Goal: Task Accomplishment & Management: Manage account settings

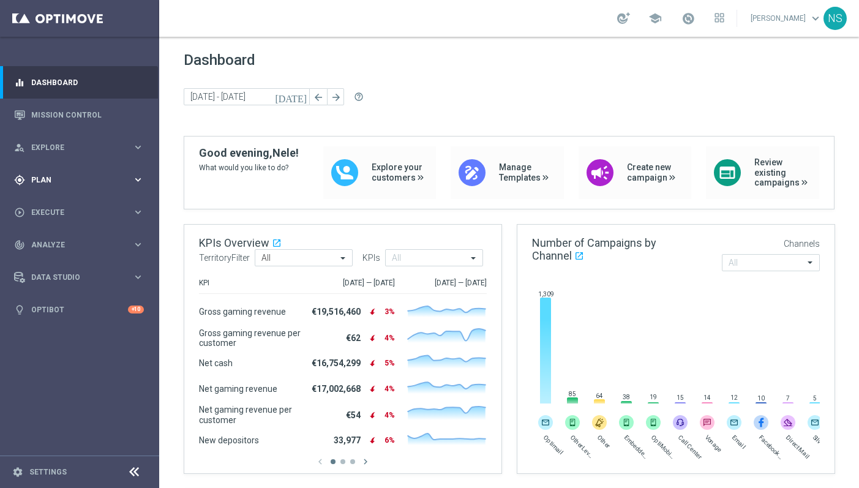
click at [106, 183] on span "Plan" at bounding box center [81, 179] width 101 height 7
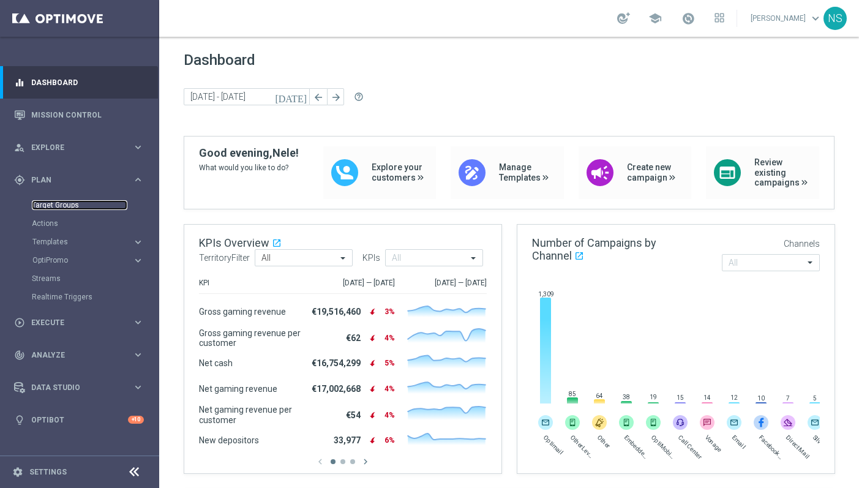
click at [73, 205] on link "Target Groups" at bounding box center [80, 205] width 96 height 10
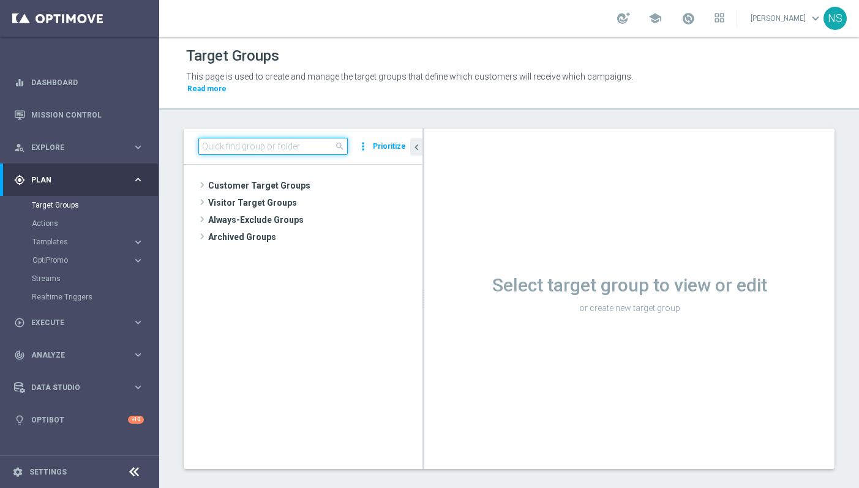
click at [215, 138] on input at bounding box center [272, 146] width 149 height 17
paste input "de_all_TGT_VIP_EM_TAC_MIX__2DAYNOACT"
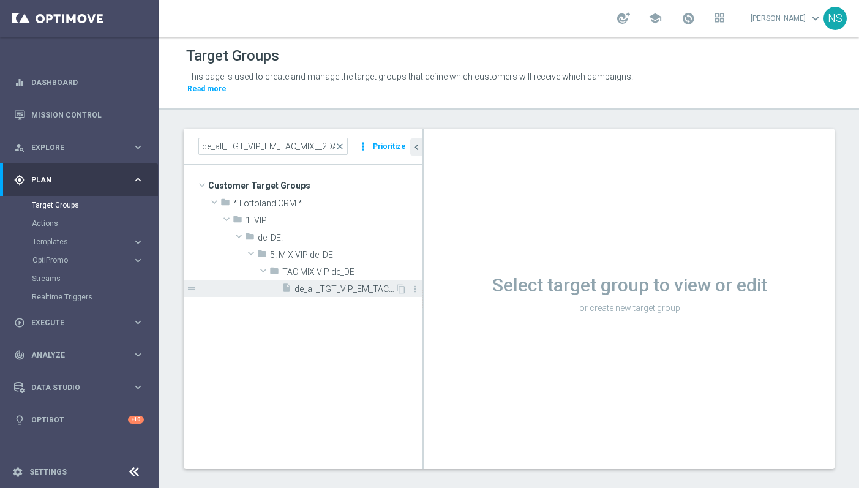
click at [326, 284] on span "de_all_TGT_VIP_EM_TAC_MIX__2DAYNOACT" at bounding box center [345, 289] width 100 height 10
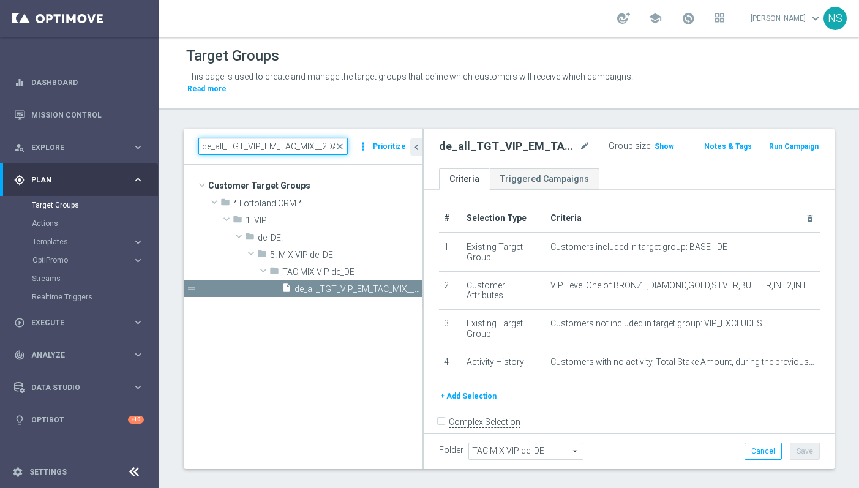
click at [225, 138] on input "de_all_TGT_VIP_EM_TAC_MIX__2DAYNOACT" at bounding box center [272, 146] width 149 height 17
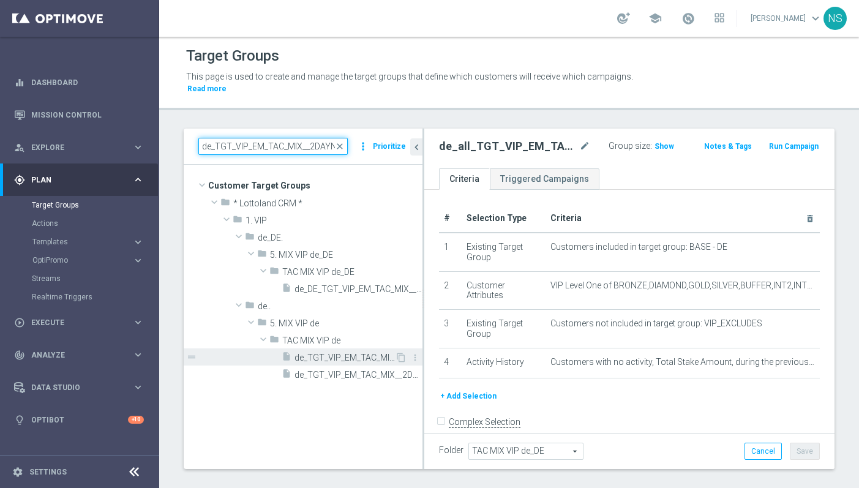
type input "de_TGT_VIP_EM_TAC_MIX__2DAYNOACT"
click at [316, 353] on span "de_TGT_VIP_EM_TAC_MIX__2DAYNOACT" at bounding box center [345, 358] width 100 height 10
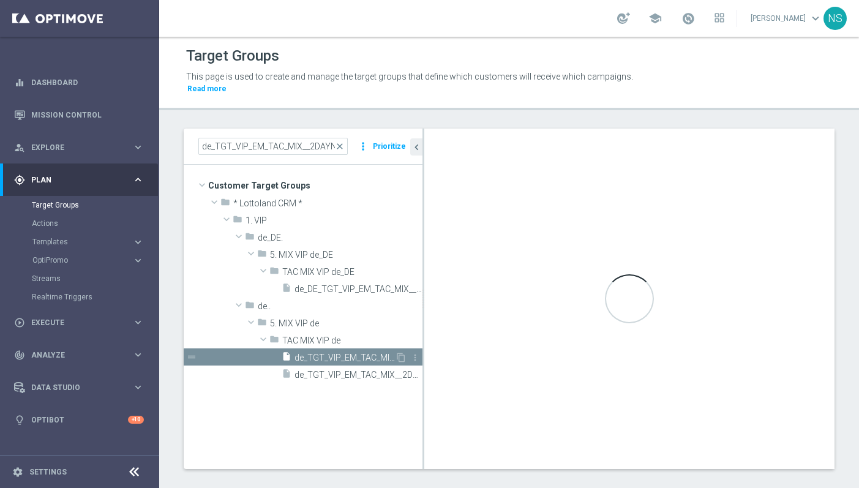
type input "TAC MIX VIP de"
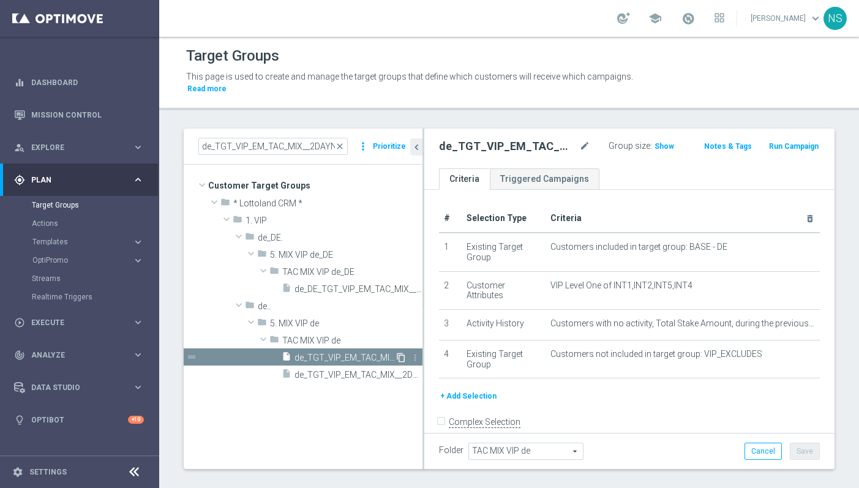
click at [401, 353] on icon "content_copy" at bounding box center [401, 358] width 10 height 10
click at [349, 353] on span "Copy of de_TGT_VIP_EM_TAC_MIX__2DAYNOACT" at bounding box center [345, 358] width 100 height 10
click at [484, 390] on button "+ Add Selection" at bounding box center [468, 396] width 59 height 13
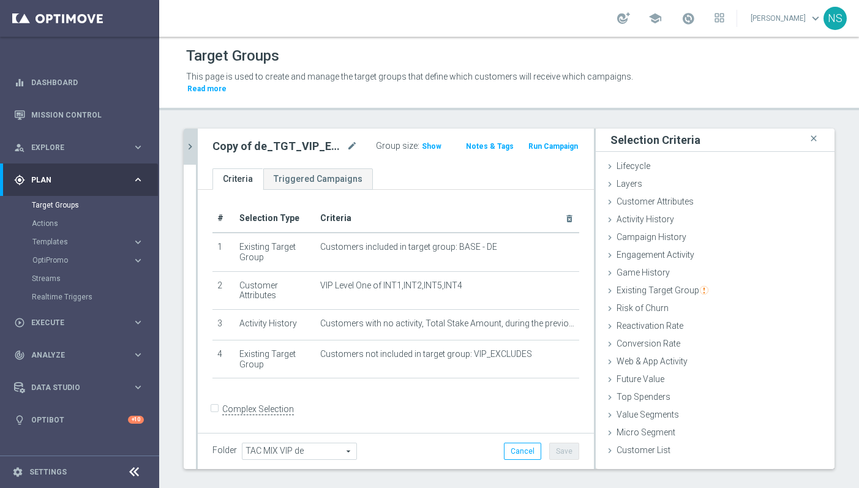
click at [190, 141] on icon "chevron_right" at bounding box center [190, 147] width 12 height 12
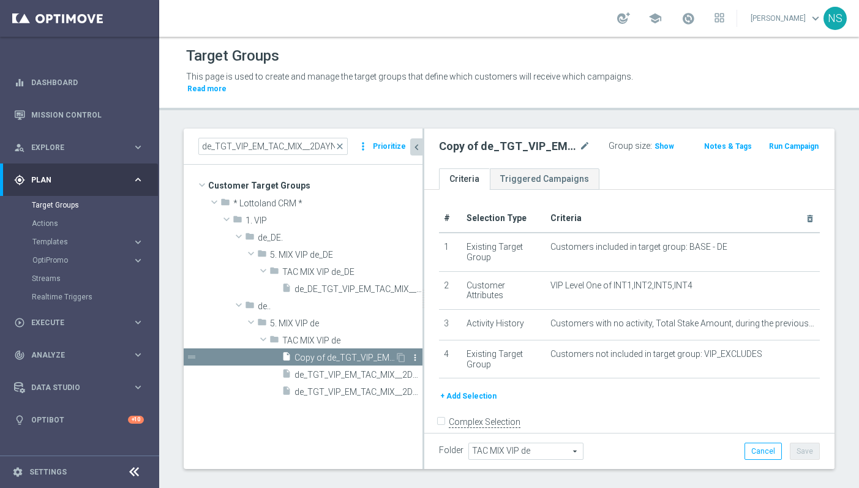
click at [416, 353] on icon "more_vert" at bounding box center [415, 358] width 10 height 10
click at [432, 382] on li "delete Delete" at bounding box center [446, 382] width 60 height 19
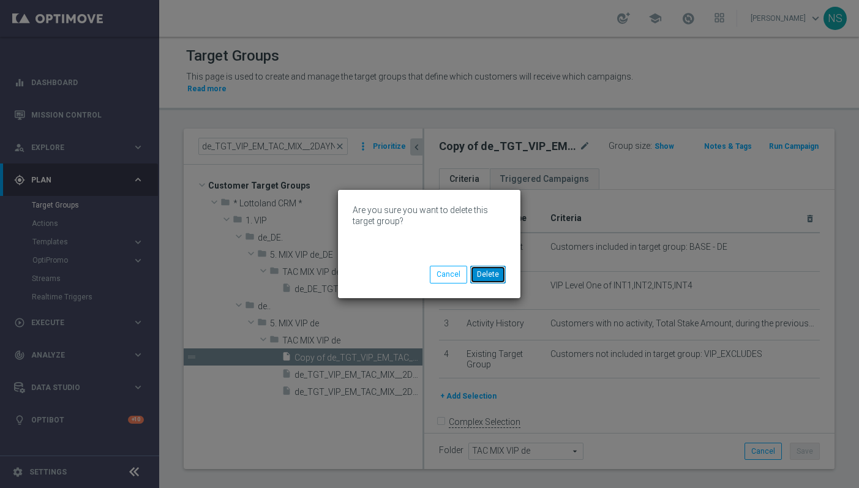
click at [492, 274] on button "Delete" at bounding box center [488, 274] width 36 height 17
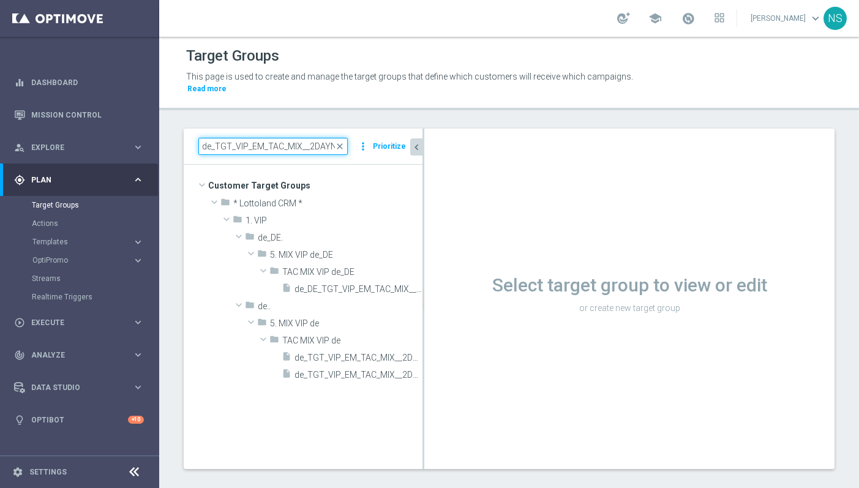
click at [301, 138] on input "de_TGT_VIP_EM_TAC_MIX__2DAYNOACT" at bounding box center [272, 146] width 149 height 17
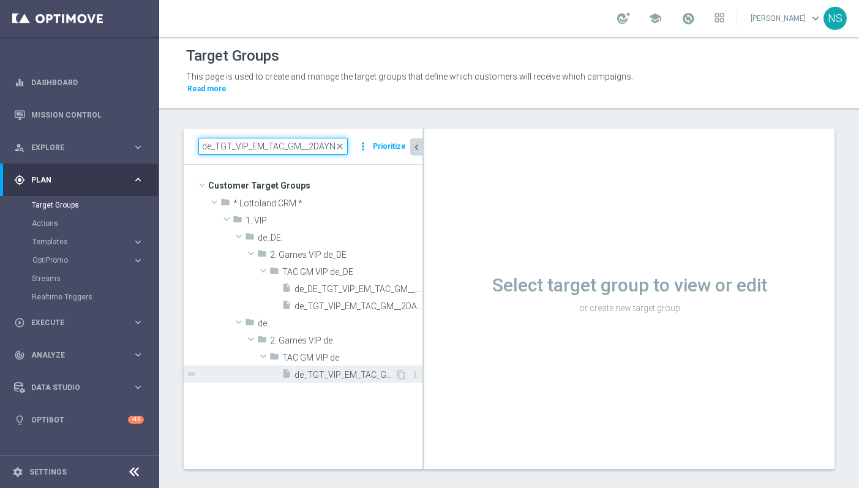
type input "de_TGT_VIP_EM_TAC_GM__2DAYNOACT"
click at [347, 370] on span "de_TGT_VIP_EM_TAC_GM__2DAYNOACT" at bounding box center [345, 375] width 100 height 10
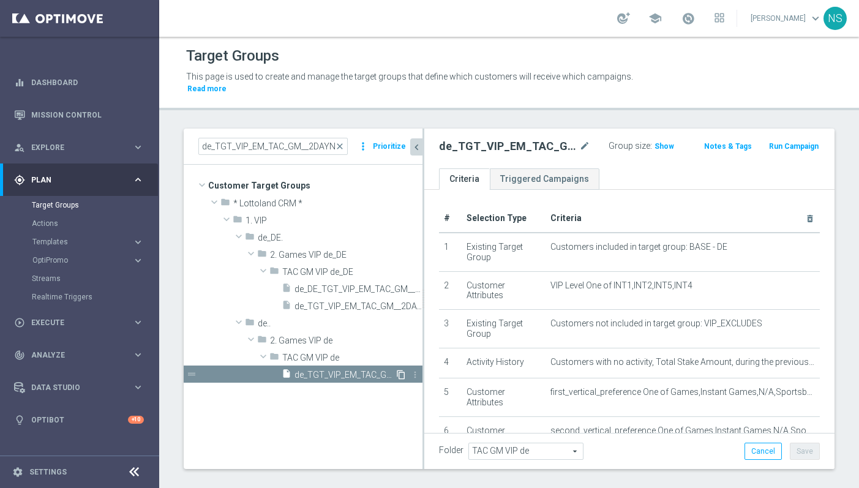
click at [398, 370] on icon "content_copy" at bounding box center [401, 375] width 10 height 10
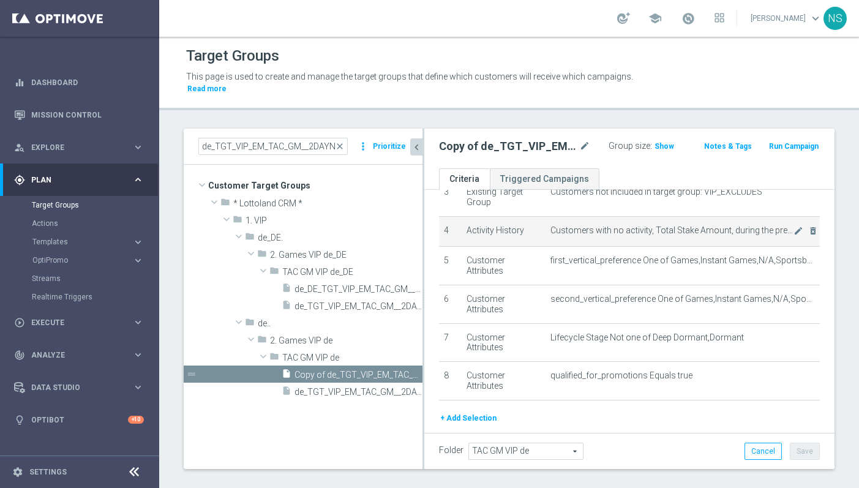
scroll to position [132, 0]
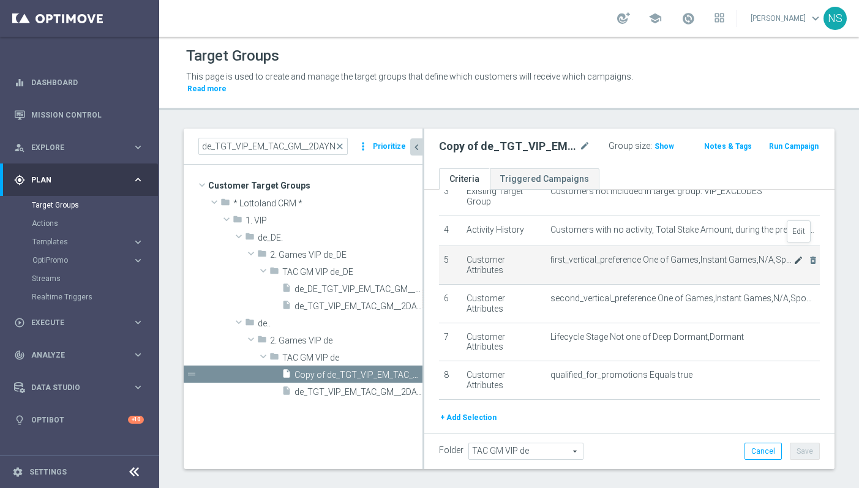
click at [799, 255] on icon "mode_edit" at bounding box center [799, 260] width 10 height 10
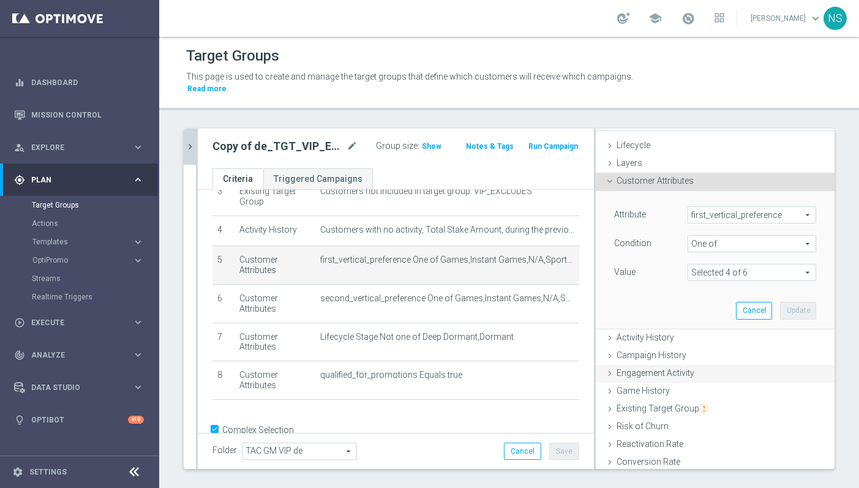
scroll to position [23, 0]
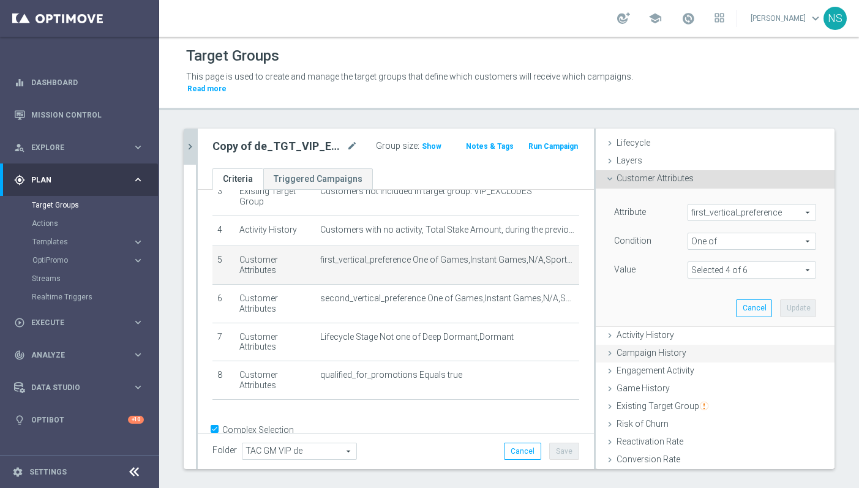
click at [669, 348] on span "Campaign History" at bounding box center [652, 353] width 70 height 10
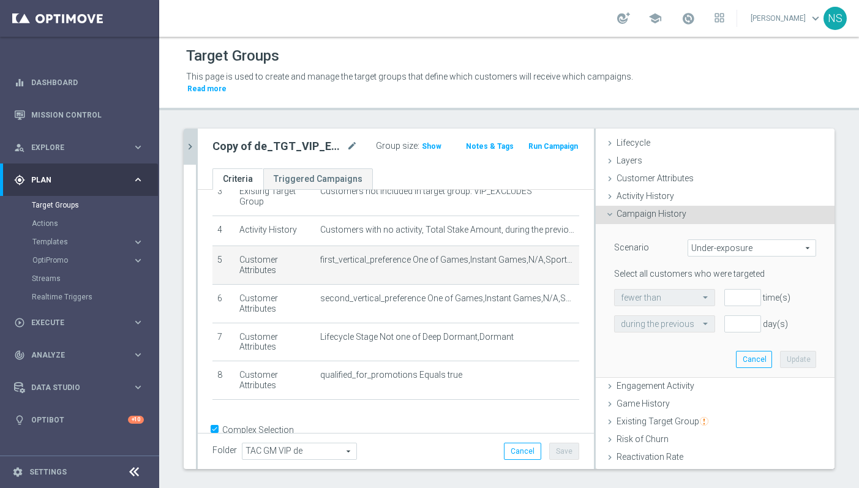
click at [721, 241] on span "Under-exposure" at bounding box center [751, 248] width 127 height 16
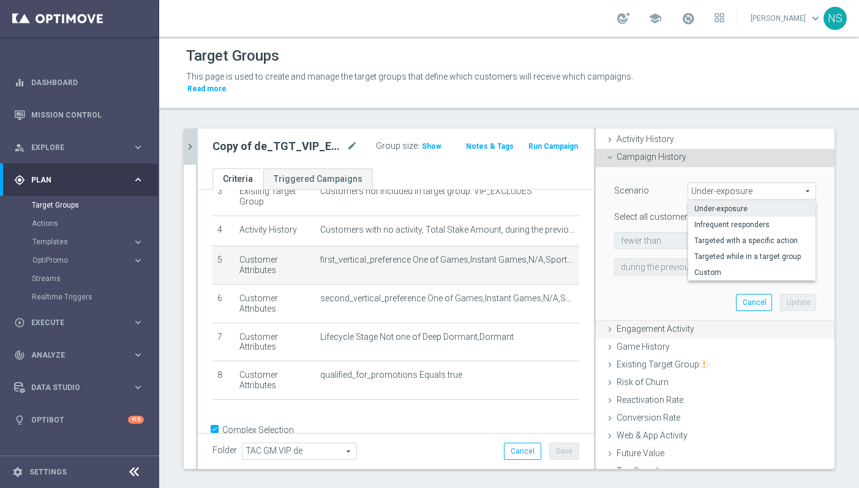
click at [702, 323] on div "Engagement Activity done" at bounding box center [715, 330] width 239 height 18
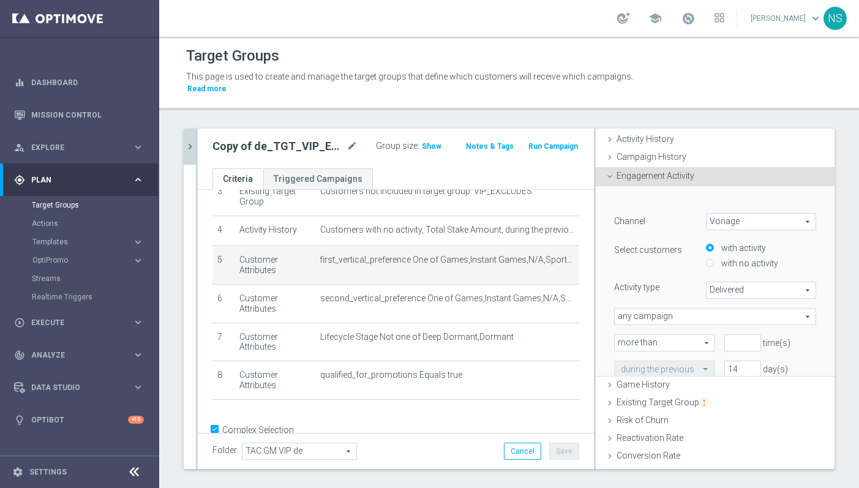
scroll to position [80, 0]
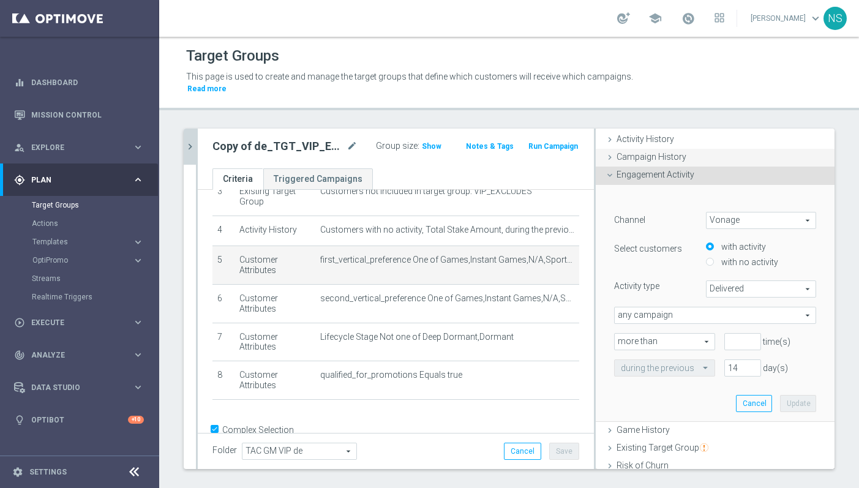
click at [663, 152] on span "Campaign History" at bounding box center [652, 157] width 70 height 10
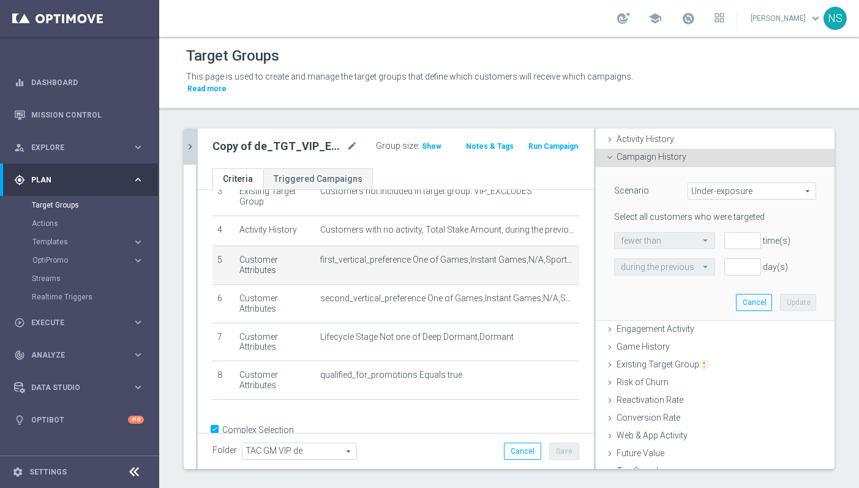
click at [644, 152] on span "Campaign History" at bounding box center [652, 157] width 70 height 10
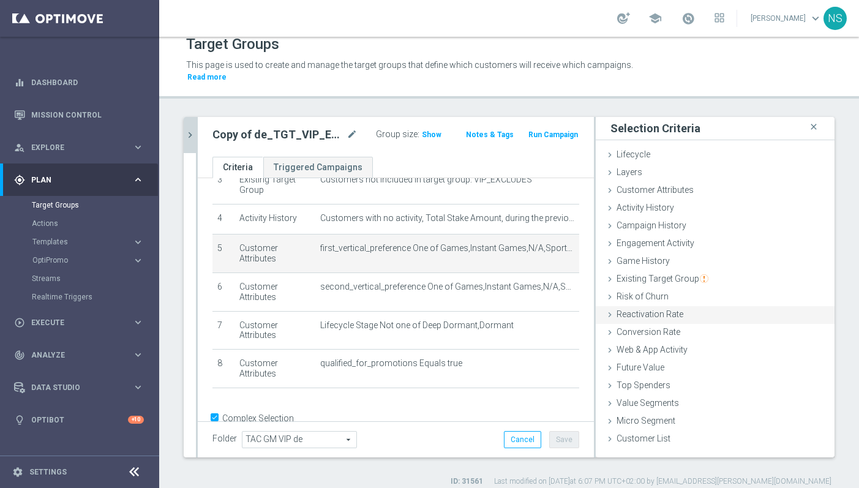
scroll to position [0, 0]
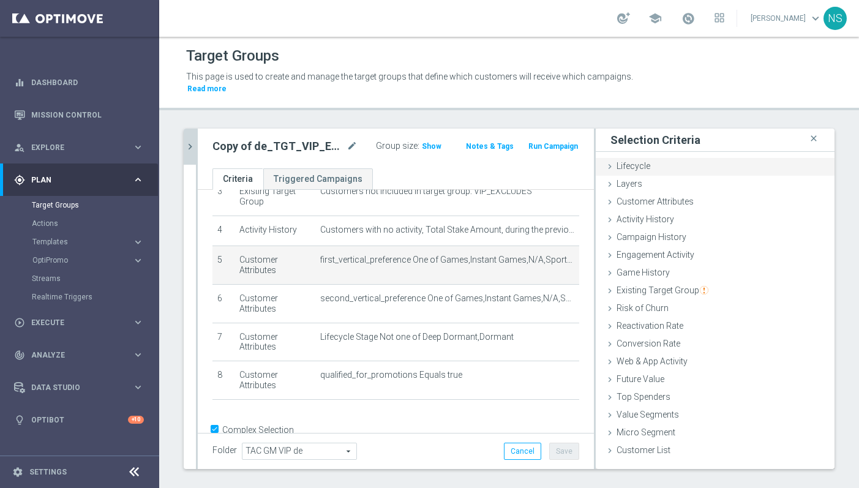
click at [644, 161] on span "Lifecycle" at bounding box center [634, 166] width 34 height 10
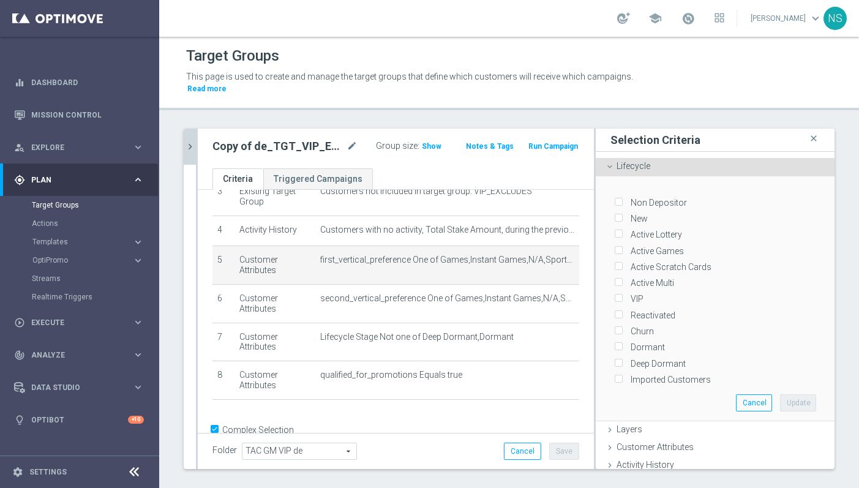
click at [634, 161] on span "Lifecycle" at bounding box center [634, 166] width 34 height 10
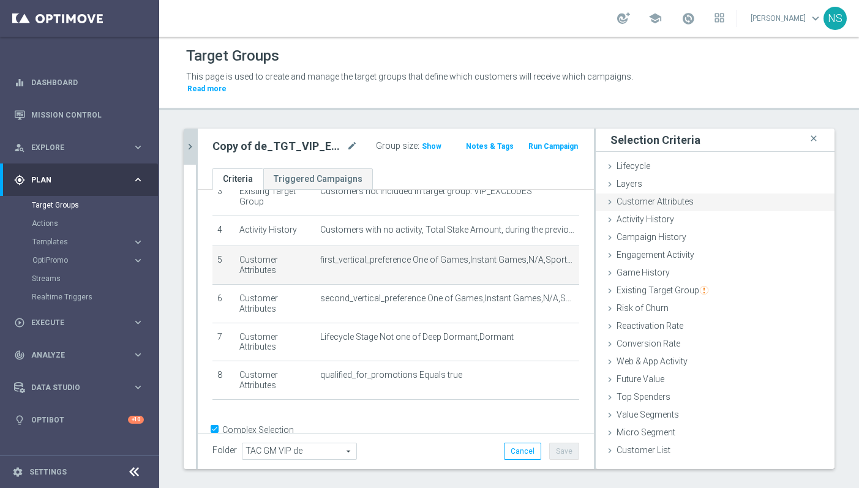
click at [639, 197] on span "Customer Attributes" at bounding box center [655, 202] width 77 height 10
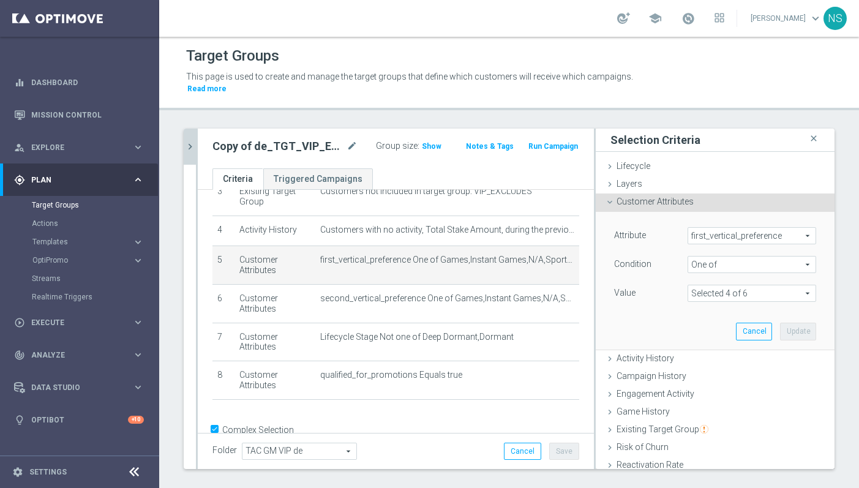
click at [702, 228] on span "first_vertical_preference" at bounding box center [751, 236] width 127 height 16
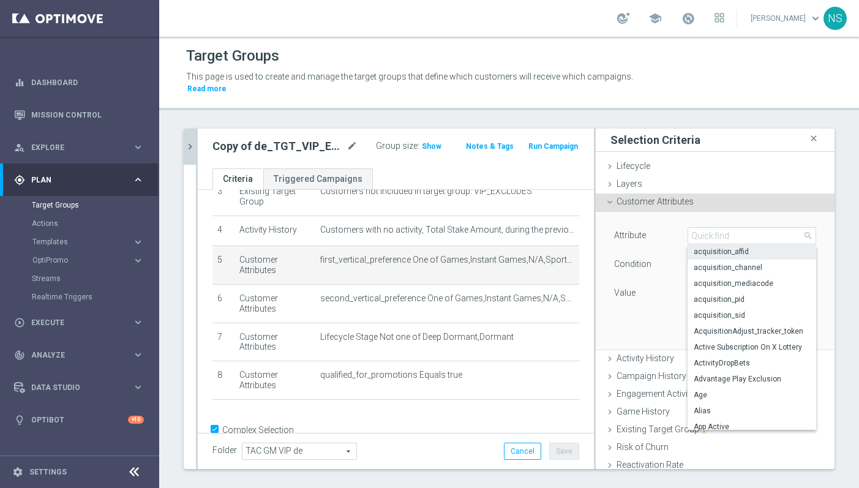
scroll to position [50, 0]
click at [710, 228] on input "search" at bounding box center [752, 235] width 129 height 17
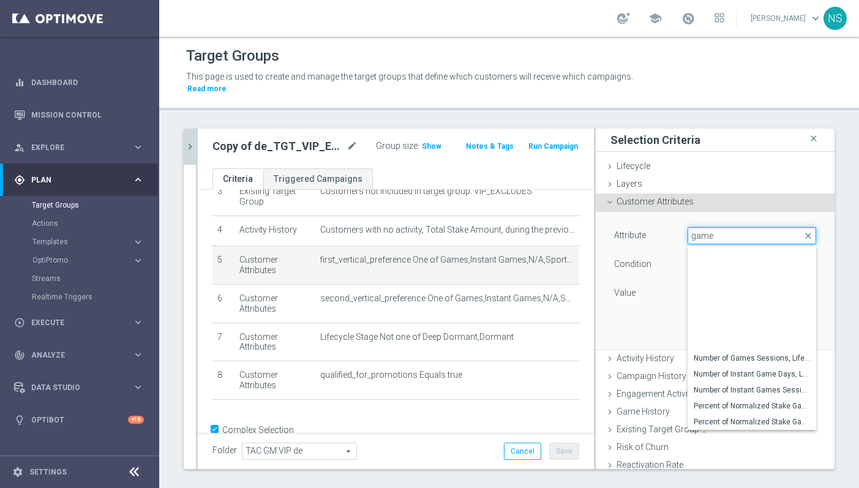
scroll to position [405, 0]
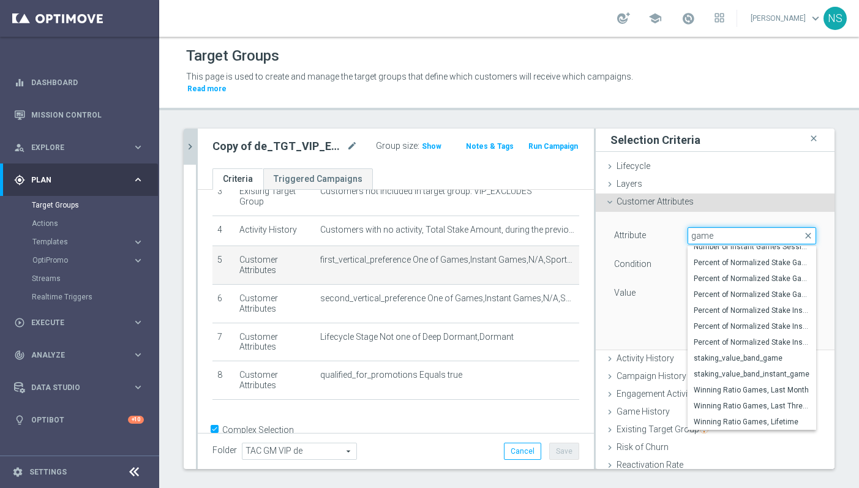
type input "game"
click at [647, 323] on div "Attribute first_vertical_preference first_vertical_preference arrow_drop_down g…" at bounding box center [715, 280] width 220 height 137
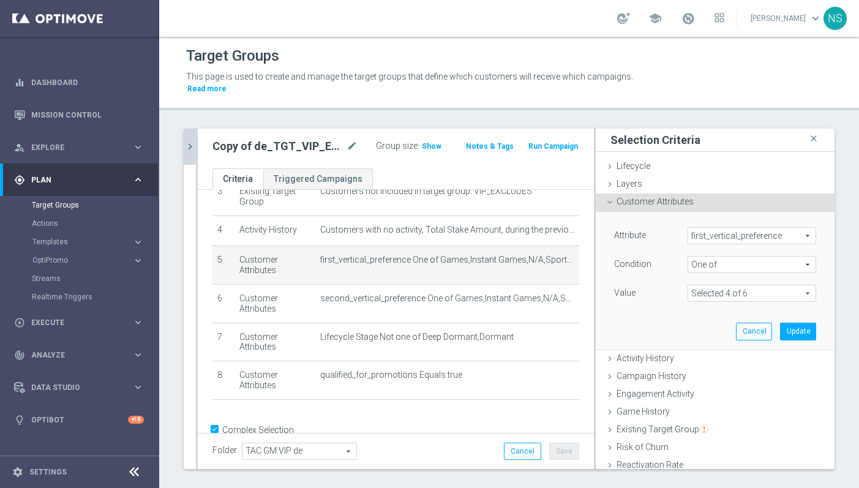
scroll to position [0, 0]
click at [639, 197] on span "Customer Attributes" at bounding box center [655, 202] width 77 height 10
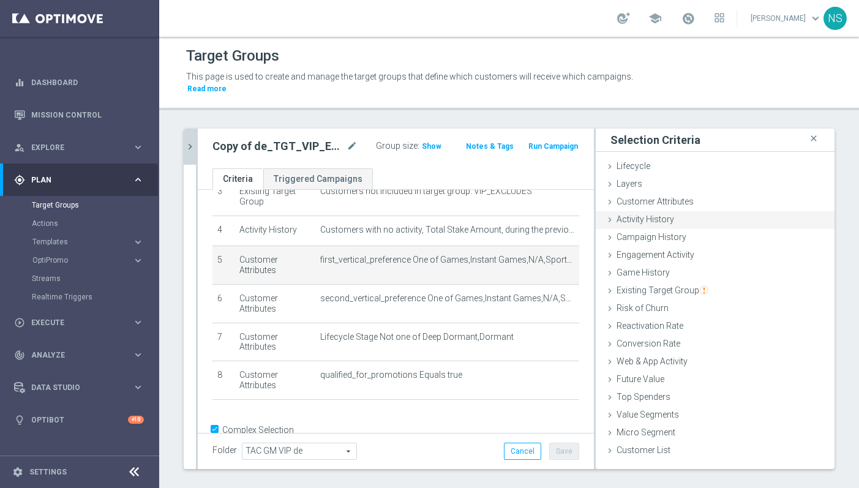
click at [636, 214] on span "Activity History" at bounding box center [646, 219] width 58 height 10
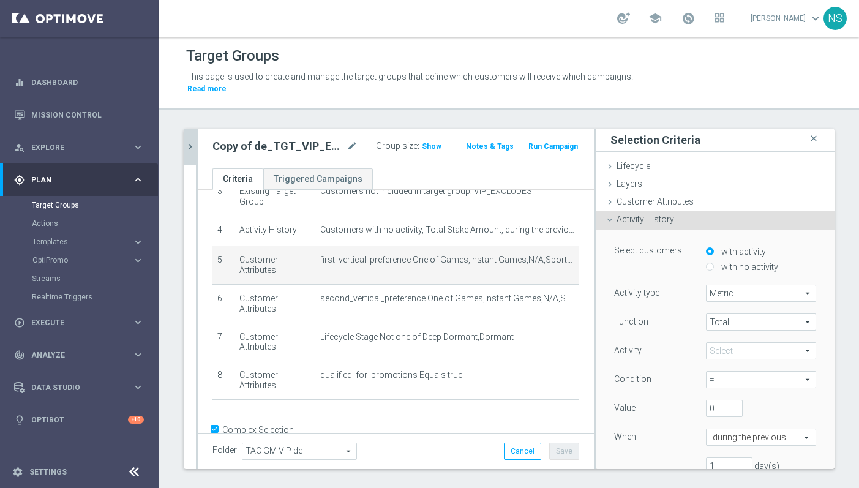
click at [636, 214] on span "Activity History" at bounding box center [646, 219] width 58 height 10
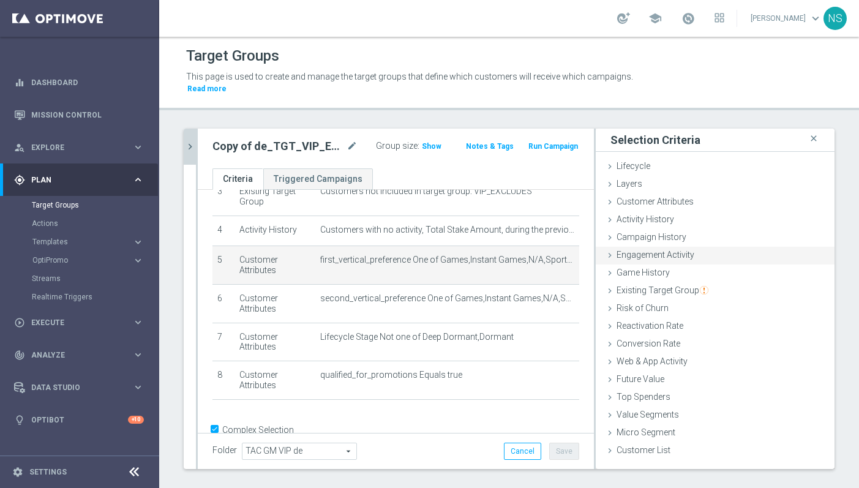
click at [633, 250] on span "Engagement Activity" at bounding box center [656, 255] width 78 height 10
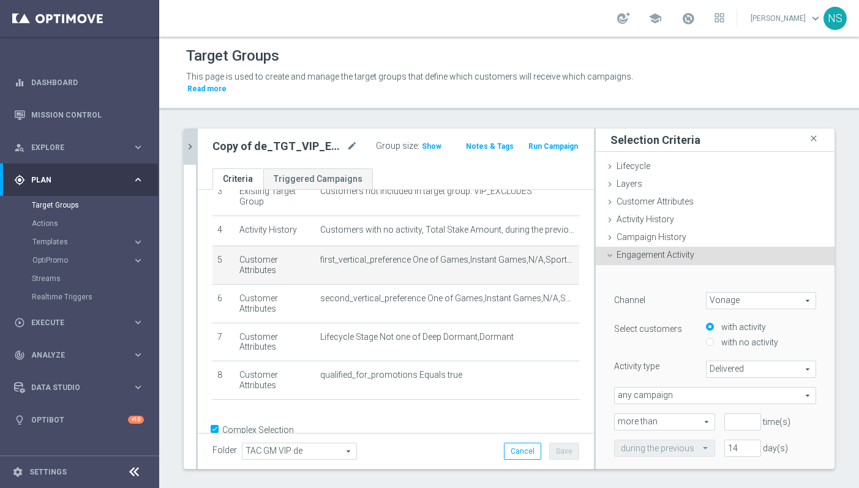
click at [724, 295] on span "Vonage" at bounding box center [761, 301] width 109 height 16
click at [610, 250] on icon at bounding box center [610, 255] width 10 height 10
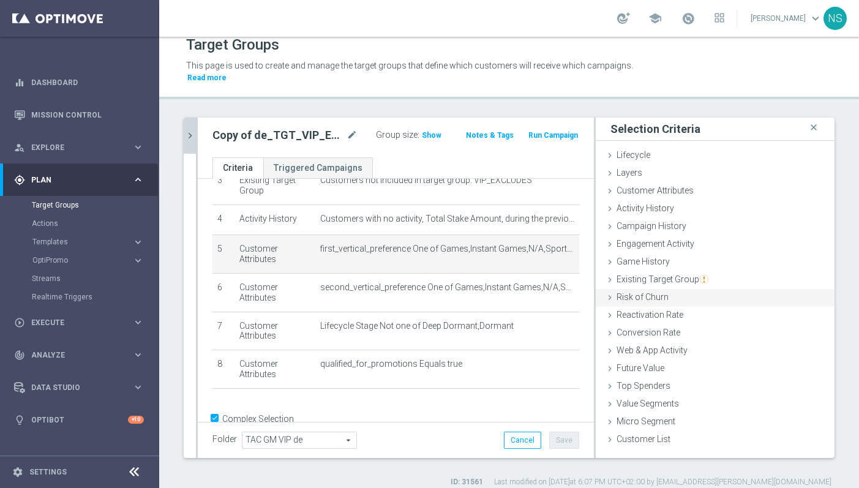
scroll to position [12, 0]
click at [615, 235] on div "Engagement Activity done" at bounding box center [715, 244] width 239 height 18
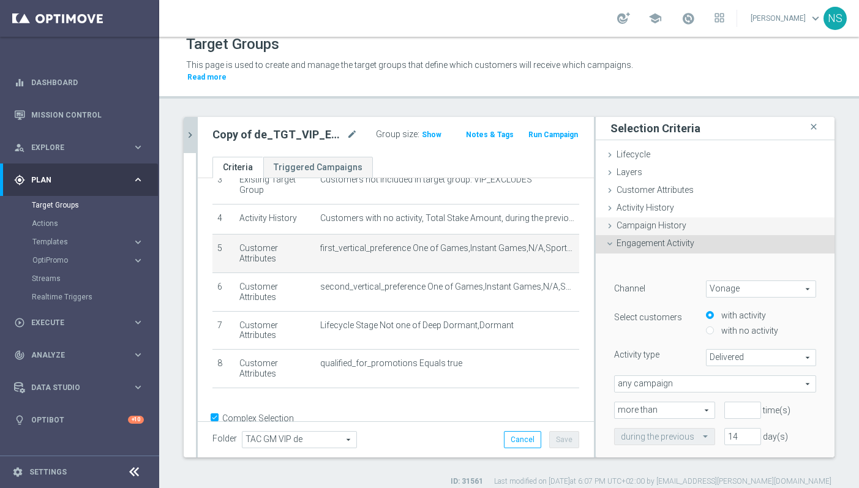
click at [619, 220] on span "Campaign History" at bounding box center [652, 225] width 70 height 10
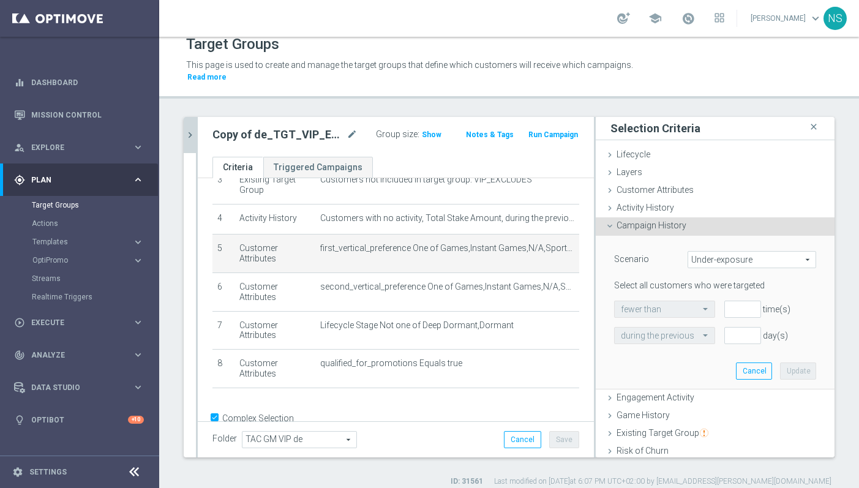
click at [619, 220] on span "Campaign History" at bounding box center [652, 225] width 70 height 10
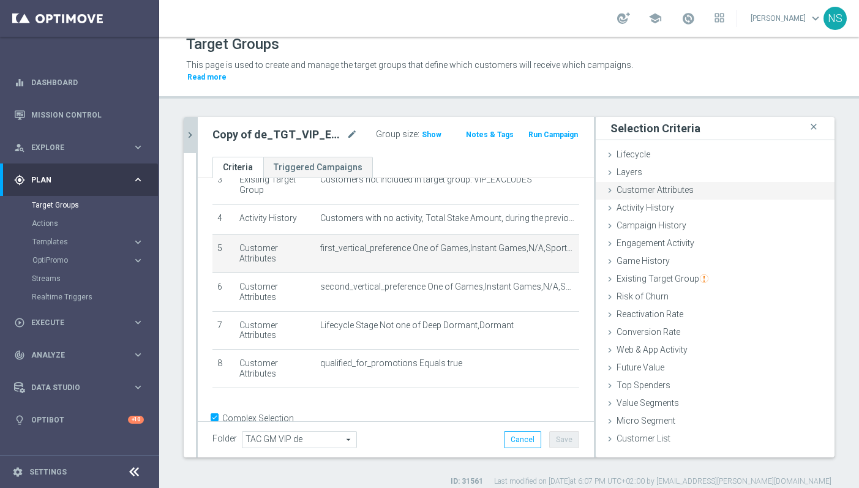
click at [624, 185] on span "Customer Attributes" at bounding box center [655, 190] width 77 height 10
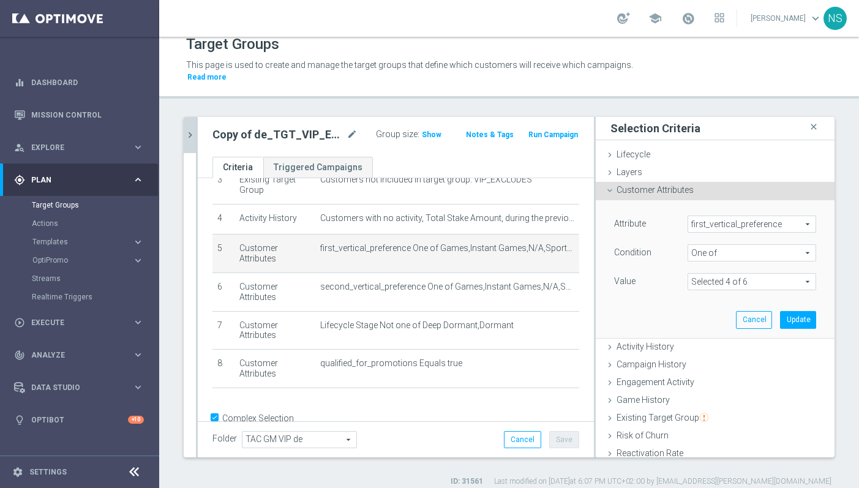
click at [713, 216] on span "first_vertical_preference" at bounding box center [751, 224] width 127 height 16
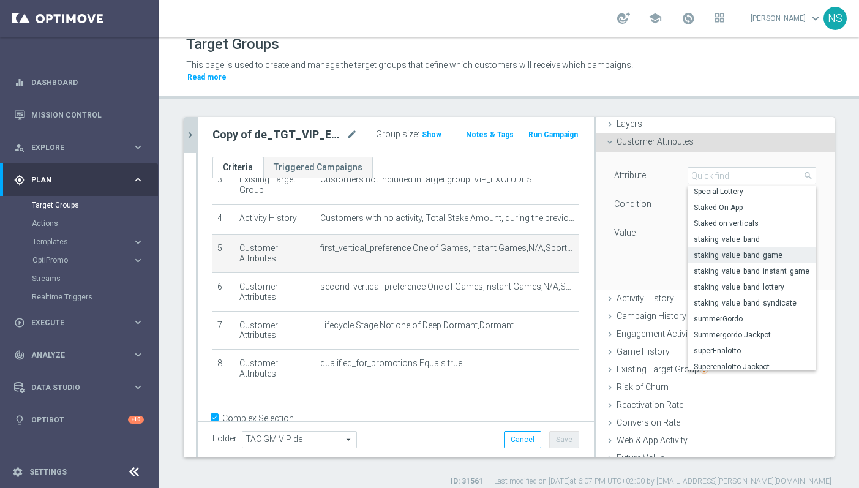
scroll to position [5401, 0]
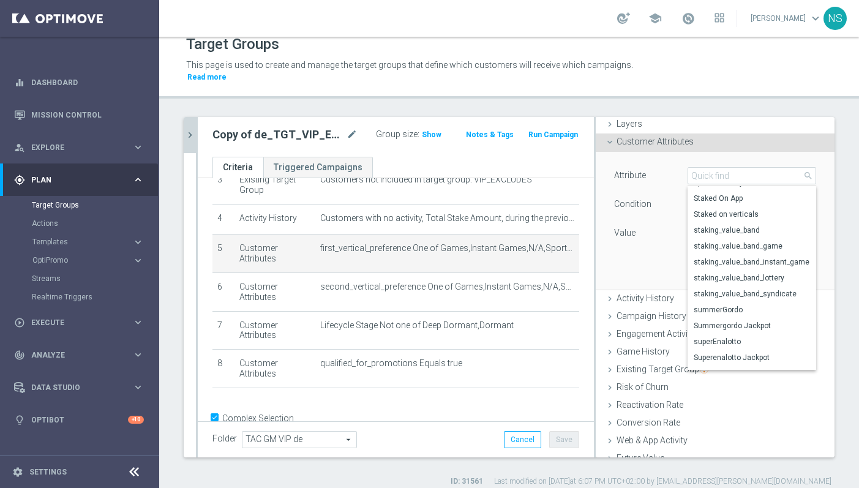
click at [626, 227] on label "Value" at bounding box center [624, 232] width 21 height 11
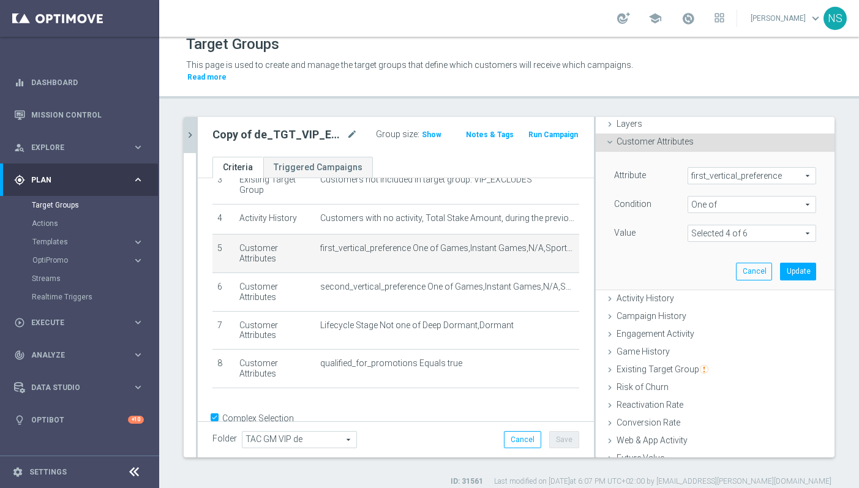
click at [725, 227] on span at bounding box center [751, 233] width 127 height 16
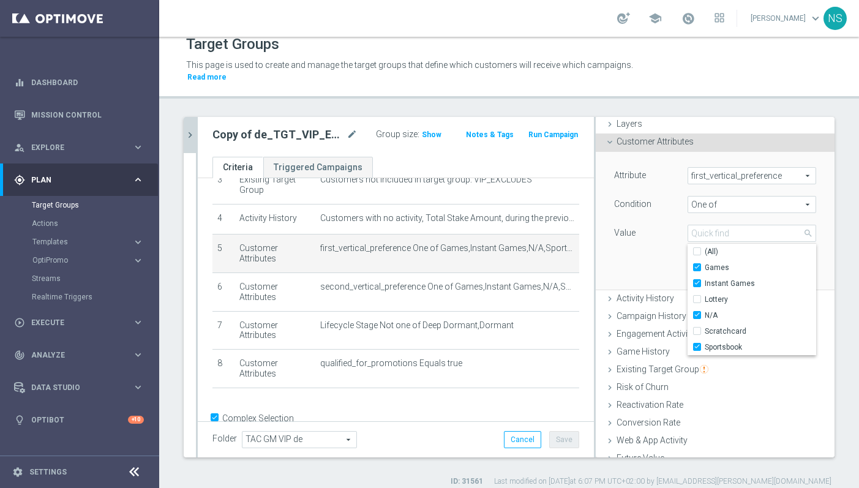
click at [664, 228] on div "Value" at bounding box center [641, 235] width 73 height 20
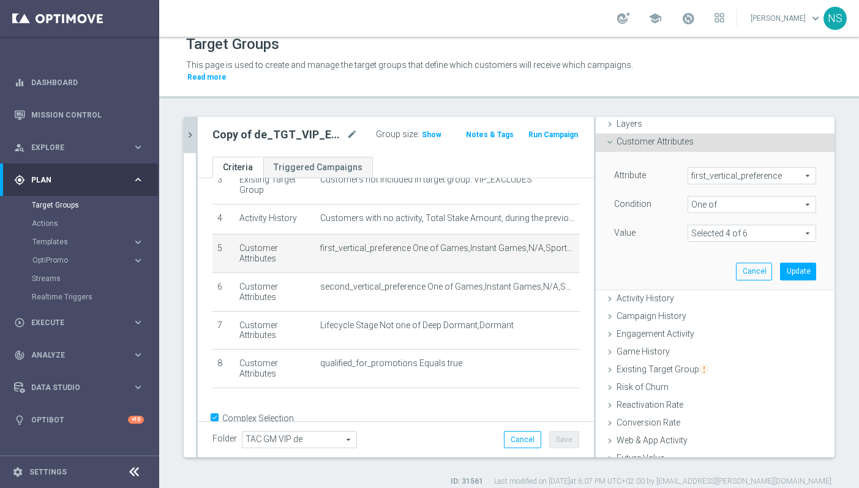
click at [717, 168] on span "first_vertical_preference" at bounding box center [751, 176] width 127 height 16
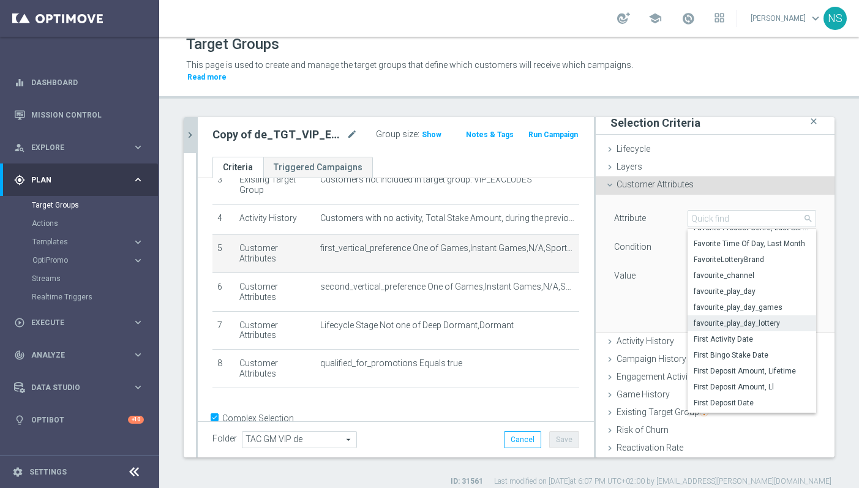
scroll to position [2062, 0]
click at [773, 301] on span "favourite_play_day_games" at bounding box center [752, 306] width 116 height 10
type input "favourite_play_day_games"
type input "Equals"
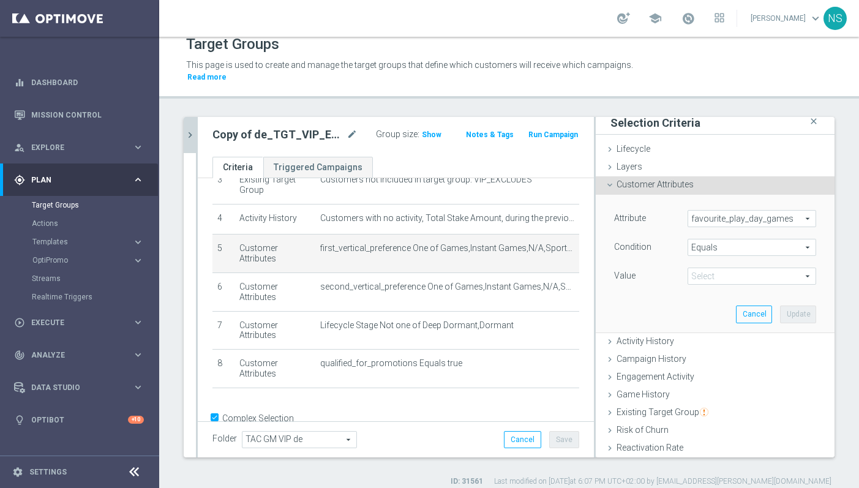
click at [755, 239] on span "Equals" at bounding box center [751, 247] width 127 height 16
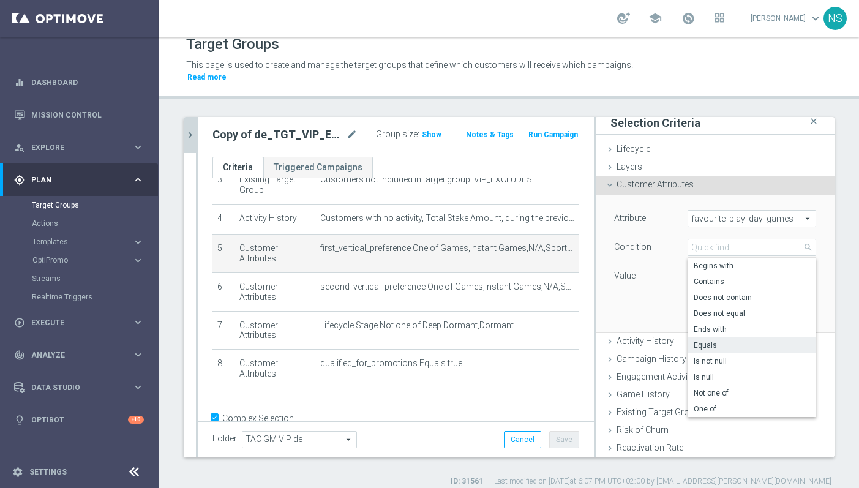
click at [754, 211] on span "favourite_play_day_games" at bounding box center [751, 219] width 127 height 16
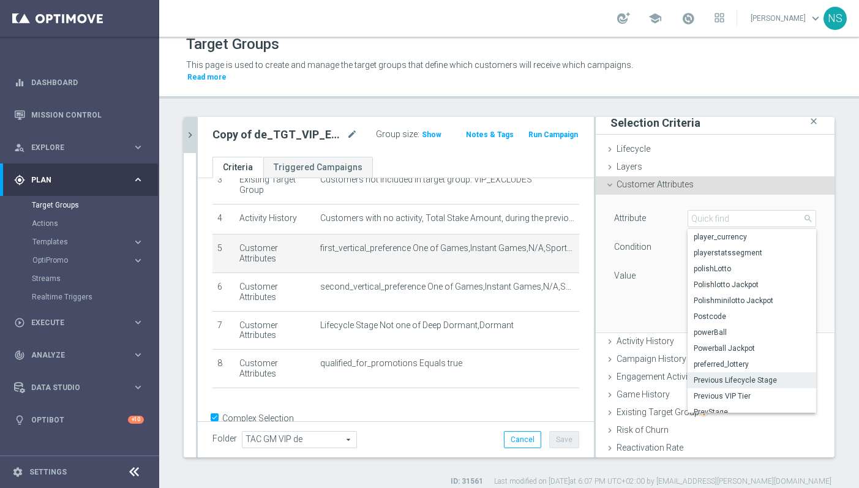
scroll to position [4749, 0]
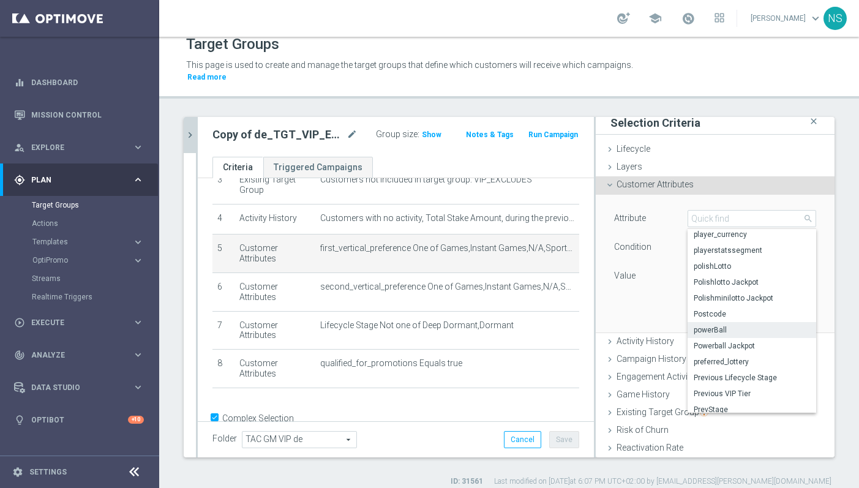
click at [753, 325] on span "powerBall" at bounding box center [752, 330] width 116 height 10
type input "powerBall"
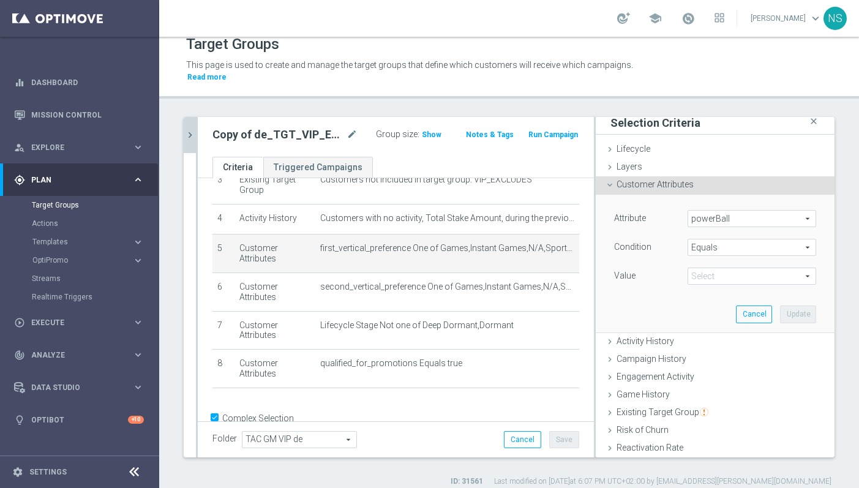
click at [739, 227] on div "Attribute powerBall powerBall arrow_drop_down search Condition Equals Equals ar…" at bounding box center [715, 248] width 202 height 77
click at [735, 272] on span at bounding box center [751, 276] width 127 height 16
click at [729, 239] on span "Equals" at bounding box center [751, 247] width 127 height 16
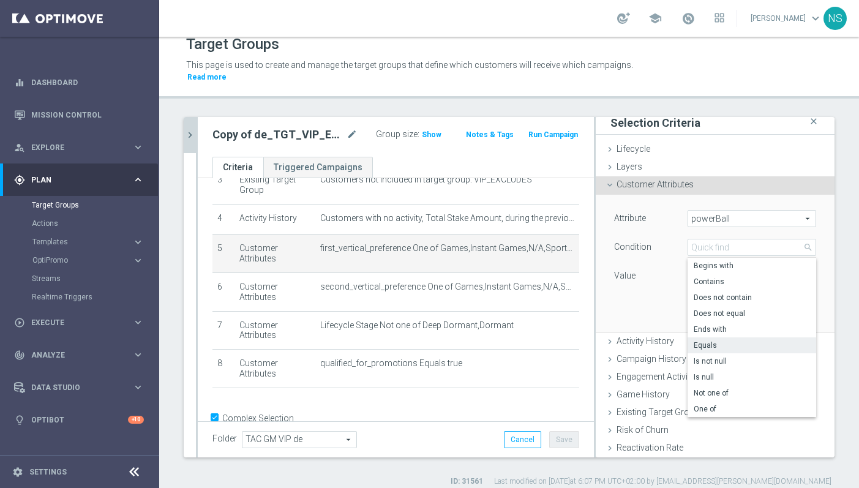
click at [725, 211] on span "powerBall" at bounding box center [751, 219] width 127 height 16
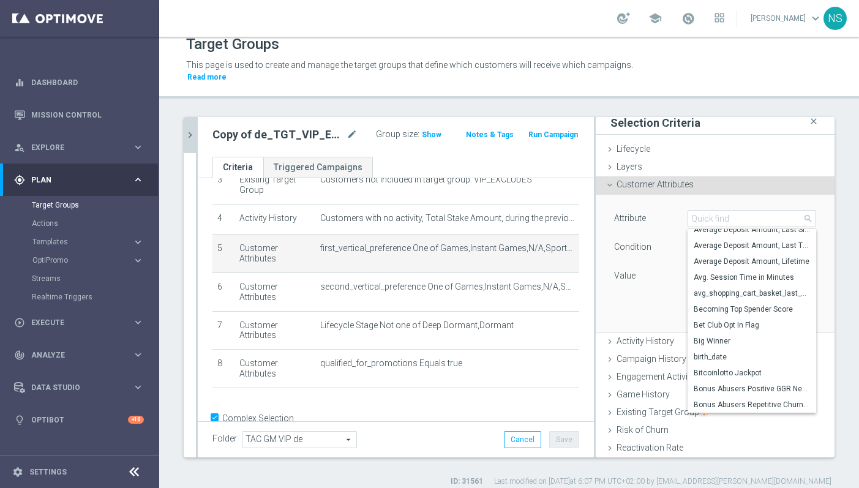
scroll to position [315, 0]
click at [717, 210] on input "search" at bounding box center [752, 218] width 129 height 17
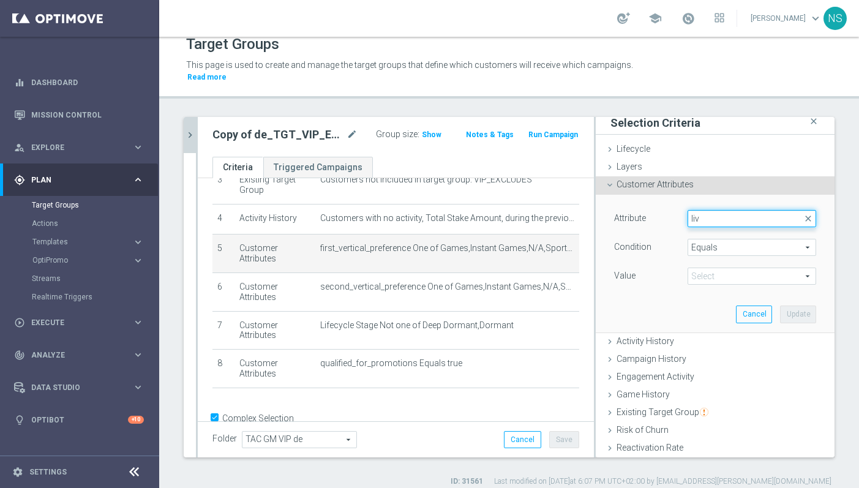
scroll to position [0, 0]
type input "l"
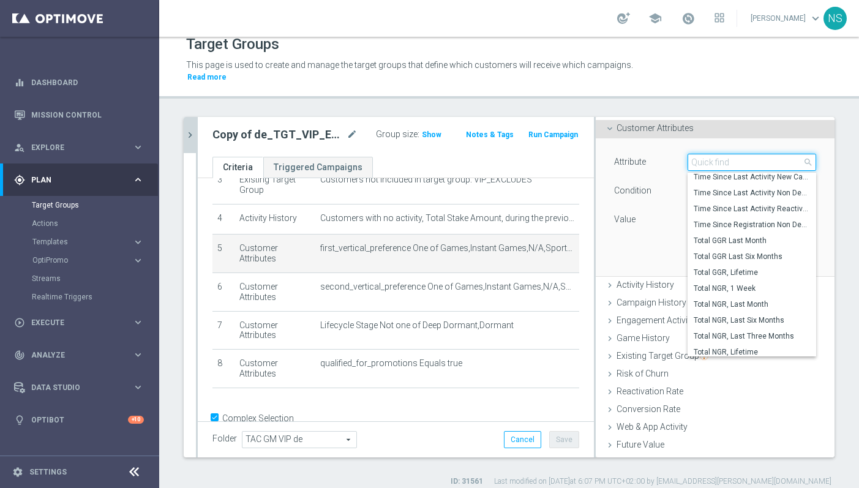
scroll to position [5656, 0]
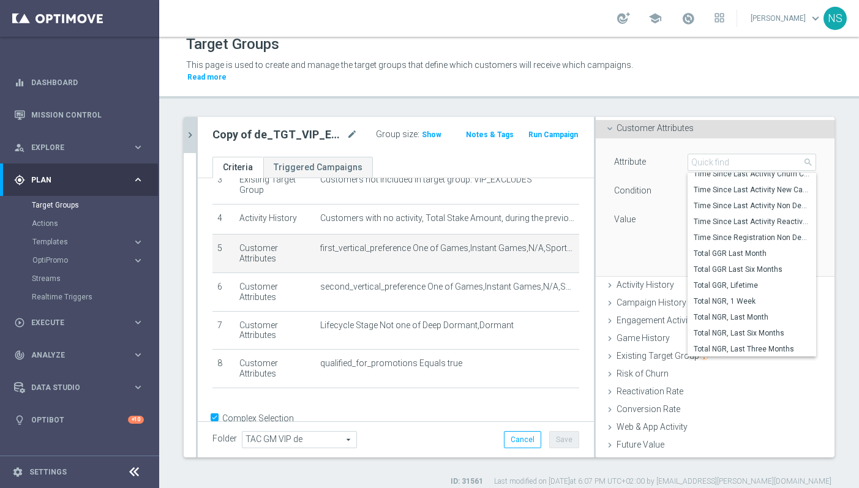
click at [727, 120] on div "Customer Attributes done" at bounding box center [715, 129] width 239 height 18
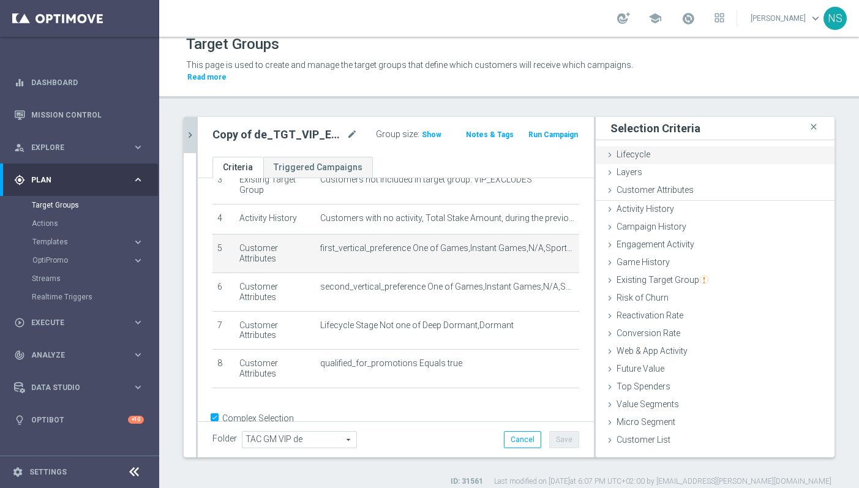
scroll to position [0, 0]
click at [644, 256] on span "Game History" at bounding box center [643, 261] width 53 height 10
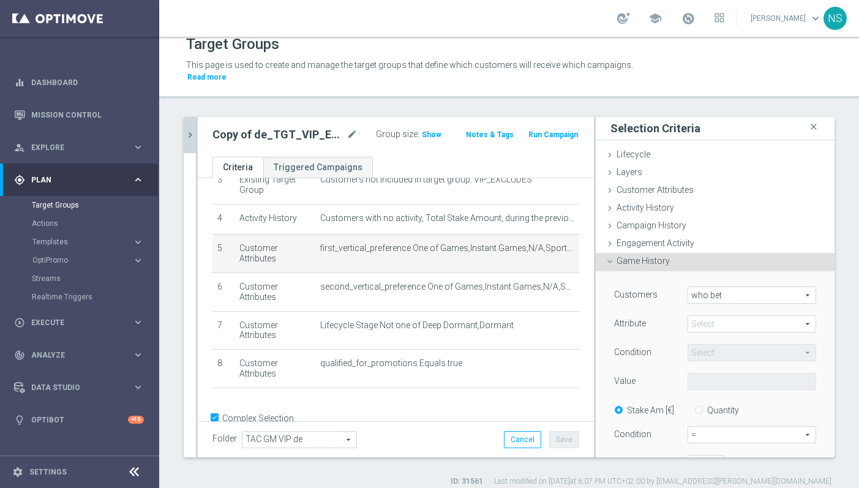
click at [717, 291] on span "who bet" at bounding box center [751, 295] width 127 height 16
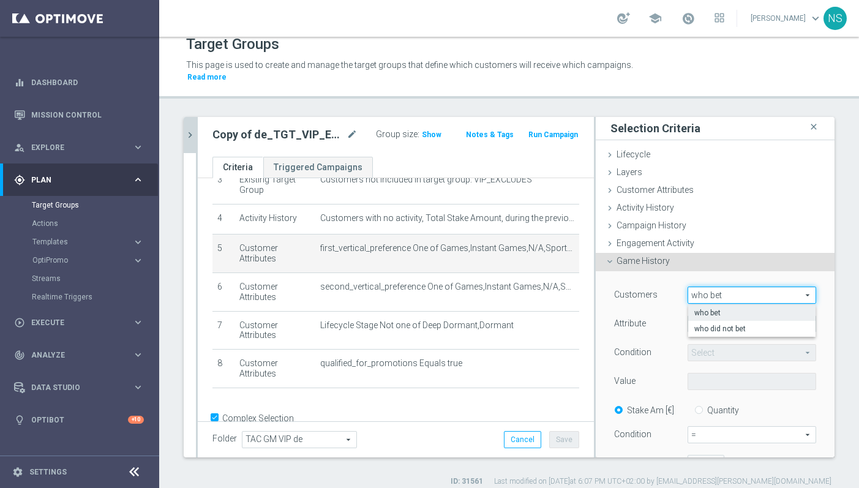
click at [658, 315] on div "Attribute" at bounding box center [641, 325] width 73 height 20
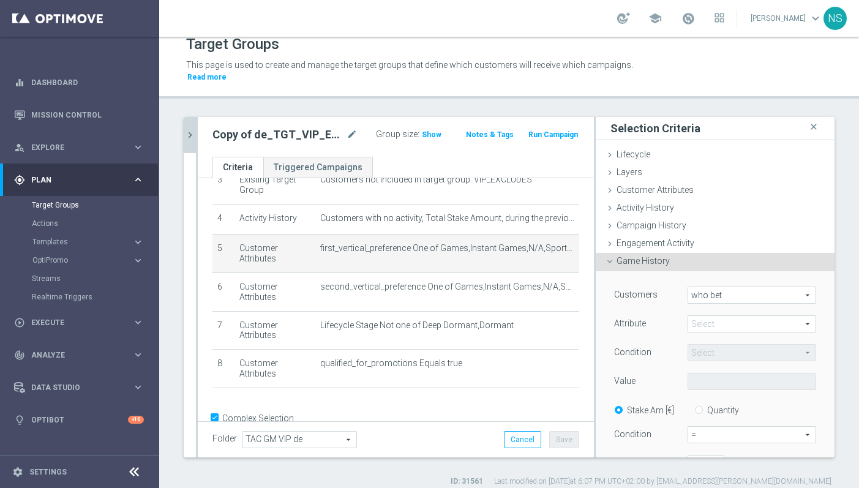
click at [707, 316] on span at bounding box center [751, 324] width 127 height 16
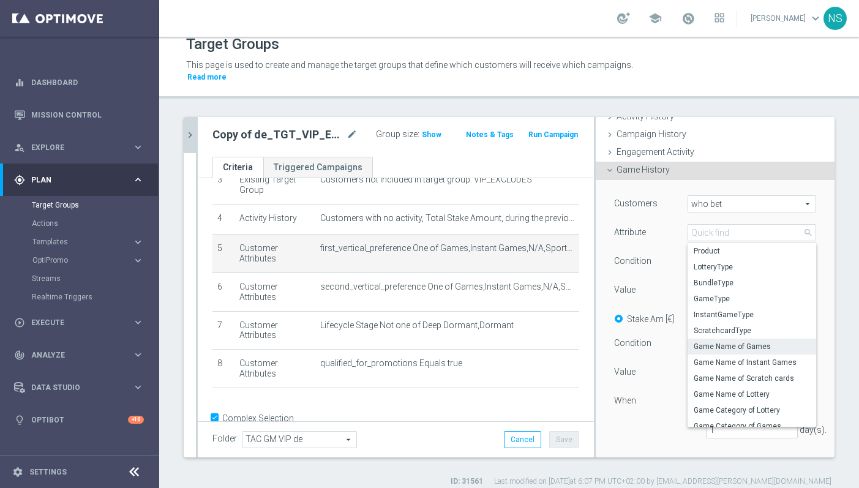
click at [742, 342] on span "Game Name of Games" at bounding box center [752, 347] width 116 height 10
type input "Game Name of Games"
type input "Equals"
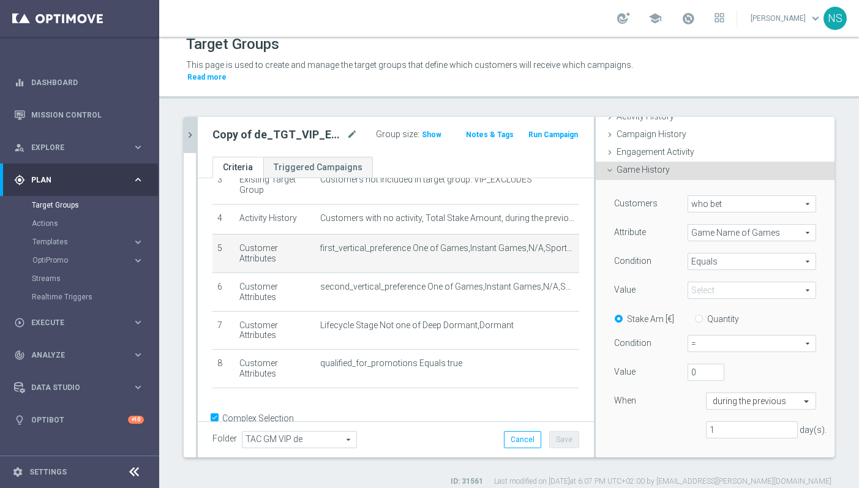
click at [718, 285] on span at bounding box center [751, 290] width 127 height 16
click at [710, 254] on span "Equals" at bounding box center [751, 262] width 127 height 16
click at [665, 263] on div "Customers who bet who bet arrow_drop_down search Attribute Game Name of Games G…" at bounding box center [715, 321] width 202 height 253
click at [718, 282] on span at bounding box center [751, 290] width 127 height 16
click at [713, 300] on div "1Drop 1MillionNOW 1ReelBabaYaga 1ReelHawaiianBliss 1ReelMammoth 1ReelMedusa 1Re…" at bounding box center [752, 392] width 129 height 184
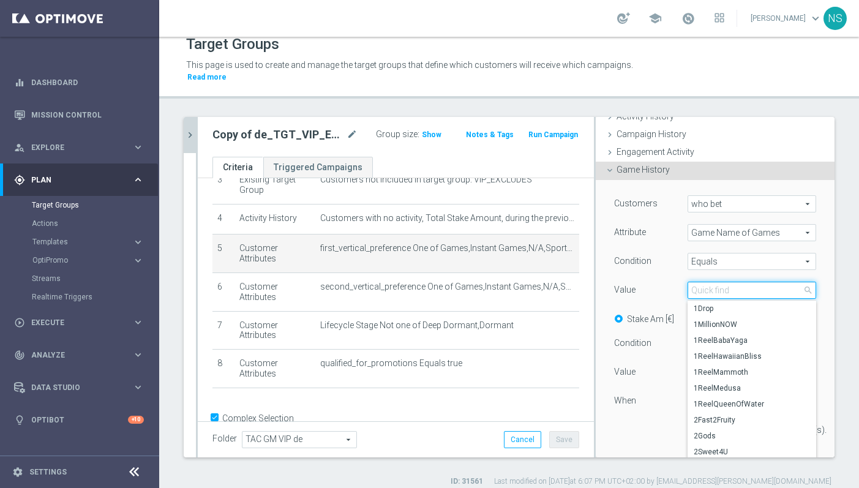
click at [712, 282] on input "search" at bounding box center [752, 290] width 129 height 17
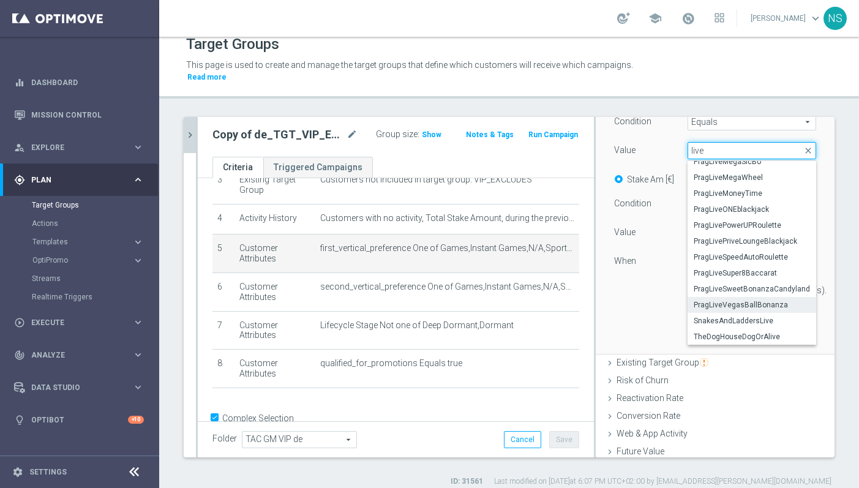
scroll to position [2069, 0]
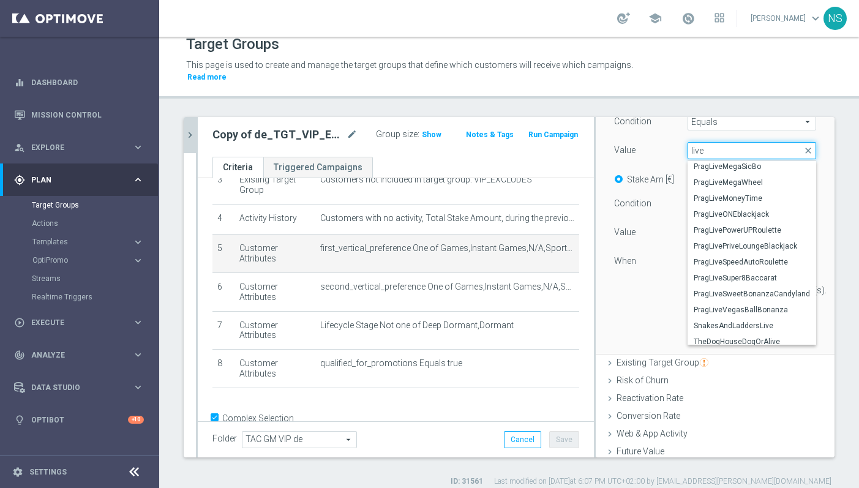
type input "live"
click at [650, 305] on div "Customers who bet who bet arrow_drop_down search Attribute Game Name of Games G…" at bounding box center [715, 196] width 220 height 313
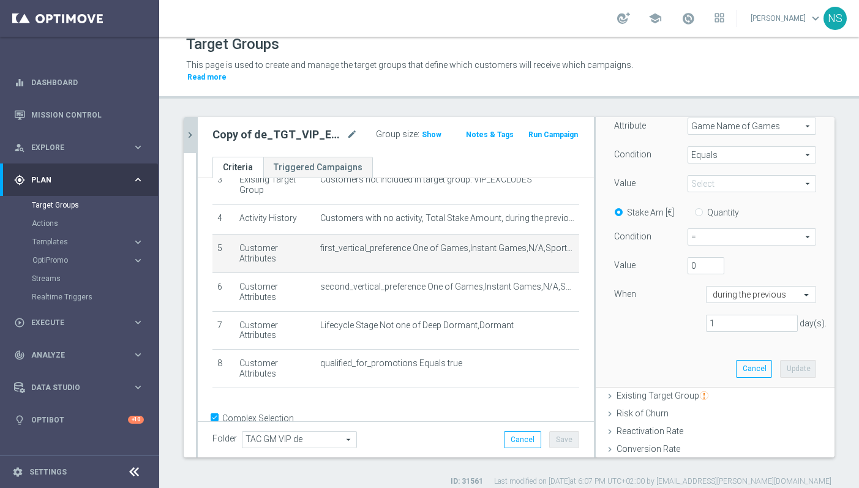
scroll to position [186, 0]
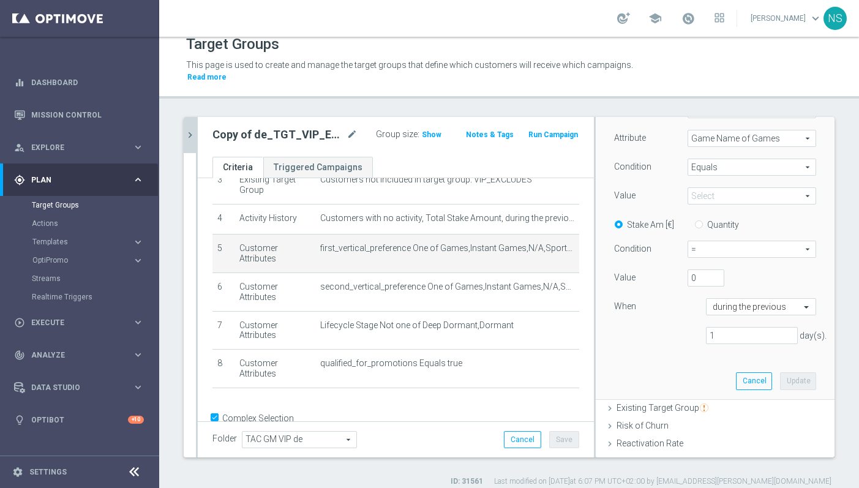
click at [700, 219] on input "Quantity" at bounding box center [702, 223] width 8 height 8
radio input "true"
click at [718, 159] on span "Equals" at bounding box center [751, 167] width 127 height 16
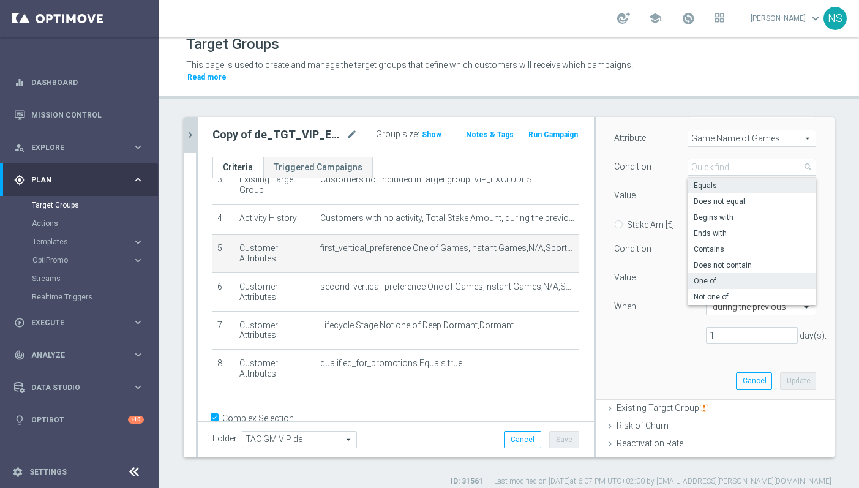
click at [725, 276] on span "One of" at bounding box center [752, 281] width 116 height 10
type input "One of"
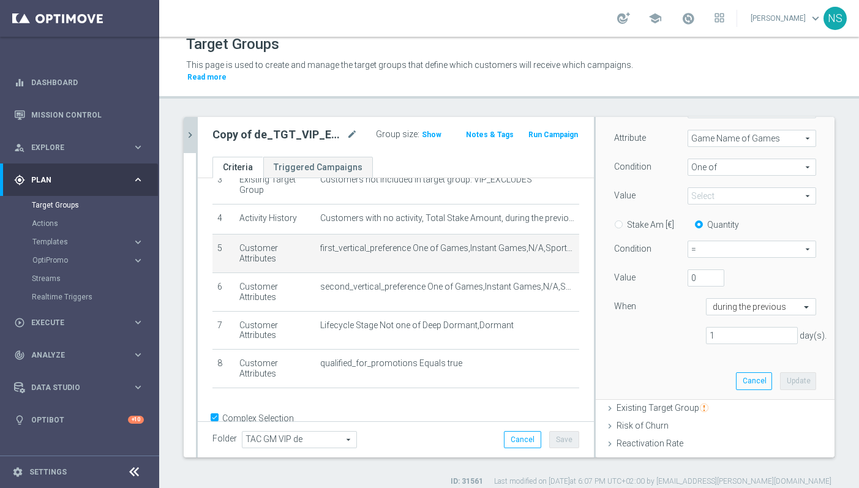
click at [721, 188] on span at bounding box center [751, 196] width 127 height 16
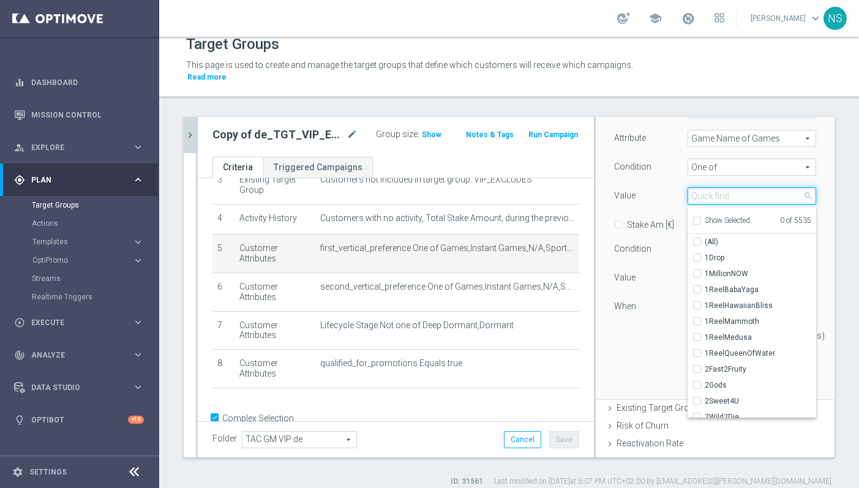
click at [719, 187] on input "search" at bounding box center [752, 195] width 129 height 17
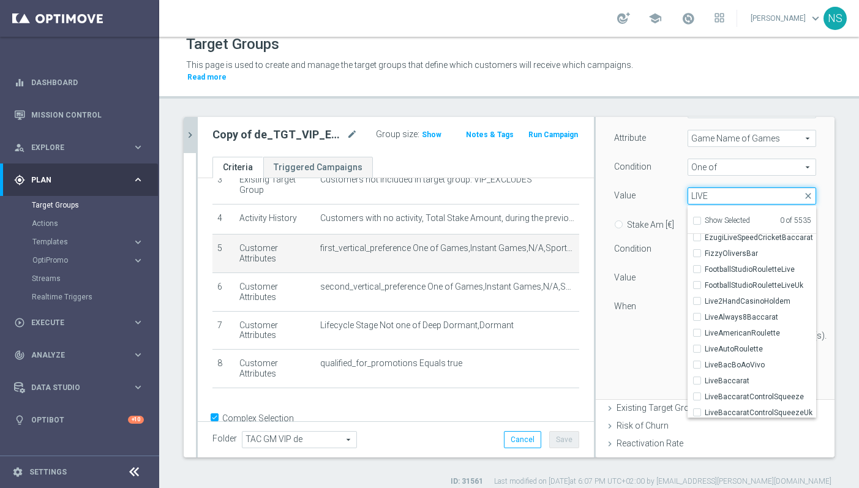
scroll to position [273, 0]
type input "LIVE"
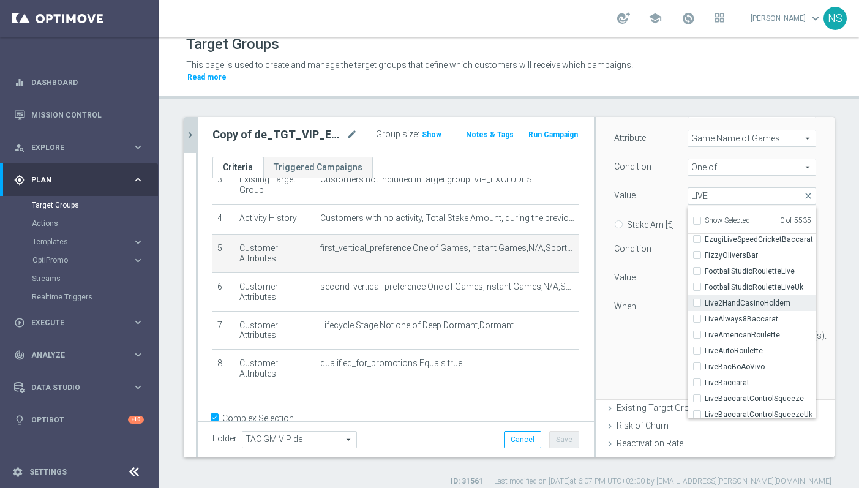
click at [698, 299] on input "Live2HandCasinoHoldem" at bounding box center [701, 303] width 8 height 8
checkbox input "true"
type input "Live2HandCasinoHoldem"
click at [699, 315] on input "LiveAlways8Baccarat" at bounding box center [701, 319] width 8 height 8
checkbox input "true"
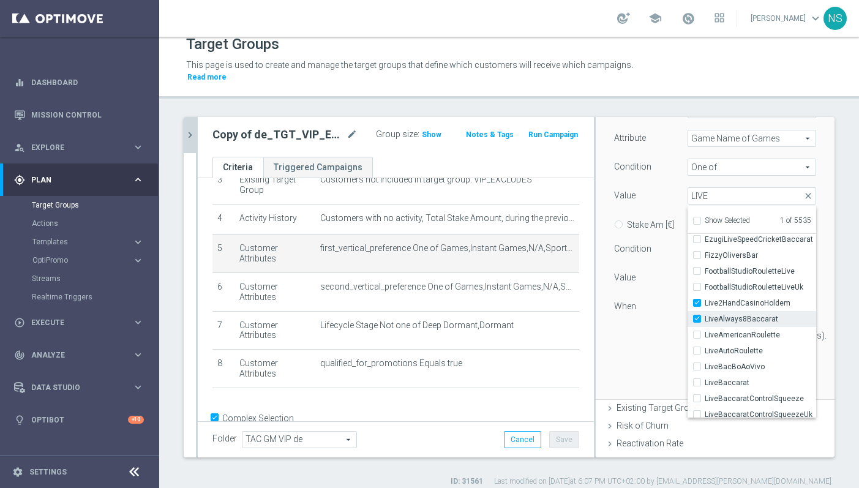
type input "Selected 2 of 5535"
click at [699, 331] on input "LiveAmericanRoulette" at bounding box center [701, 335] width 8 height 8
checkbox input "true"
type input "Selected 3 of 5535"
click at [697, 347] on input "LiveAutoRoulette" at bounding box center [701, 351] width 8 height 8
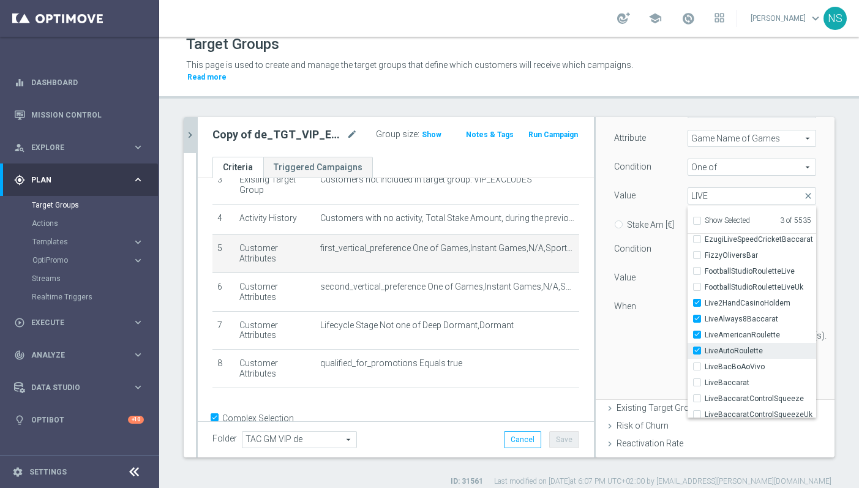
checkbox input "true"
type input "Selected 4 of 5535"
click at [697, 363] on input "LiveBacBoAoVivo" at bounding box center [701, 367] width 8 height 8
checkbox input "true"
type input "Selected 5 of 5535"
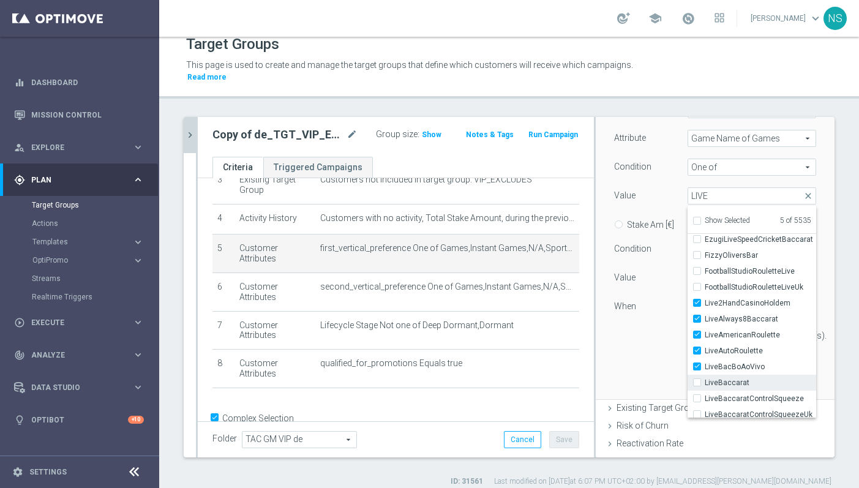
click at [698, 379] on input "LiveBaccarat" at bounding box center [701, 383] width 8 height 8
checkbox input "true"
type input "Selected 6 of 5535"
click at [698, 395] on input "LiveBaccaratControlSqueeze" at bounding box center [701, 399] width 8 height 8
checkbox input "true"
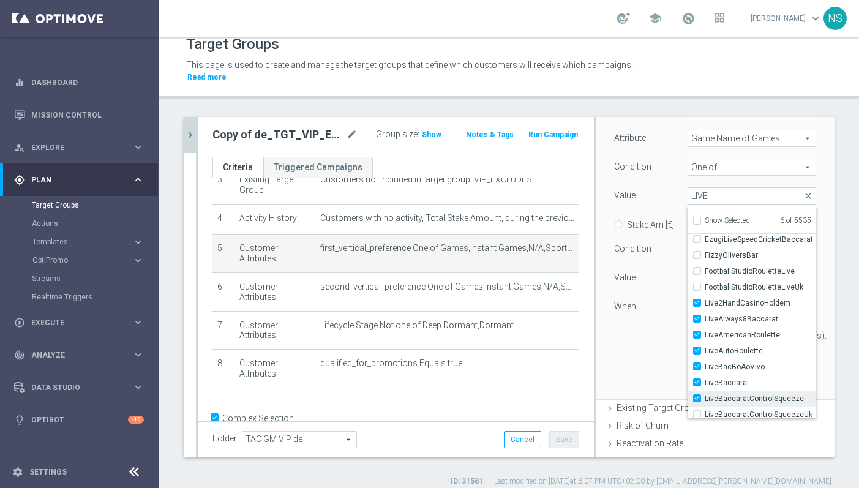
type input "Selected 7 of 5535"
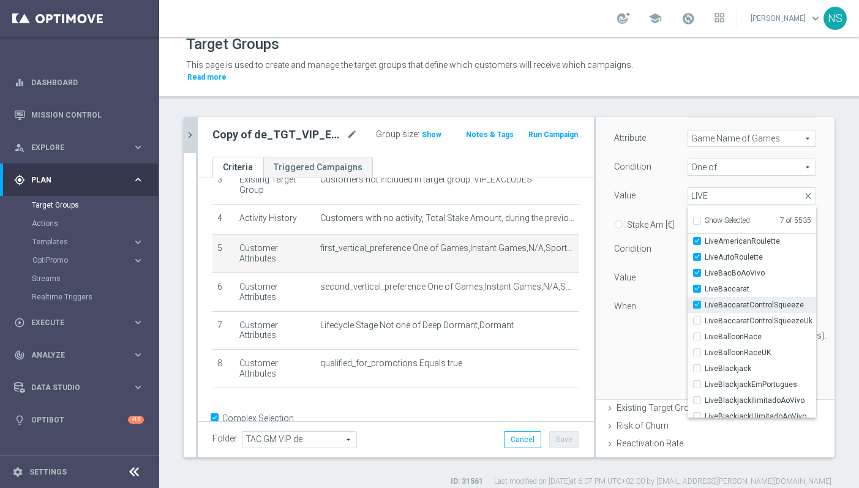
scroll to position [369, 0]
click at [705, 311] on label "LiveBaccaratControlSqueezeUk" at bounding box center [760, 319] width 111 height 16
click at [697, 315] on input "LiveBaccaratControlSqueezeUk" at bounding box center [701, 319] width 8 height 8
checkbox input "true"
type input "Selected 8 of 5535"
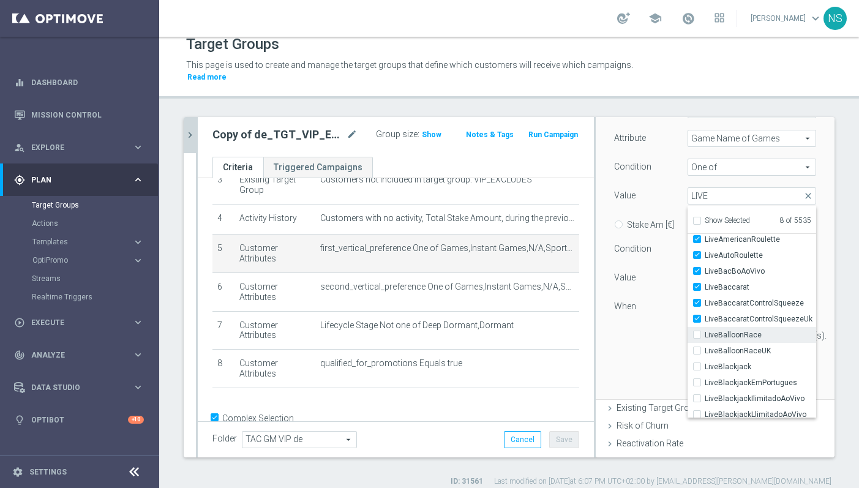
click at [705, 327] on label "LiveBalloonRace" at bounding box center [760, 335] width 111 height 16
click at [697, 331] on input "LiveBalloonRace" at bounding box center [701, 335] width 8 height 8
checkbox input "true"
type input "Selected 9 of 5535"
click at [705, 343] on label "LiveBalloonRaceUK" at bounding box center [760, 351] width 111 height 16
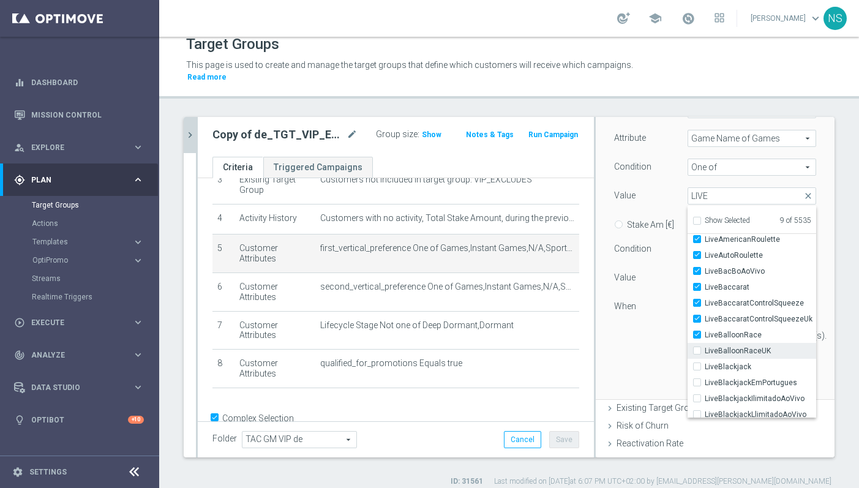
click at [697, 347] on input "LiveBalloonRaceUK" at bounding box center [701, 351] width 8 height 8
checkbox input "true"
type input "Selected 10 of 5535"
click at [705, 359] on label "LiveBlackjack" at bounding box center [760, 367] width 111 height 16
click at [697, 363] on input "LiveBlackjack" at bounding box center [701, 367] width 8 height 8
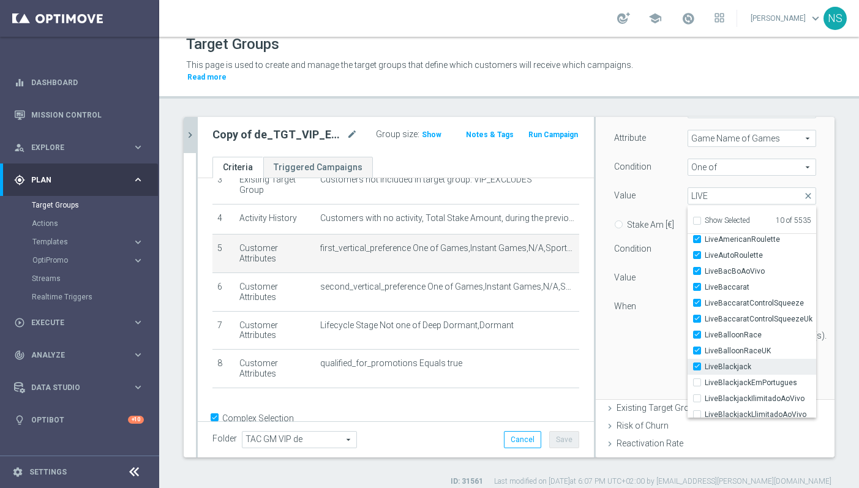
checkbox input "true"
type input "Selected 11 of 5535"
click at [705, 375] on label "LiveBlackjackEmPortugues" at bounding box center [760, 383] width 111 height 16
click at [697, 379] on input "LiveBlackjackEmPortugues" at bounding box center [701, 383] width 8 height 8
checkbox input "true"
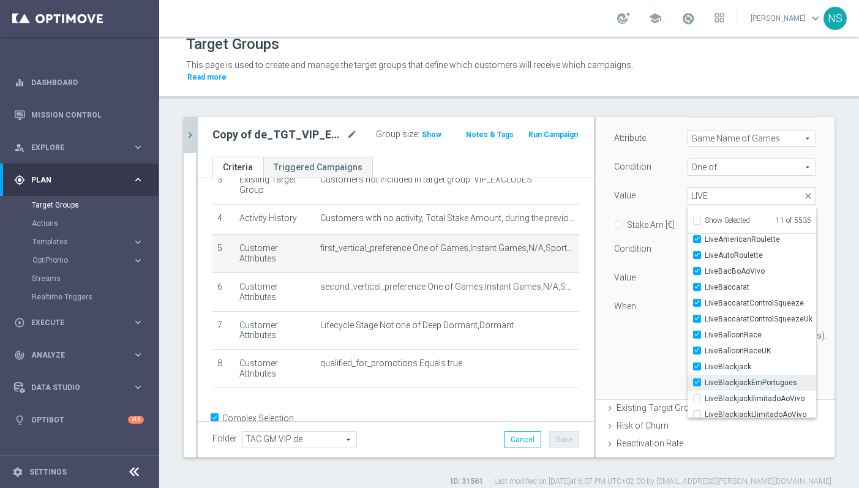
type input "Selected 12 of 5535"
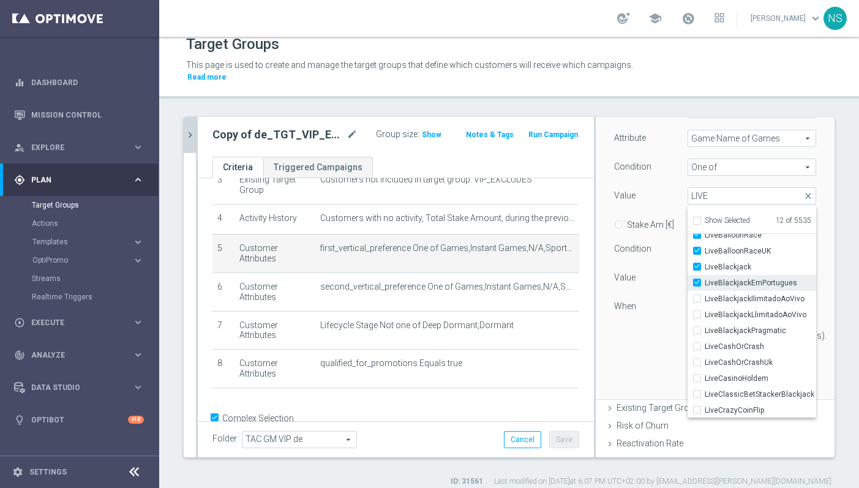
scroll to position [470, 0]
click at [696, 292] on div "LiveBlackjackIlimitadoAoVivo" at bounding box center [752, 298] width 129 height 16
click at [705, 290] on label "LiveBlackjackIlimitadoAoVivo" at bounding box center [760, 298] width 111 height 16
click at [697, 294] on input "LiveBlackjackIlimitadoAoVivo" at bounding box center [701, 298] width 8 height 8
checkbox input "true"
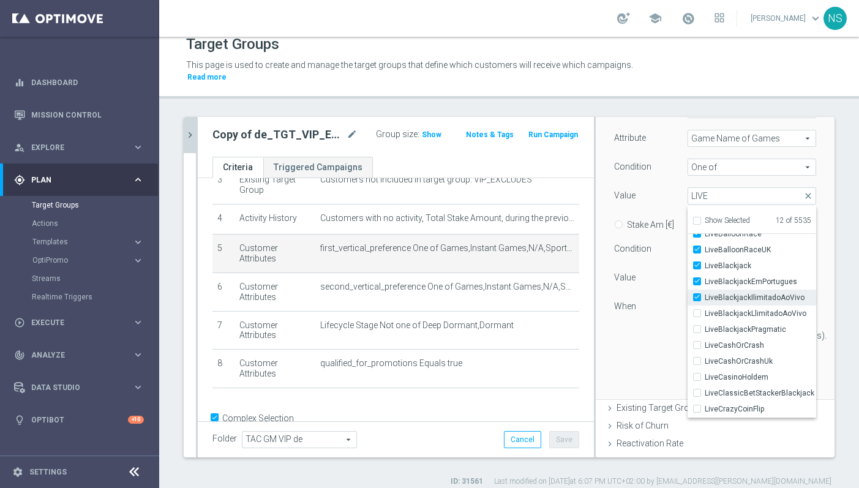
type input "Selected 13 of 5535"
click at [694, 306] on div "LiveBlackjackLlimitadoAoVivo" at bounding box center [752, 314] width 129 height 16
click at [705, 306] on label "LiveBlackjackLlimitadoAoVivo" at bounding box center [760, 314] width 111 height 16
click at [697, 310] on input "LiveBlackjackLlimitadoAoVivo" at bounding box center [701, 314] width 8 height 8
checkbox input "true"
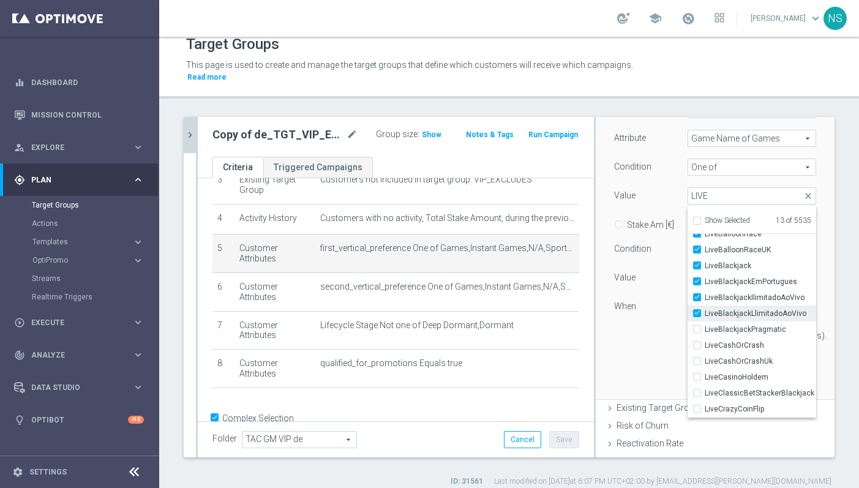
type input "Selected 14 of 5535"
click at [705, 322] on label "LiveBlackjackPragmatic" at bounding box center [760, 330] width 111 height 16
click at [697, 326] on input "LiveBlackjackPragmatic" at bounding box center [701, 330] width 8 height 8
checkbox input "true"
type input "Selected 15 of 5535"
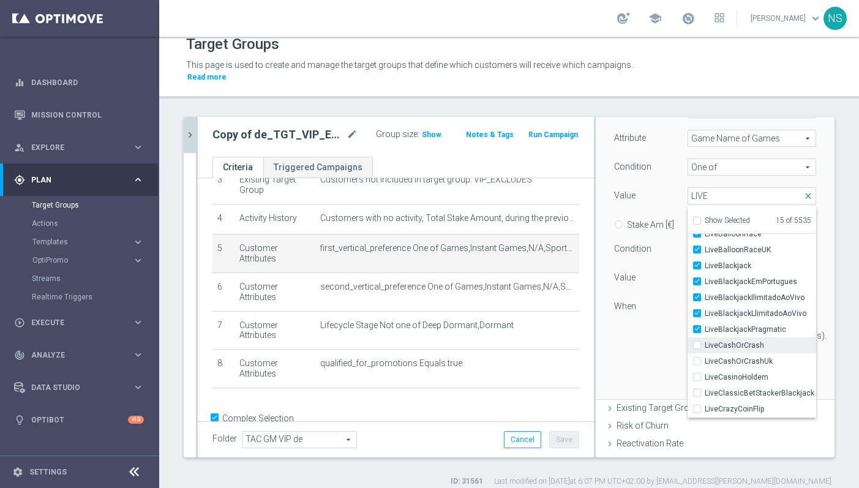
click at [696, 337] on div "LiveCashOrCrash" at bounding box center [752, 345] width 129 height 16
click at [705, 337] on label "LiveCashOrCrash" at bounding box center [760, 345] width 111 height 16
click at [697, 342] on input "LiveCashOrCrash" at bounding box center [701, 346] width 8 height 8
checkbox input "true"
type input "Selected 16 of 5535"
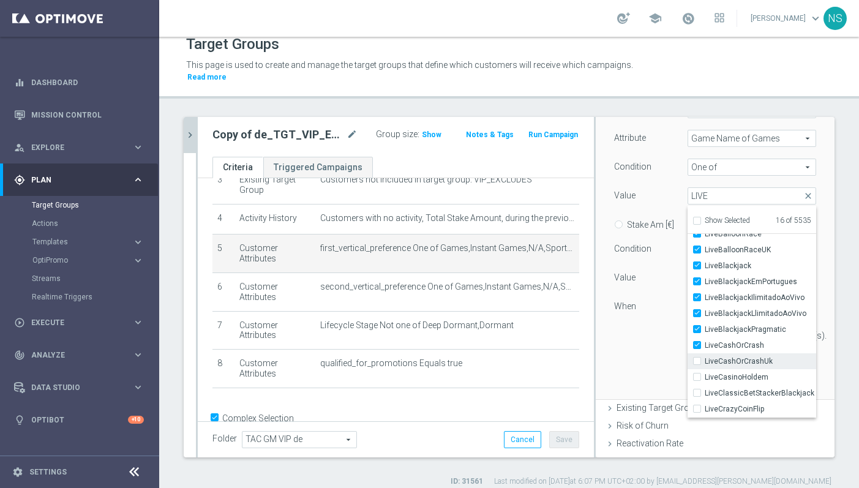
click at [700, 358] on input "LiveCashOrCrashUk" at bounding box center [701, 362] width 8 height 8
checkbox input "true"
type input "Selected 17 of 5535"
click at [699, 374] on input "LiveCasinoHoldem" at bounding box center [701, 378] width 8 height 8
checkbox input "true"
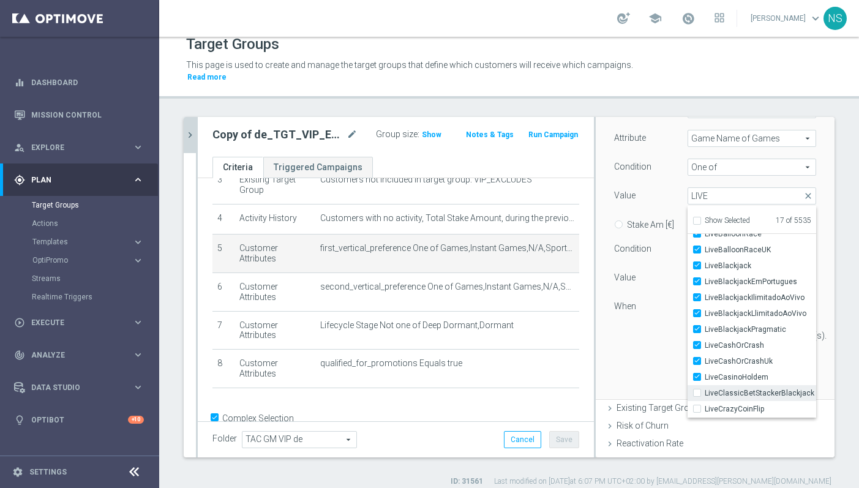
type input "Selected 18 of 5535"
click at [705, 385] on label "LiveClassicBetStackerBlackjack" at bounding box center [760, 393] width 111 height 16
click at [697, 390] on input "LiveClassicBetStackerBlackjack" at bounding box center [701, 394] width 8 height 8
checkbox input "true"
type input "Selected 19 of 5535"
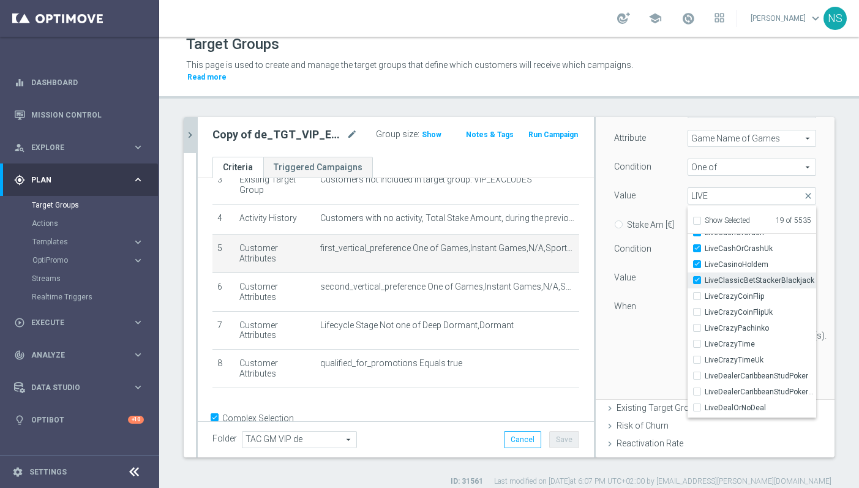
scroll to position [592, 0]
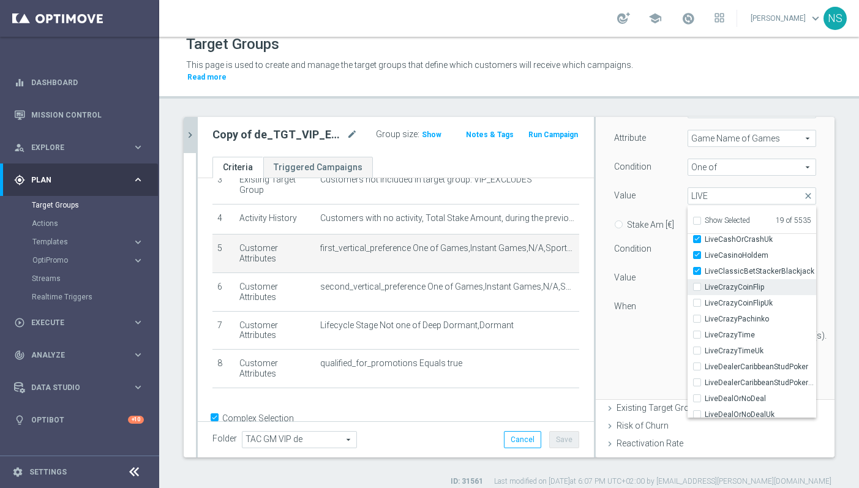
click at [698, 284] on input "LiveCrazyCoinFlip" at bounding box center [701, 288] width 8 height 8
checkbox input "true"
type input "Selected 20 of 5535"
click at [698, 299] on input "LiveCrazyCoinFlipUk" at bounding box center [701, 303] width 8 height 8
checkbox input "true"
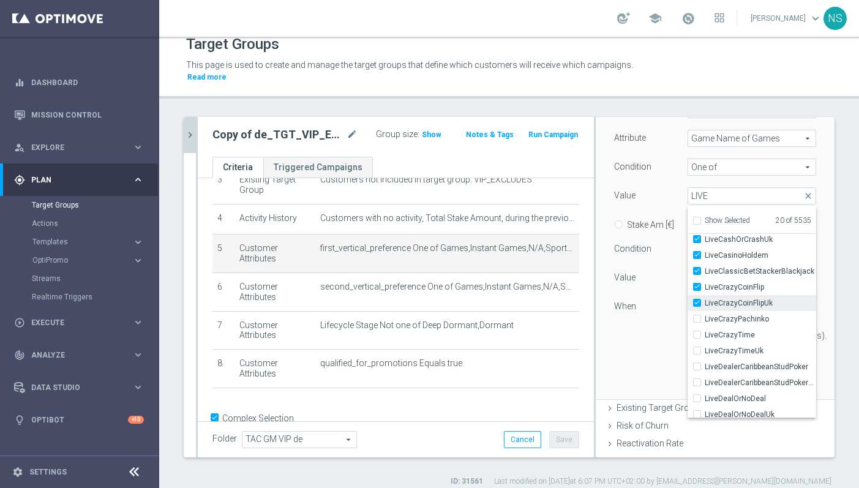
type input "Selected 21 of 5535"
click at [698, 315] on input "LiveCrazyPachinko" at bounding box center [701, 319] width 8 height 8
checkbox input "true"
type input "Selected 22 of 5535"
click at [698, 331] on input "LiveCrazyTime" at bounding box center [701, 335] width 8 height 8
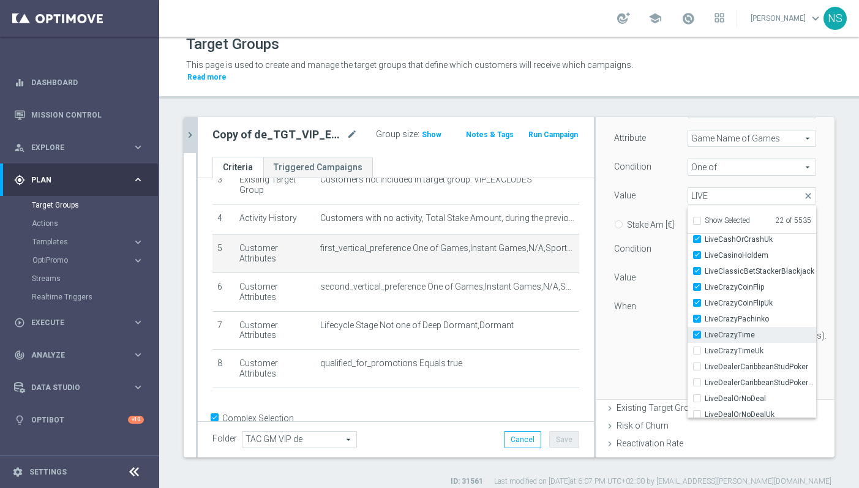
checkbox input "true"
type input "Selected 23 of 5535"
click at [699, 347] on input "LiveCrazyTimeUk" at bounding box center [701, 351] width 8 height 8
checkbox input "true"
type input "Selected 24 of 5535"
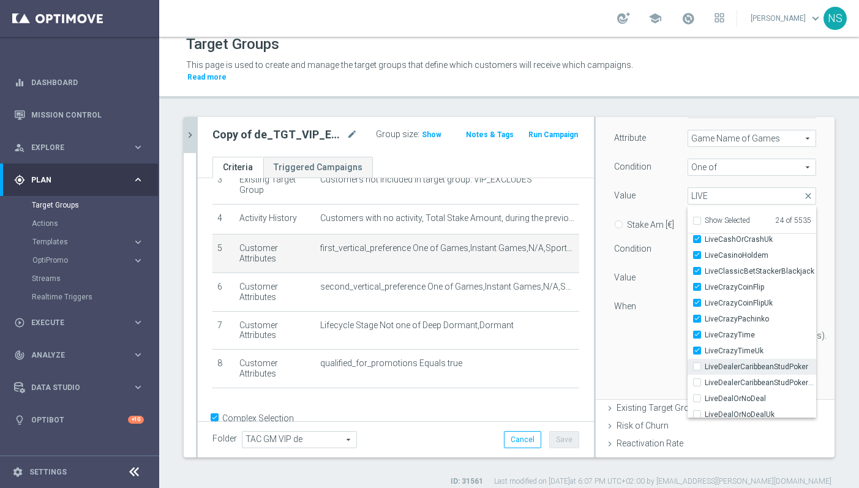
click at [700, 361] on div "LiveDealerCaribbeanStudPoker" at bounding box center [752, 367] width 129 height 16
click at [698, 363] on input "LiveDealerCaribbeanStudPoker" at bounding box center [701, 367] width 8 height 8
checkbox input "true"
type input "Selected 25 of 5535"
click at [698, 379] on input "LiveDealerCaribbeanStudPokerUk" at bounding box center [701, 383] width 8 height 8
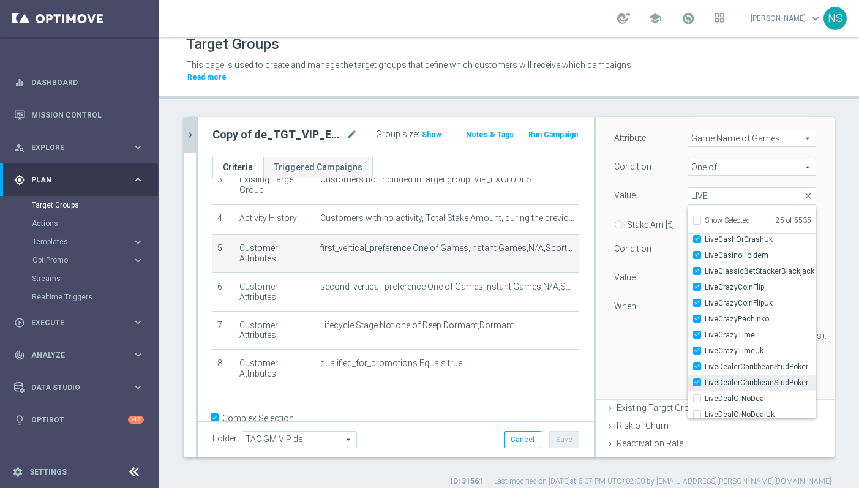
checkbox input "true"
type input "Selected 26 of 5535"
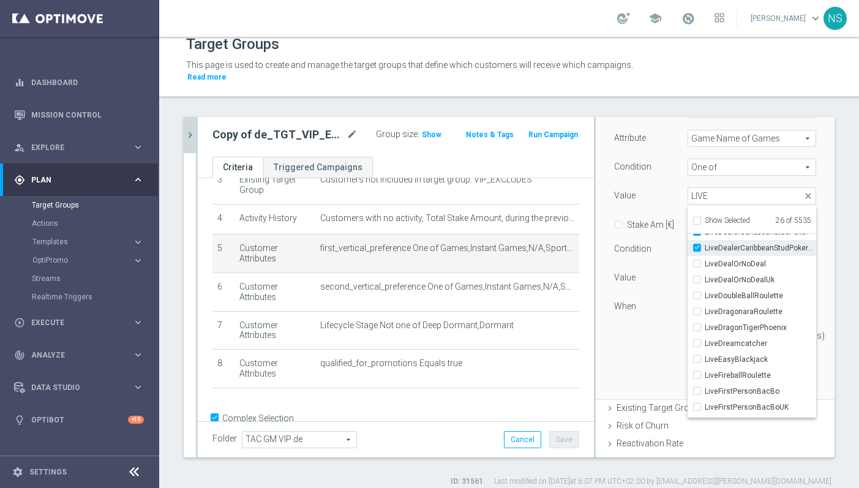
scroll to position [726, 0]
click at [698, 260] on input "LiveDealOrNoDeal" at bounding box center [701, 264] width 8 height 8
checkbox input "true"
type input "Selected 27 of 5535"
click at [705, 272] on label "LiveDealOrNoDealUk" at bounding box center [760, 280] width 111 height 16
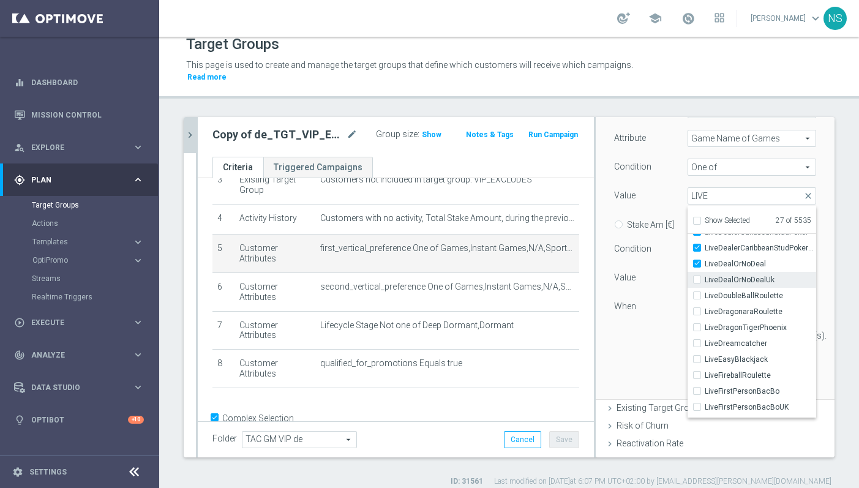
click at [697, 276] on input "LiveDealOrNoDealUk" at bounding box center [701, 280] width 8 height 8
checkbox input "true"
type input "Selected 28 of 5535"
click at [705, 288] on label "LiveDoubleBallRoulette" at bounding box center [760, 296] width 111 height 16
click at [697, 292] on input "LiveDoubleBallRoulette" at bounding box center [701, 296] width 8 height 8
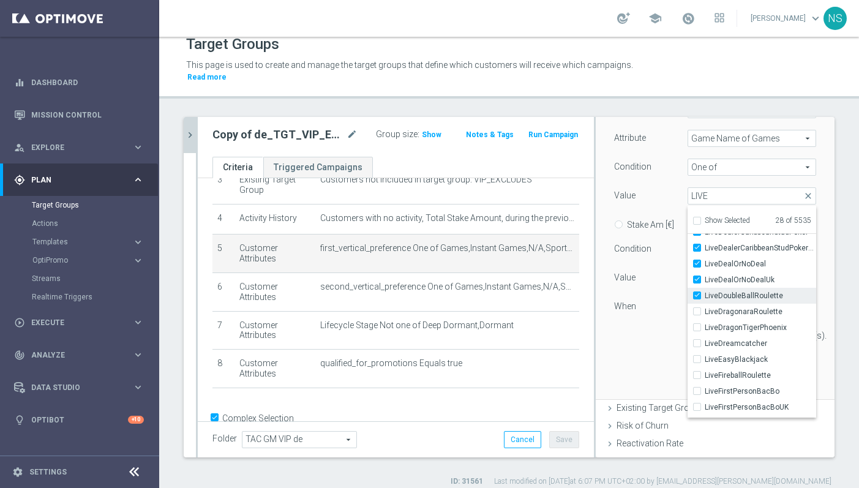
checkbox input "true"
type input "Selected 29 of 5535"
click at [699, 308] on input "LiveDragonaraRoulette" at bounding box center [701, 312] width 8 height 8
checkbox input "true"
type input "Selected 30 of 5535"
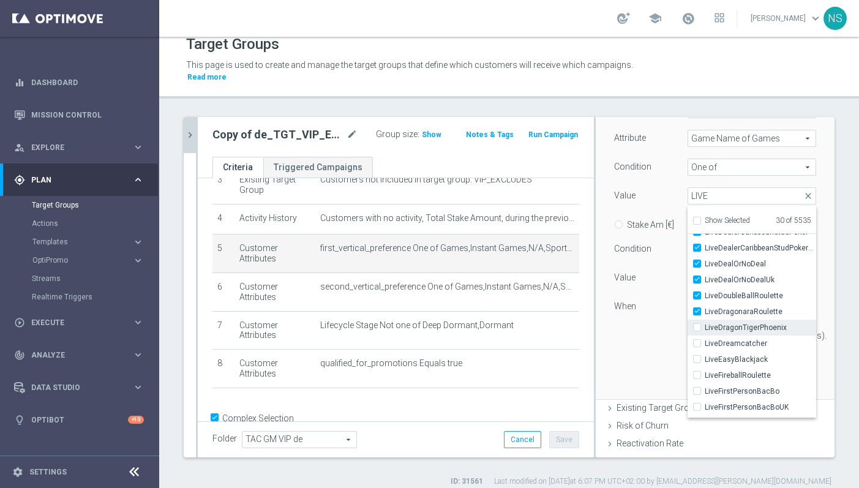
click at [701, 324] on input "LiveDragonTigerPhoenix" at bounding box center [701, 328] width 8 height 8
checkbox input "true"
type input "Selected 31 of 5535"
click at [698, 340] on input "LiveDreamcatcher" at bounding box center [701, 344] width 8 height 8
checkbox input "true"
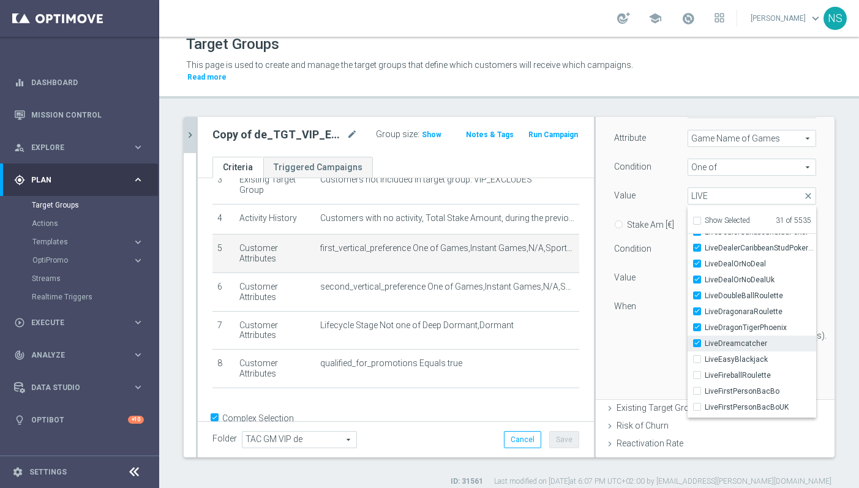
type input "Selected 32 of 5535"
click at [698, 356] on input "LiveEasyBlackjack" at bounding box center [701, 360] width 8 height 8
checkbox input "true"
type input "Selected 33 of 5535"
click at [698, 367] on div "LiveFireballRoulette" at bounding box center [752, 375] width 129 height 16
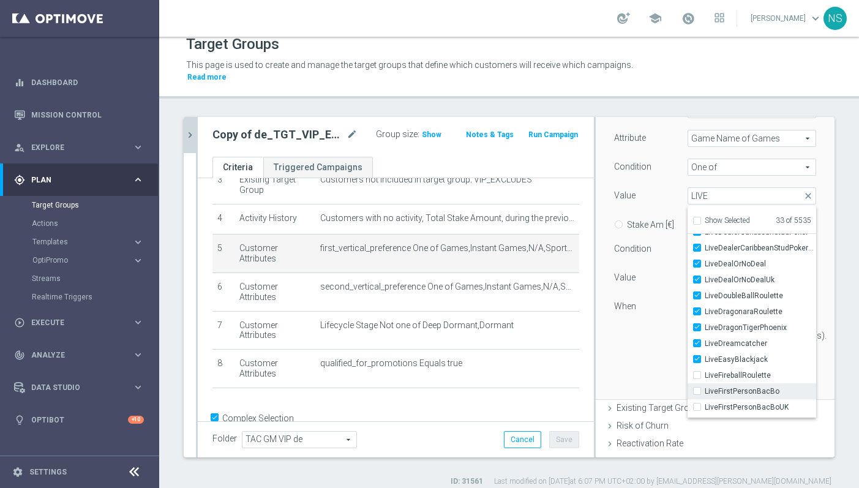
click at [698, 388] on input "LiveFirstPersonBacBo" at bounding box center [701, 392] width 8 height 8
checkbox input "true"
type input "Selected 34 of 5535"
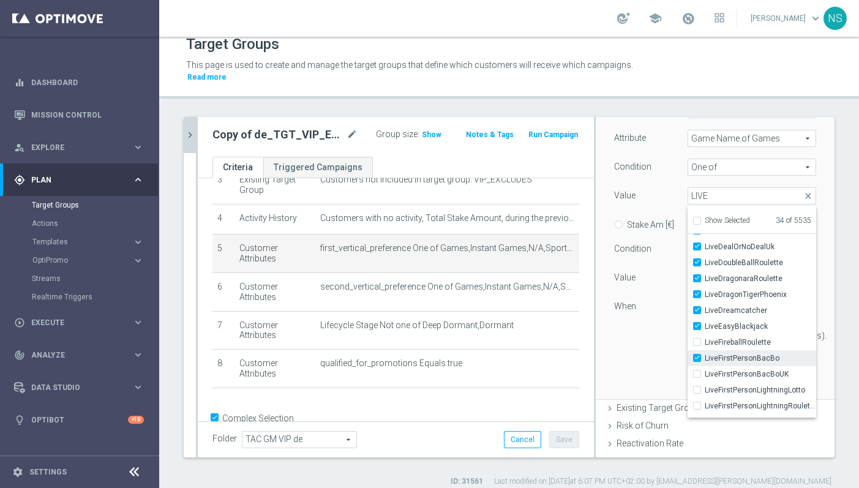
scroll to position [769, 0]
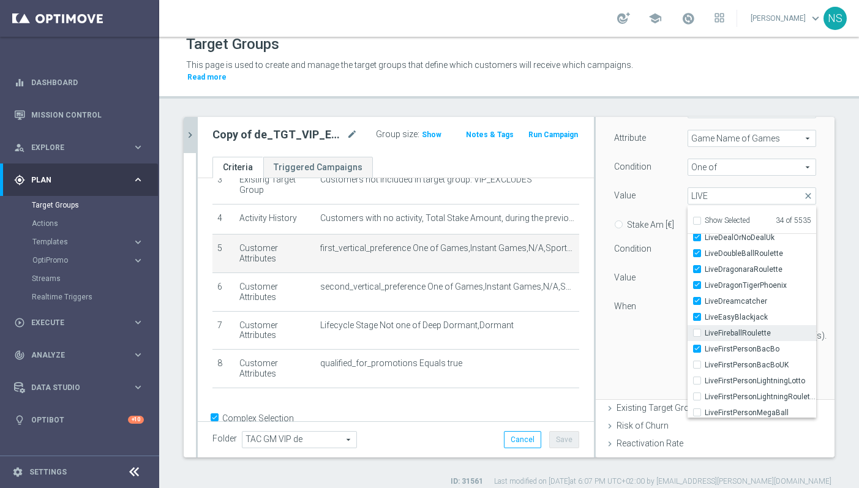
click at [697, 327] on div "LiveFireballRoulette" at bounding box center [752, 333] width 129 height 16
click at [697, 326] on div "LiveFireballRoulette" at bounding box center [752, 333] width 129 height 16
click at [697, 329] on input "LiveFireballRoulette" at bounding box center [701, 333] width 8 height 8
checkbox input "true"
type input "Selected 35 of 5535"
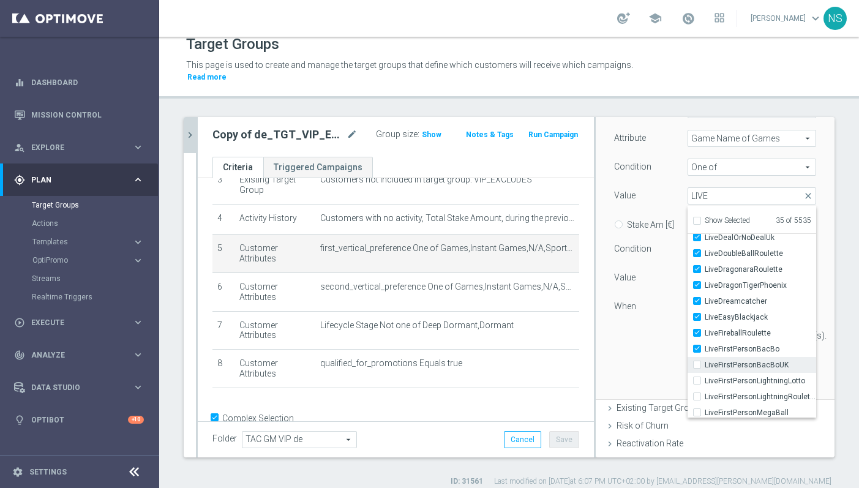
click at [697, 361] on input "LiveFirstPersonBacBoUK" at bounding box center [701, 365] width 8 height 8
checkbox input "true"
type input "Selected 36 of 5535"
click at [697, 377] on input "LiveFirstPersonLightningLotto" at bounding box center [701, 381] width 8 height 8
checkbox input "true"
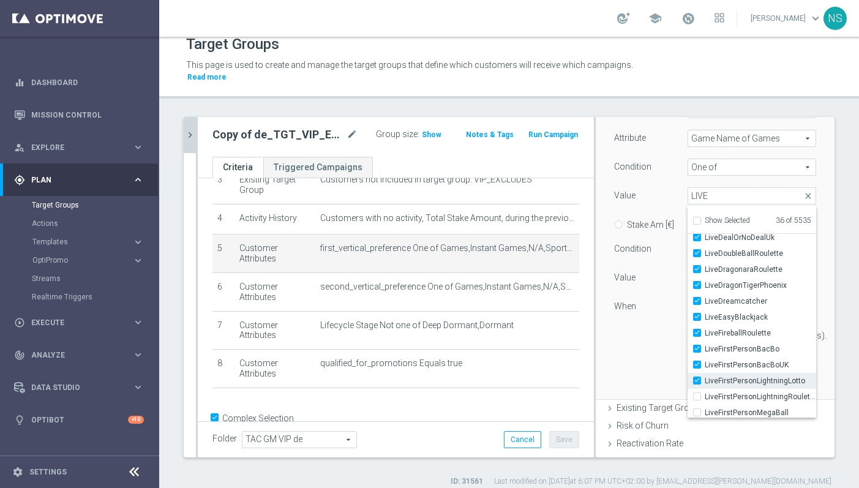
type input "Selected 37 of 5535"
click at [697, 393] on input "LiveFirstPersonLightningRoulette" at bounding box center [701, 397] width 8 height 8
checkbox input "true"
type input "Selected 38 of 5535"
click at [696, 405] on div "LiveFirstPersonMegaBall" at bounding box center [752, 413] width 129 height 16
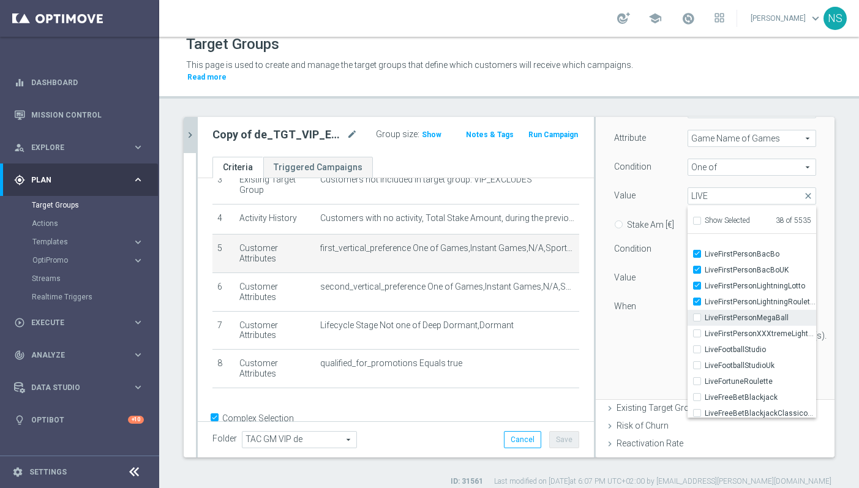
scroll to position [884, 0]
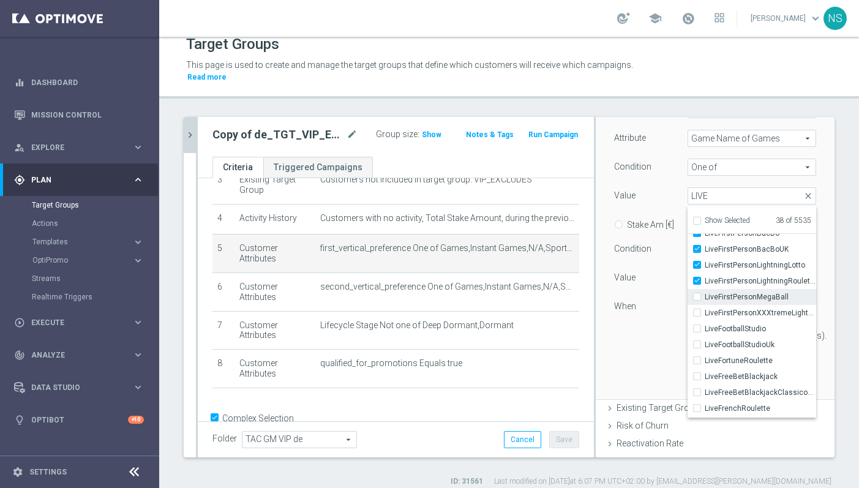
click at [705, 289] on label "LiveFirstPersonMegaBall" at bounding box center [760, 297] width 111 height 16
click at [697, 293] on input "LiveFirstPersonMegaBall" at bounding box center [701, 297] width 8 height 8
checkbox input "true"
type input "Selected 39 of 5535"
click at [705, 305] on label "LiveFirstPersonXXXtremeLightningRoulette" at bounding box center [760, 313] width 111 height 16
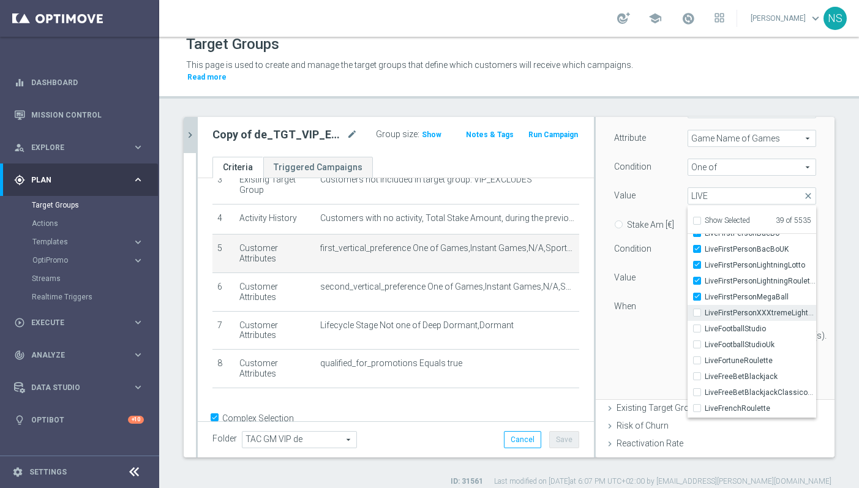
click at [697, 309] on input "LiveFirstPersonXXXtremeLightningRoulette" at bounding box center [701, 313] width 8 height 8
checkbox input "true"
type input "Selected 40 of 5535"
click at [698, 325] on input "LiveFootballStudio" at bounding box center [701, 329] width 8 height 8
checkbox input "true"
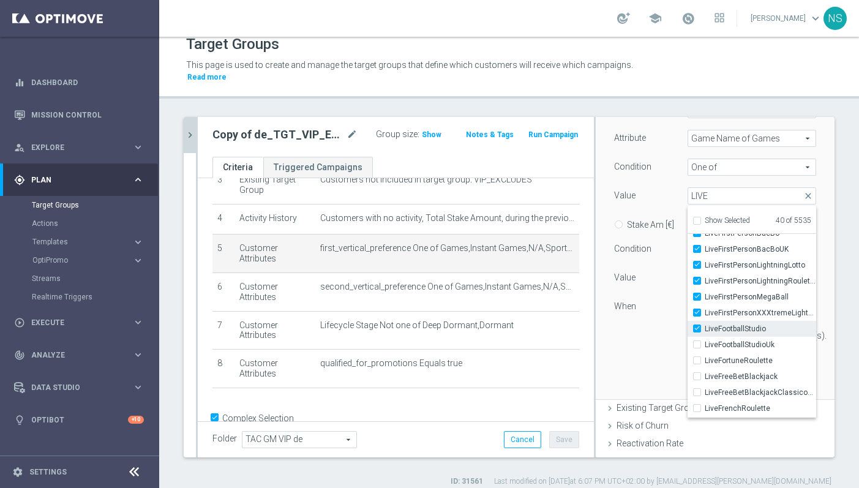
type input "Selected 41 of 5535"
click at [700, 341] on input "LiveFootballStudioUk" at bounding box center [701, 345] width 8 height 8
checkbox input "true"
type input "Selected 42 of 5535"
click at [700, 355] on div "LiveFortuneRoulette" at bounding box center [752, 361] width 129 height 16
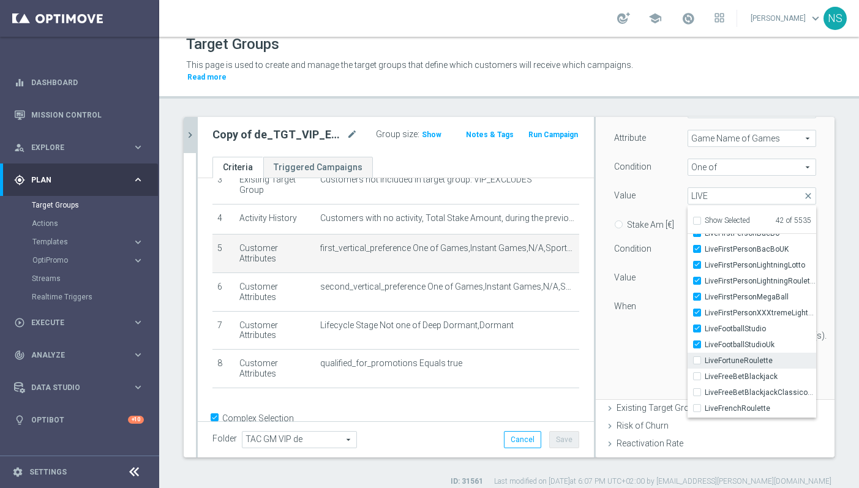
click at [705, 353] on label "LiveFortuneRoulette" at bounding box center [760, 361] width 111 height 16
click at [697, 357] on input "LiveFortuneRoulette" at bounding box center [701, 361] width 8 height 8
checkbox input "true"
type input "Selected 43 of 5535"
click at [705, 369] on label "LiveFreeBetBlackjack" at bounding box center [760, 377] width 111 height 16
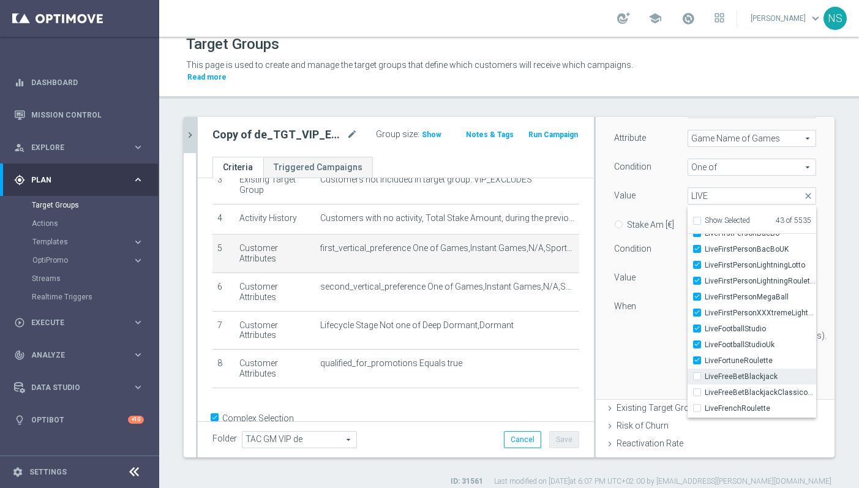
click at [697, 373] on input "LiveFreeBetBlackjack" at bounding box center [701, 377] width 8 height 8
checkbox input "true"
type input "Selected 44 of 5535"
click at [696, 385] on div "LiveFreeBetBlackjackClassicoEmPortugues" at bounding box center [752, 393] width 129 height 16
click at [705, 385] on label "LiveFreeBetBlackjackClassicoEmPortugues" at bounding box center [760, 393] width 111 height 16
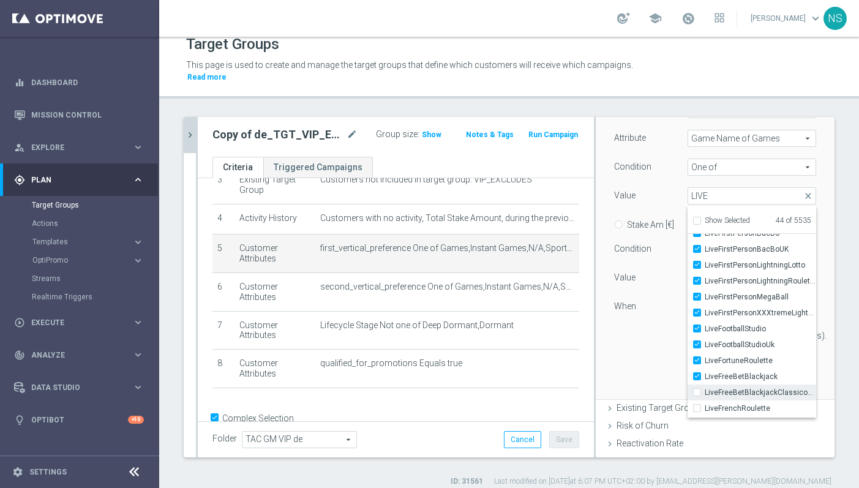
click at [697, 389] on input "LiveFreeBetBlackjackClassicoEmPortugues" at bounding box center [701, 393] width 8 height 8
checkbox input "true"
type input "Selected 45 of 5535"
click at [698, 401] on div "LiveFrenchRoulette" at bounding box center [752, 409] width 129 height 16
click at [698, 405] on input "LiveFrenchRoulette" at bounding box center [701, 409] width 8 height 8
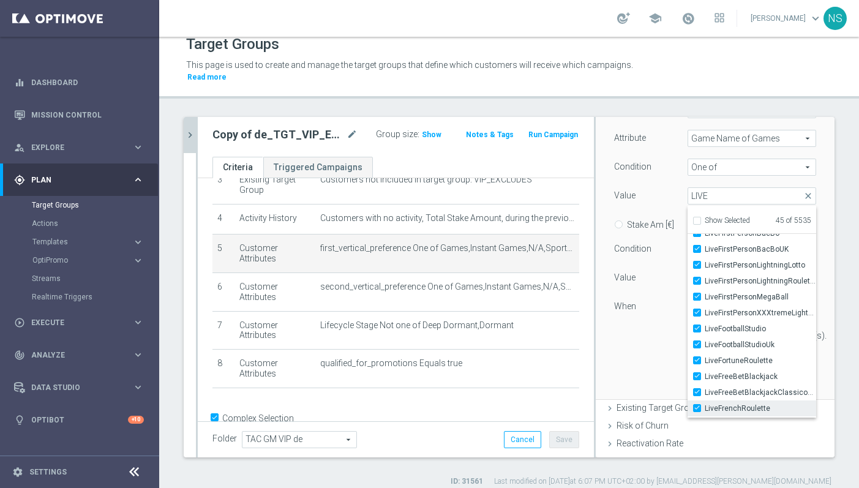
checkbox input "true"
type input "Selected 46 of 5535"
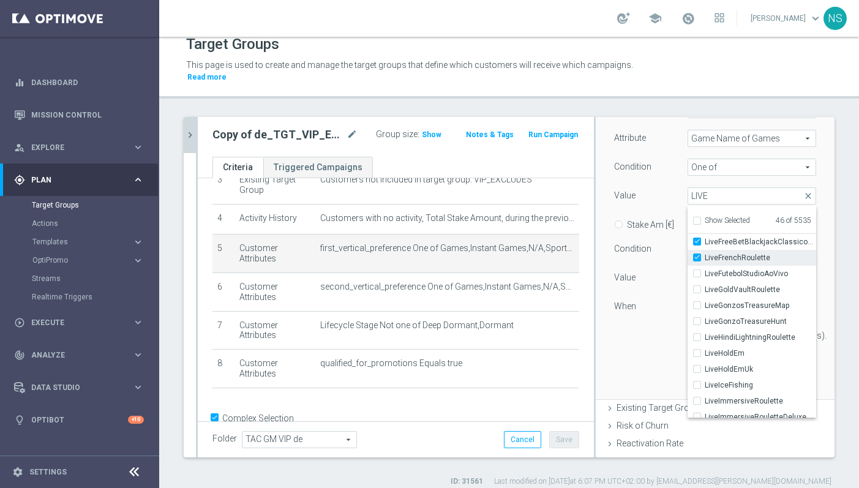
scroll to position [1044, 0]
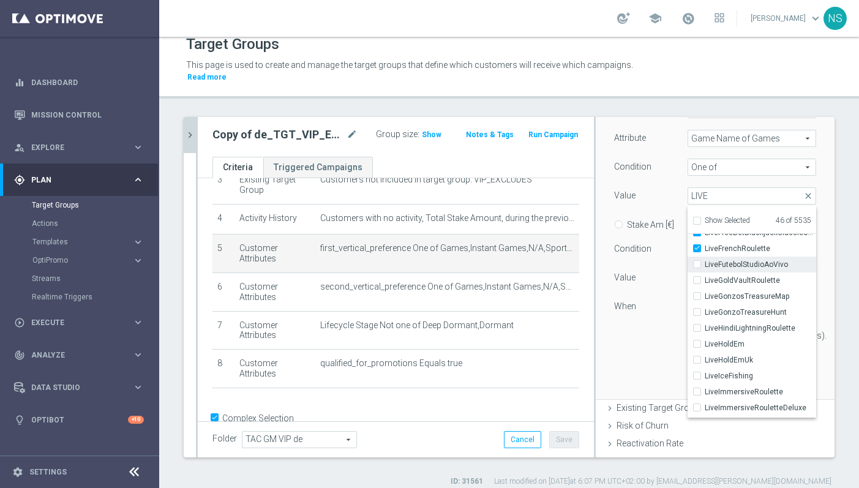
click at [697, 261] on input "LiveFutebolStudioAoVivo" at bounding box center [701, 265] width 8 height 8
checkbox input "true"
type input "Selected 47 of 5535"
click at [705, 273] on label "LiveGoldVaultRoulette" at bounding box center [760, 281] width 111 height 16
click at [697, 277] on input "LiveGoldVaultRoulette" at bounding box center [701, 281] width 8 height 8
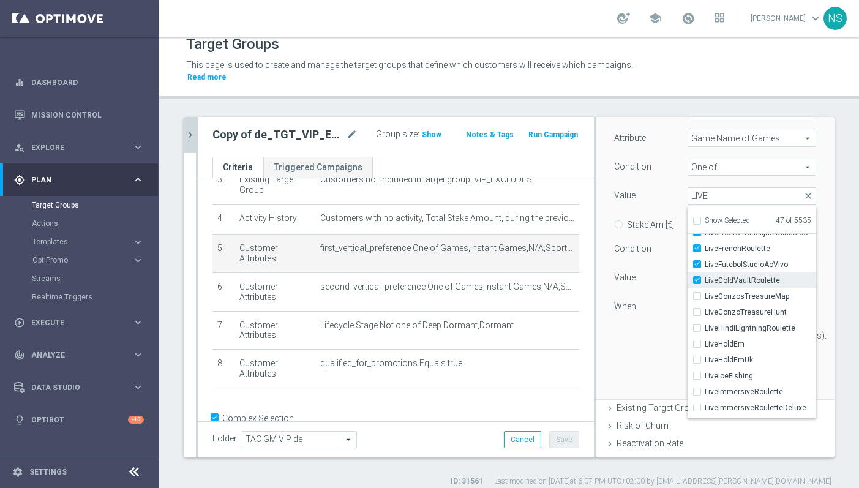
checkbox input "true"
type input "Selected 48 of 5535"
click at [698, 293] on input "LiveGonzosTreasureMap" at bounding box center [701, 297] width 8 height 8
checkbox input "true"
type input "Selected 49 of 5535"
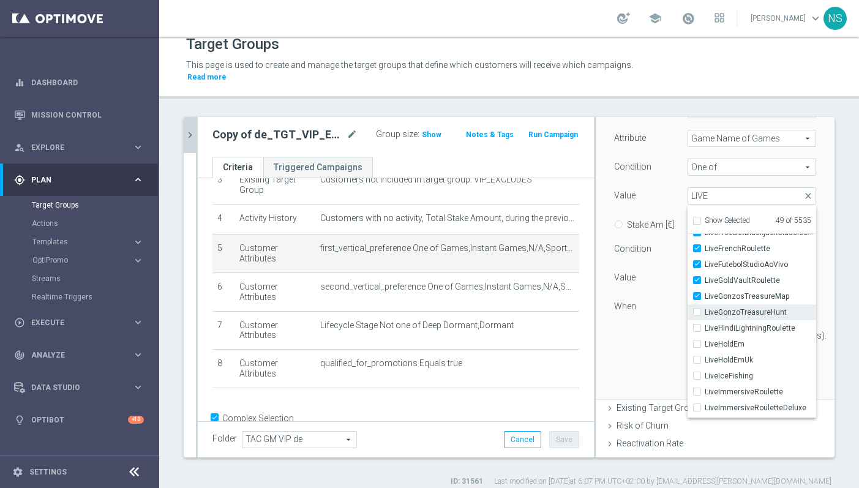
click at [698, 309] on input "LiveGonzoTreasureHunt" at bounding box center [701, 313] width 8 height 8
checkbox input "true"
type input "Selected 50 of 5535"
click at [698, 325] on input "LiveHindiLightningRoulette" at bounding box center [701, 329] width 8 height 8
checkbox input "true"
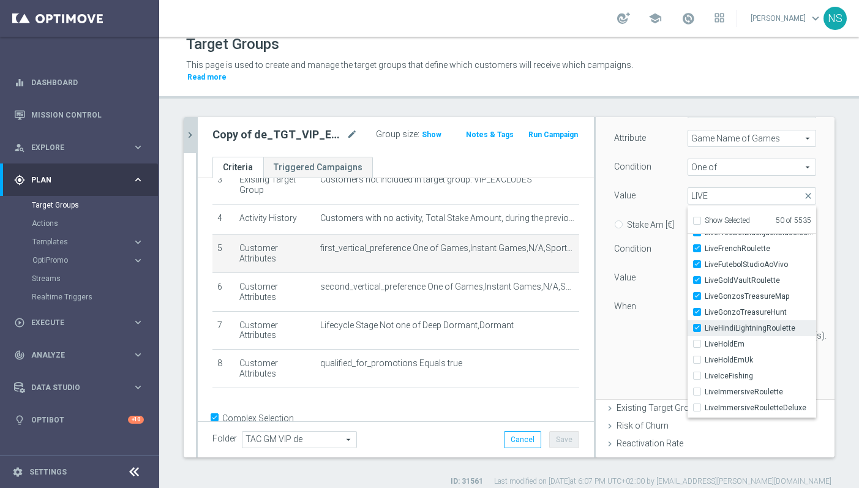
type input "Selected 51 of 5535"
click at [699, 341] on input "LiveHoldEm" at bounding box center [701, 345] width 8 height 8
checkbox input "true"
type input "Selected 52 of 5535"
click at [699, 356] on input "LiveHoldEmUk" at bounding box center [701, 360] width 8 height 8
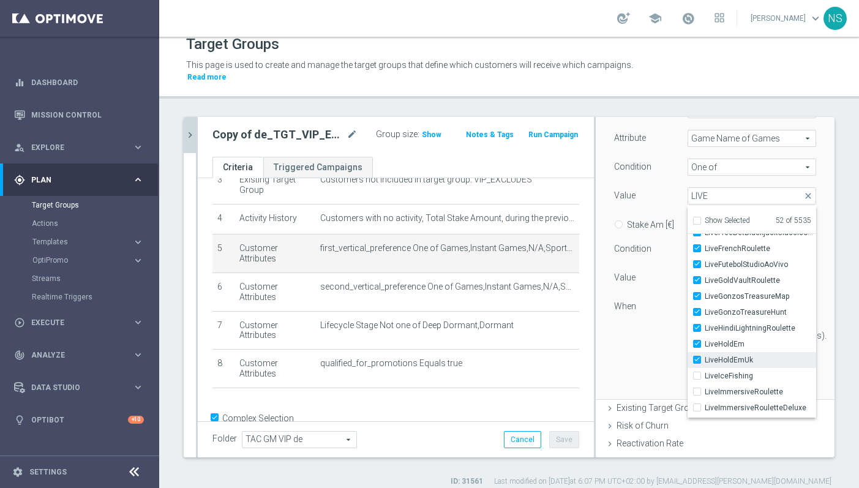
checkbox input "true"
type input "Selected 53 of 5535"
click at [699, 372] on input "LiveIceFishing" at bounding box center [701, 376] width 8 height 8
checkbox input "true"
type input "Selected 54 of 5535"
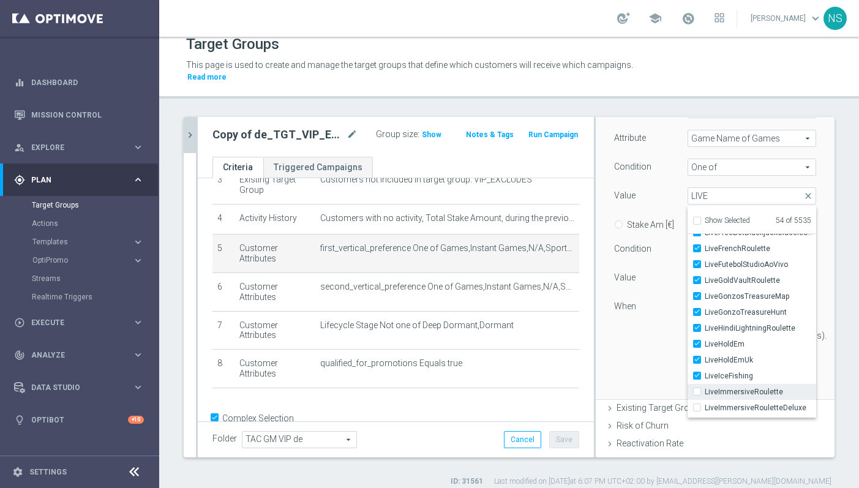
click at [699, 388] on input "LiveImmersiveRoulette" at bounding box center [701, 392] width 8 height 8
checkbox input "true"
type input "Selected 55 of 5535"
click at [699, 401] on div "LiveImmersiveRouletteDeluxe" at bounding box center [752, 408] width 129 height 16
click at [705, 400] on label "LiveImmersiveRouletteDeluxe" at bounding box center [760, 408] width 111 height 16
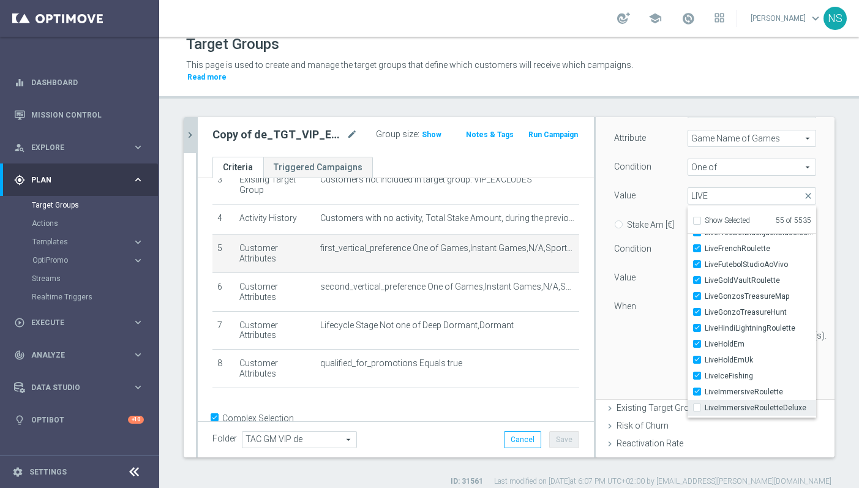
click at [697, 404] on input "LiveImmersiveRouletteDeluxe" at bounding box center [701, 408] width 8 height 8
checkbox input "true"
type input "Selected 56 of 5535"
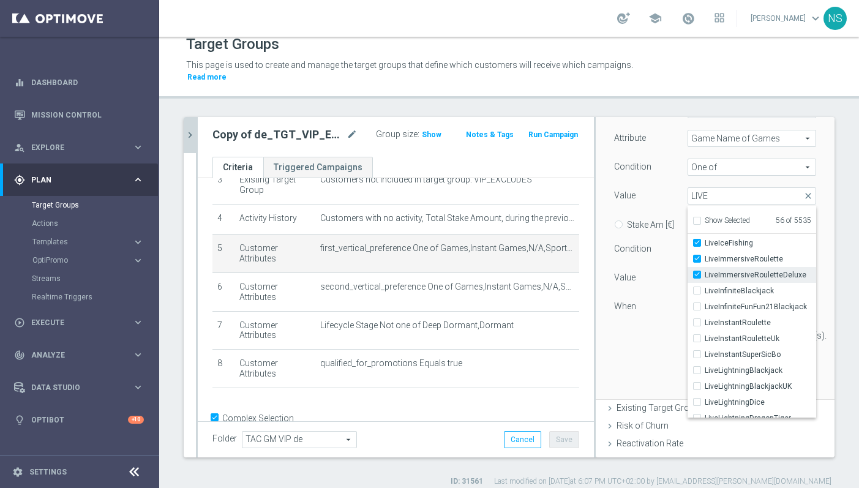
scroll to position [1181, 0]
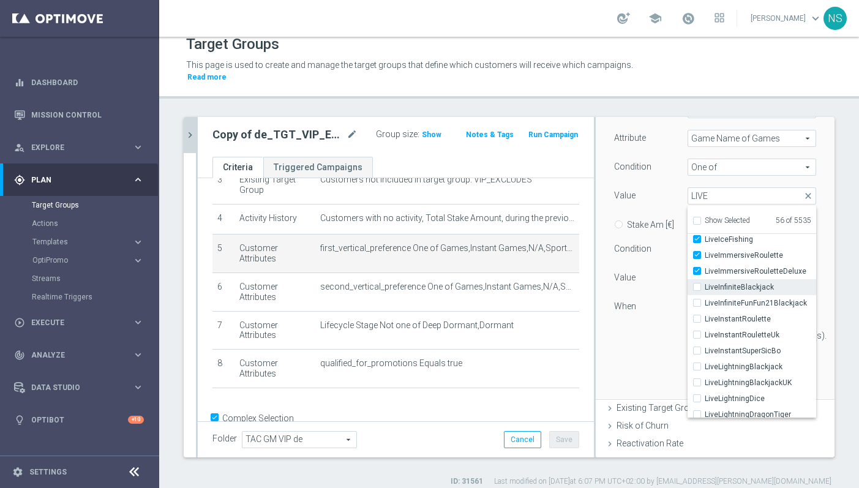
click at [697, 284] on input "LiveInfiniteBlackjack" at bounding box center [701, 288] width 8 height 8
checkbox input "true"
type input "Selected 57 of 5535"
click at [698, 295] on div "LiveInfiniteFunFun21Blackjack" at bounding box center [752, 303] width 129 height 16
click at [698, 299] on input "LiveInfiniteFunFun21Blackjack" at bounding box center [701, 303] width 8 height 8
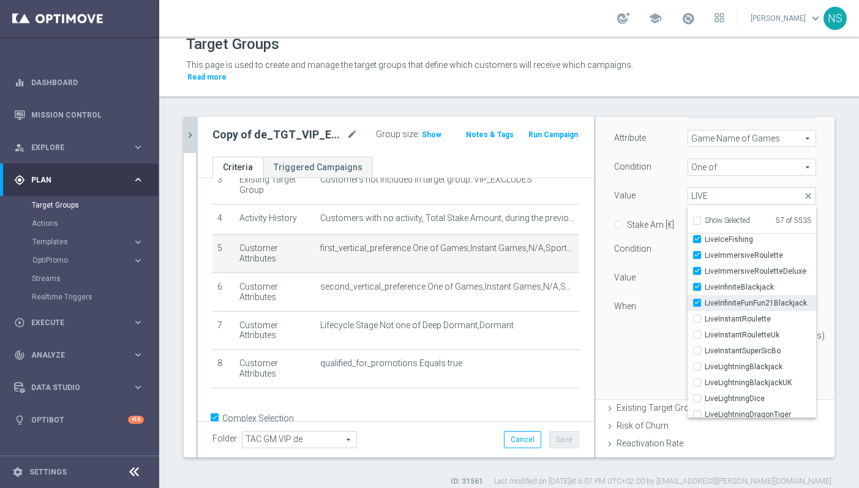
checkbox input "true"
type input "Selected 58 of 5535"
click at [698, 315] on input "LiveInstantRoulette" at bounding box center [701, 319] width 8 height 8
checkbox input "true"
type input "Selected 59 of 5535"
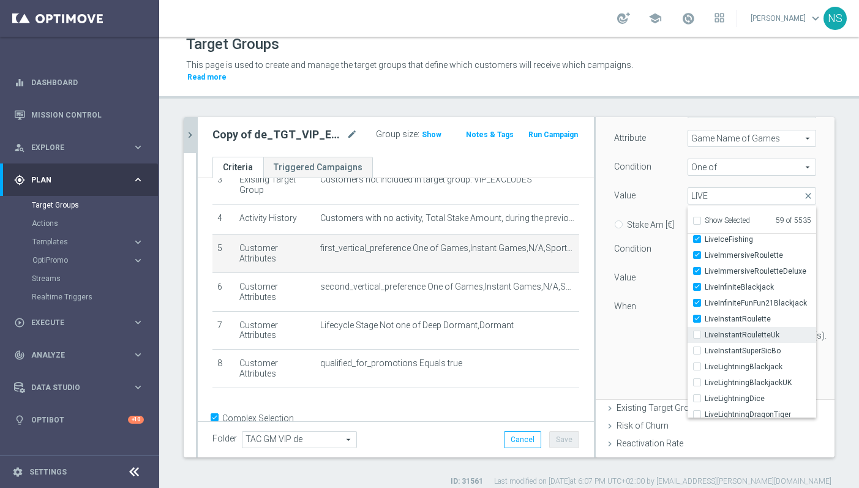
click at [698, 331] on input "LiveInstantRouletteUk" at bounding box center [701, 335] width 8 height 8
checkbox input "true"
type input "Selected 60 of 5535"
click at [698, 347] on input "LiveInstantSuperSicBo" at bounding box center [701, 351] width 8 height 8
checkbox input "true"
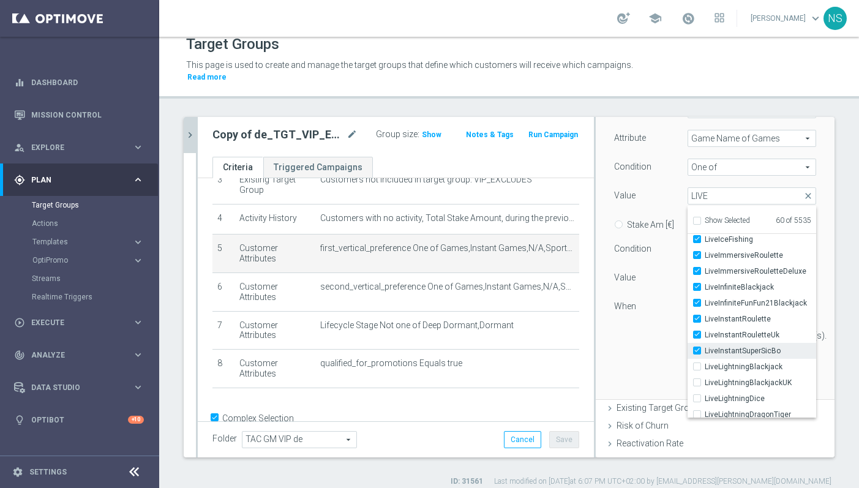
type input "Selected 61 of 5535"
click at [699, 363] on input "LiveLightningBlackjack" at bounding box center [701, 367] width 8 height 8
checkbox input "true"
type input "Selected 62 of 5535"
click at [699, 378] on div "LiveLightningBlackjackUK" at bounding box center [752, 383] width 129 height 16
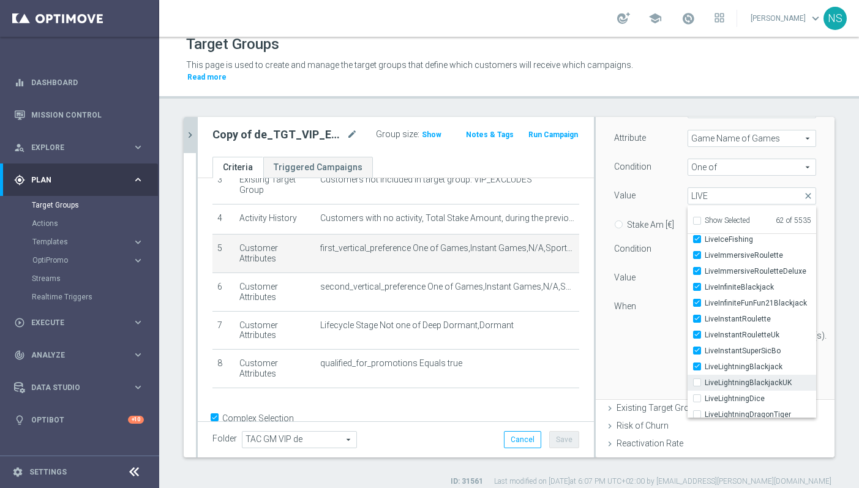
click at [699, 379] on input "LiveLightningBlackjackUK" at bounding box center [701, 383] width 8 height 8
checkbox input "true"
type input "Selected 63 of 5535"
click at [699, 395] on input "LiveLightningDice" at bounding box center [701, 399] width 8 height 8
checkbox input "true"
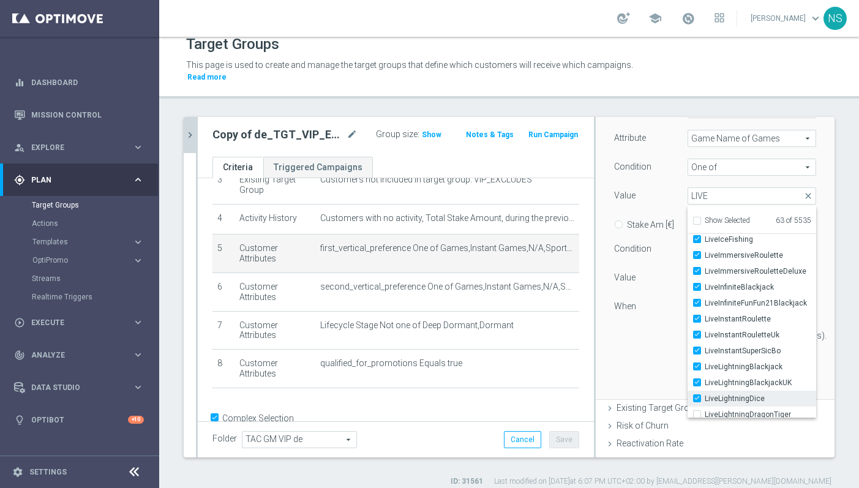
type input "Selected 64 of 5535"
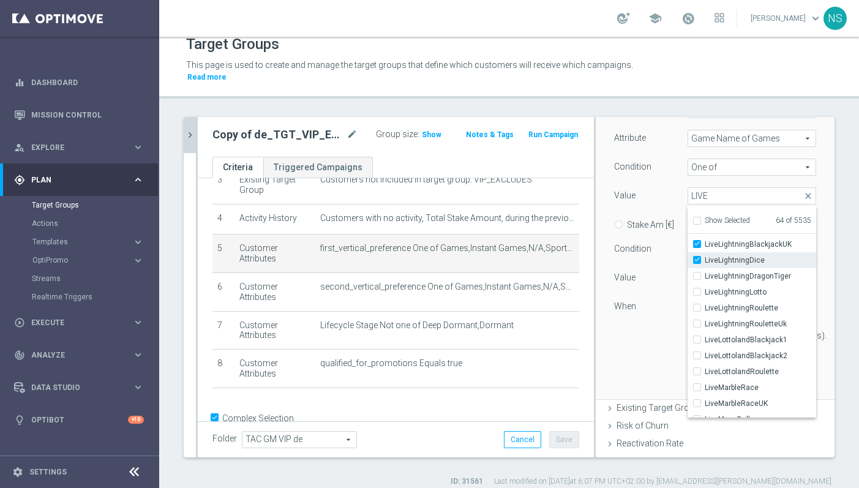
scroll to position [1325, 0]
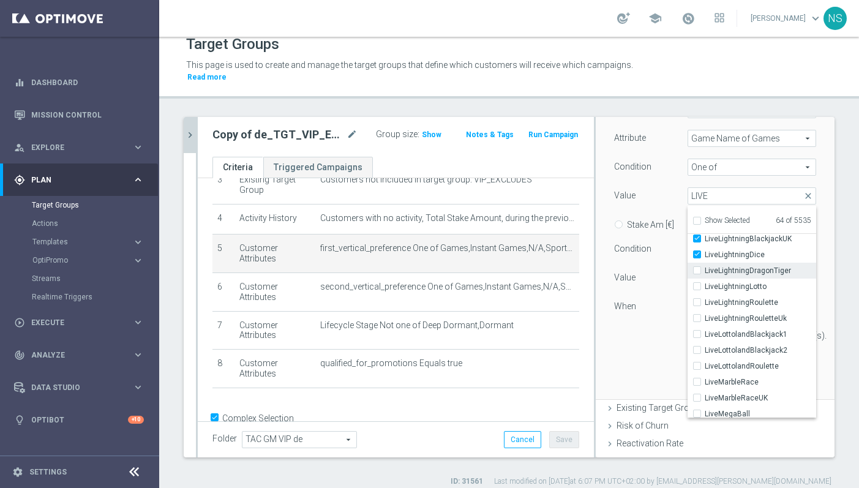
click at [697, 267] on input "LiveLightningDragonTiger" at bounding box center [701, 271] width 8 height 8
checkbox input "true"
type input "Selected 65 of 5535"
click at [697, 295] on div "LiveLightningRoulette" at bounding box center [752, 303] width 129 height 16
click at [697, 283] on input "LiveLightningLotto" at bounding box center [701, 287] width 8 height 8
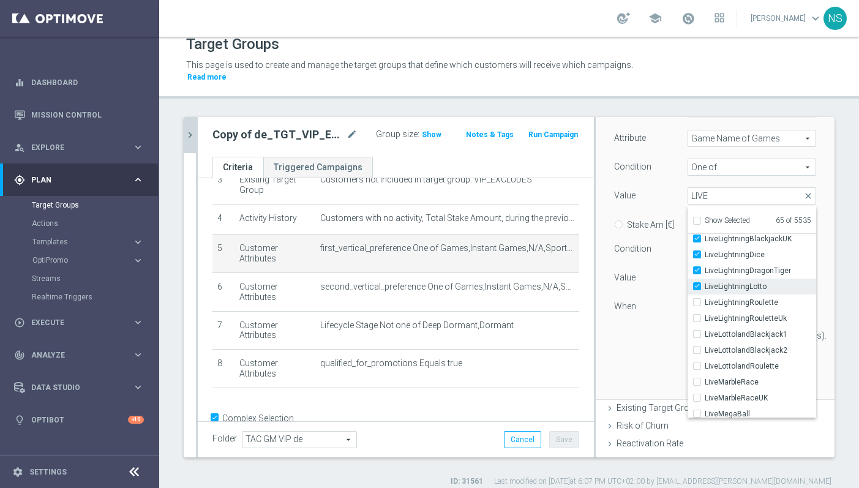
checkbox input "true"
type input "Selected 66 of 5535"
click at [705, 295] on label "LiveLightningRoulette" at bounding box center [760, 303] width 111 height 16
click at [697, 299] on input "LiveLightningRoulette" at bounding box center [701, 303] width 8 height 8
checkbox input "true"
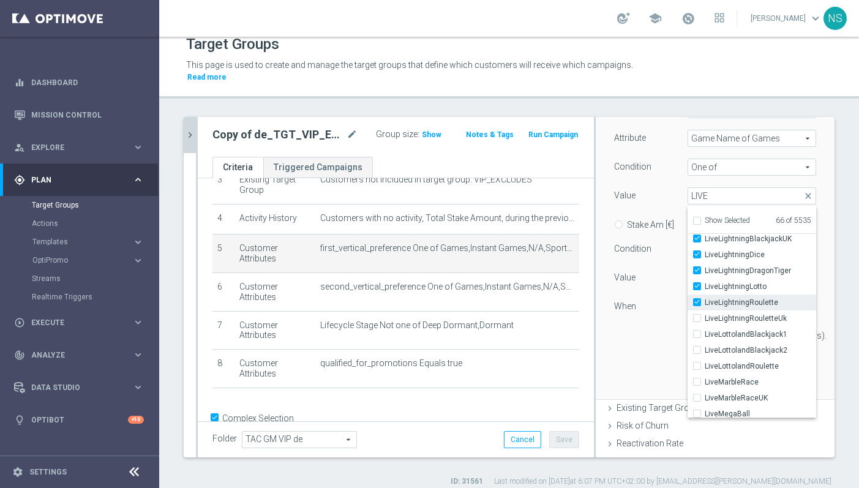
type input "Selected 67 of 5535"
click at [705, 311] on label "LiveLightningRouletteUk" at bounding box center [760, 319] width 111 height 16
click at [697, 315] on input "LiveLightningRouletteUk" at bounding box center [701, 319] width 8 height 8
checkbox input "true"
type input "Selected 68 of 5535"
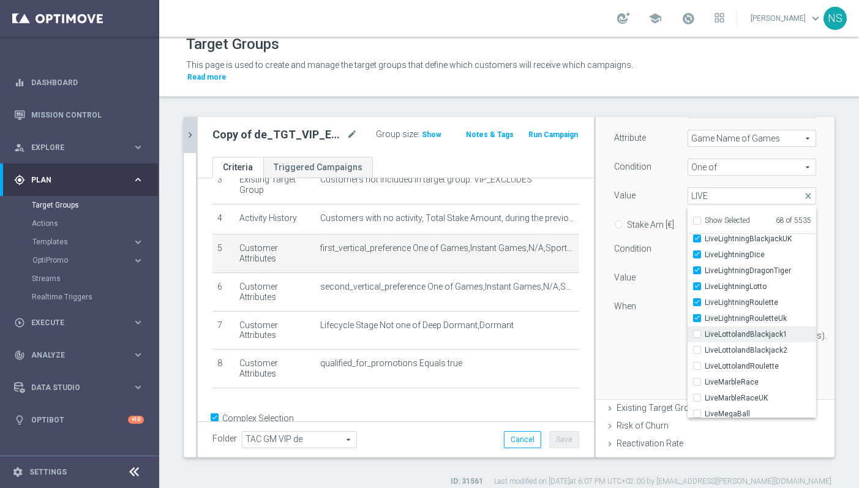
click at [698, 331] on input "LiveLottolandBlackjack1" at bounding box center [701, 335] width 8 height 8
checkbox input "true"
type input "Selected 69 of 5535"
click at [698, 347] on input "LiveLottolandBlackjack2" at bounding box center [701, 351] width 8 height 8
checkbox input "true"
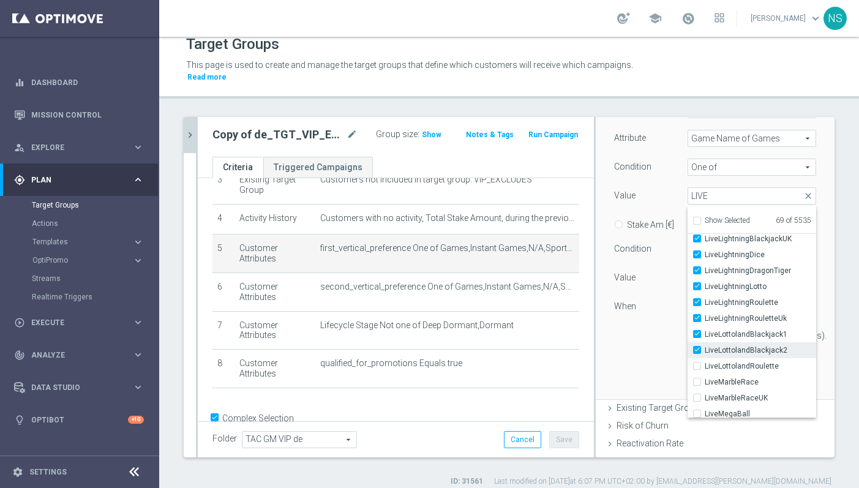
type input "Selected 70 of 5535"
click at [698, 363] on input "LiveLottolandRoulette" at bounding box center [701, 367] width 8 height 8
checkbox input "true"
type input "Selected 71 of 5535"
click at [698, 378] on input "LiveMarbleRace" at bounding box center [701, 382] width 8 height 8
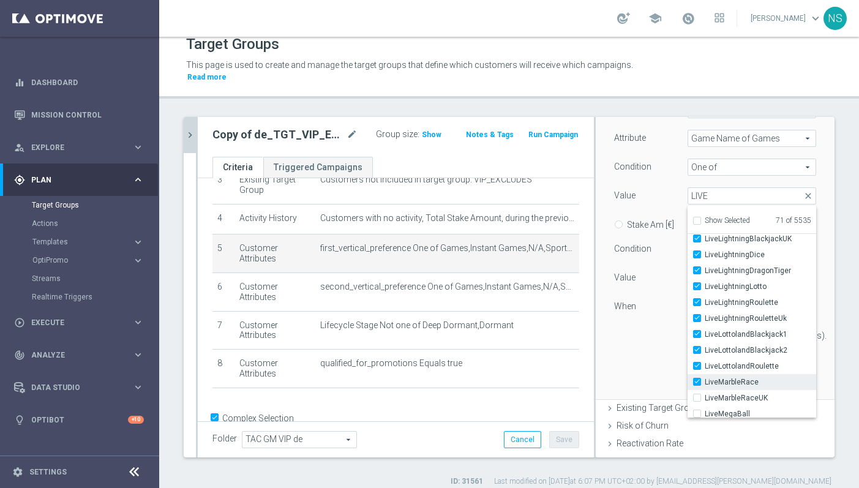
checkbox input "true"
type input "Selected 72 of 5535"
click at [698, 394] on input "LiveMarbleRaceUK" at bounding box center [701, 398] width 8 height 8
checkbox input "true"
type input "Selected 73 of 5535"
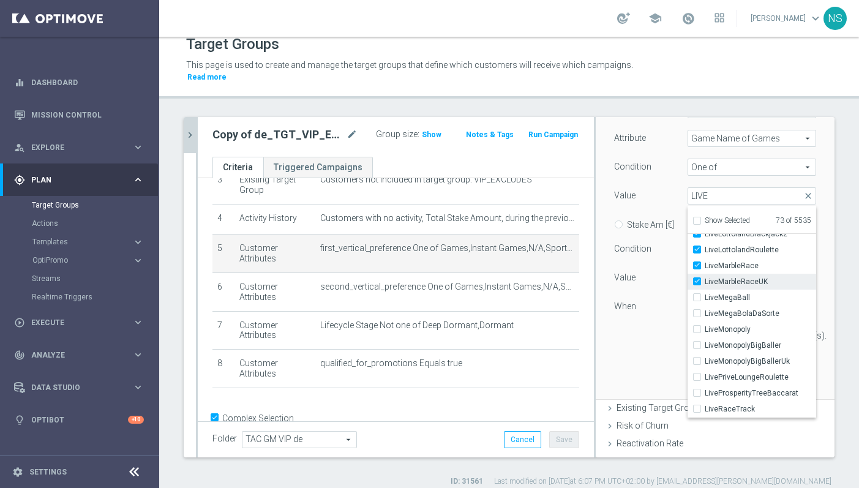
scroll to position [1445, 0]
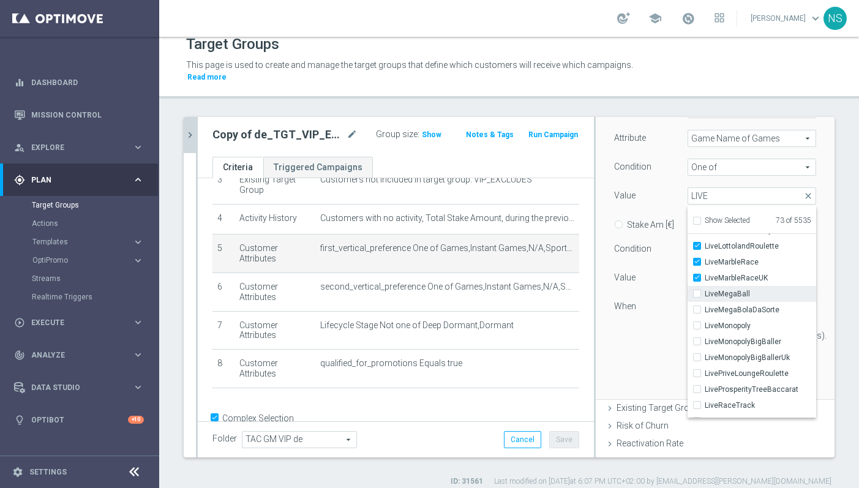
click at [705, 286] on label "LiveMegaBall" at bounding box center [760, 294] width 111 height 16
click at [697, 290] on input "LiveMegaBall" at bounding box center [701, 294] width 8 height 8
checkbox input "true"
type input "Selected 74 of 5535"
click at [697, 304] on div "LiveMegaBolaDaSorte" at bounding box center [752, 310] width 129 height 16
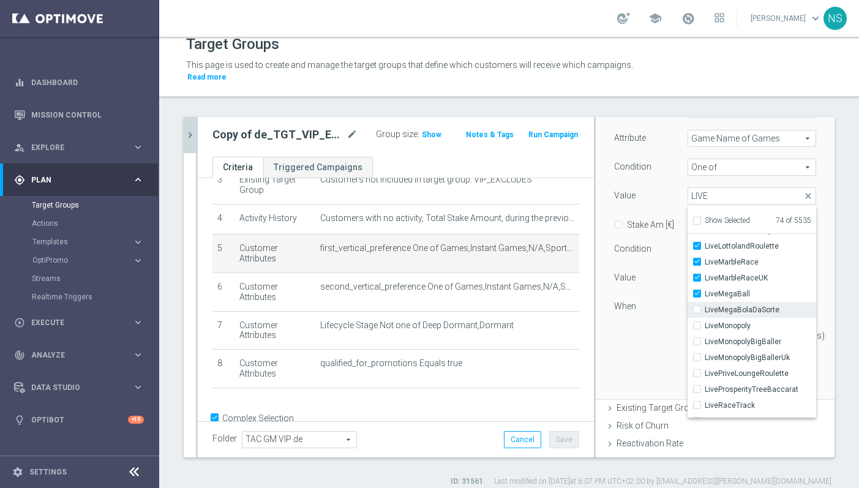
click at [697, 306] on input "LiveMegaBolaDaSorte" at bounding box center [701, 310] width 8 height 8
checkbox input "true"
type input "Selected 75 of 5535"
click at [697, 322] on input "LiveMonopoly" at bounding box center [701, 326] width 8 height 8
checkbox input "true"
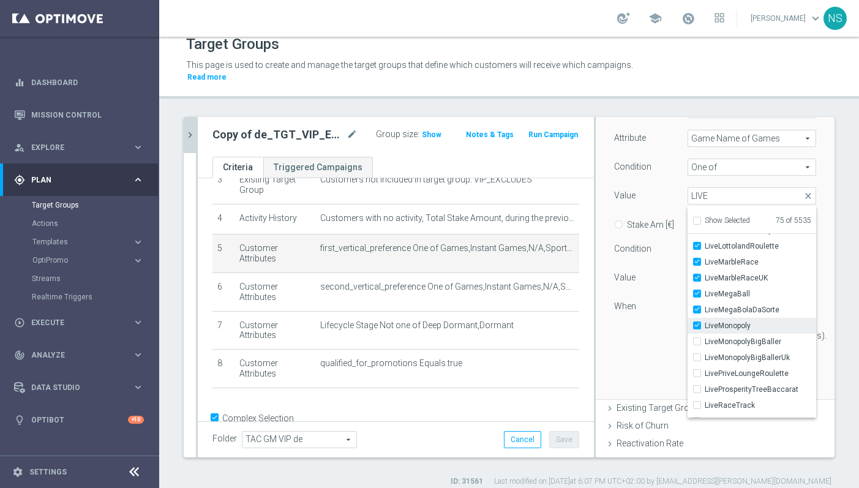
type input "Selected 76 of 5535"
click at [697, 334] on div "LiveMonopolyBigBaller" at bounding box center [752, 342] width 129 height 16
click at [697, 338] on input "LiveMonopolyBigBaller" at bounding box center [701, 342] width 8 height 8
checkbox input "true"
type input "Selected 77 of 5535"
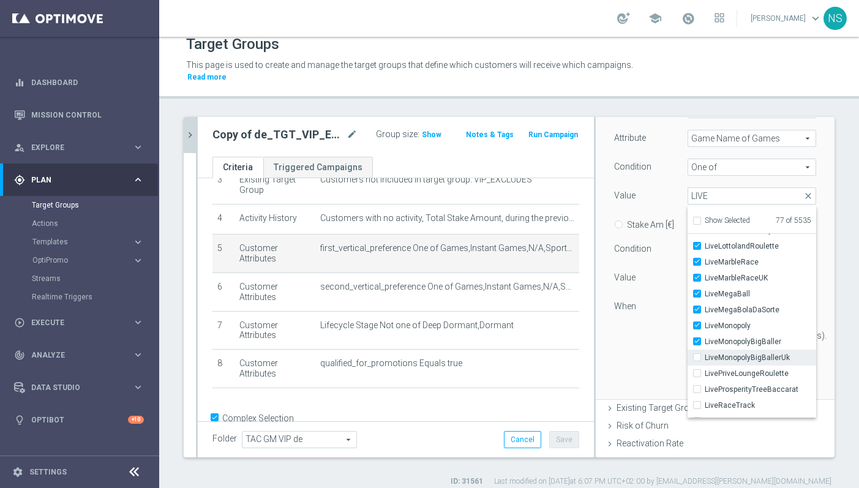
click at [697, 354] on input "LiveMonopolyBigBallerUk" at bounding box center [701, 358] width 8 height 8
checkbox input "true"
type input "Selected 78 of 5535"
click at [699, 370] on input "LivePriveLoungeRoulette" at bounding box center [701, 374] width 8 height 8
checkbox input "true"
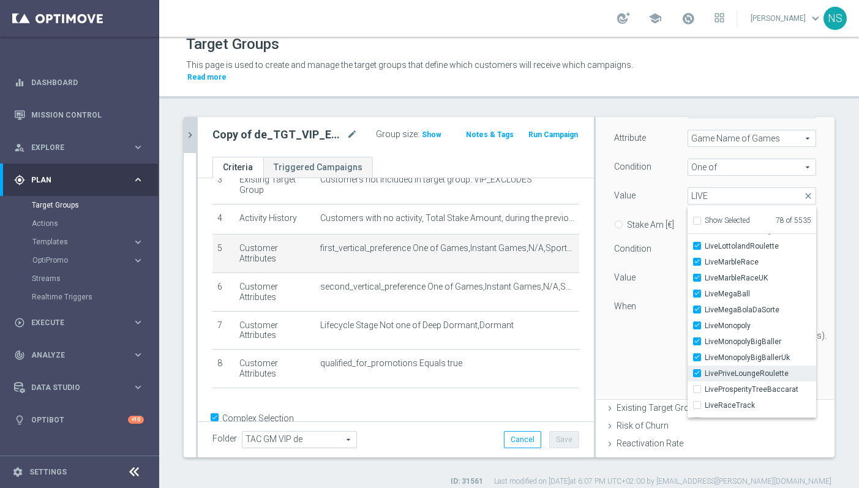
type input "Selected 79 of 5535"
click at [699, 386] on input "LiveProsperityTreeBaccarat" at bounding box center [701, 390] width 8 height 8
checkbox input "true"
type input "Selected 80 of 5535"
click at [699, 402] on input "LiveRaceTrack" at bounding box center [701, 406] width 8 height 8
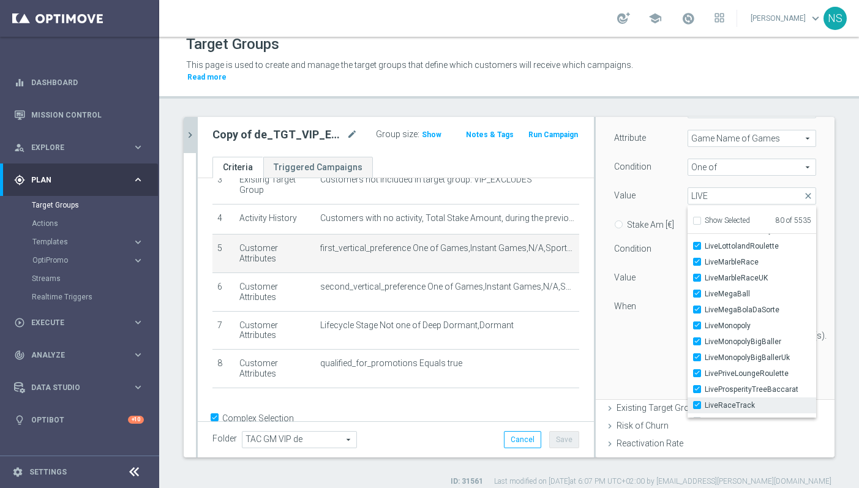
checkbox input "true"
type input "Selected 81 of 5535"
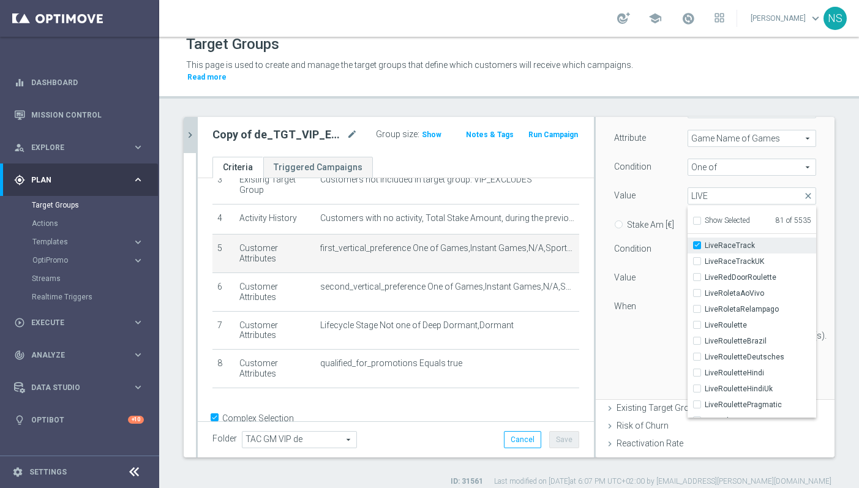
scroll to position [1605, 0]
click at [705, 253] on label "LiveRaceTrackUK" at bounding box center [760, 261] width 111 height 16
click at [697, 257] on input "LiveRaceTrackUK" at bounding box center [701, 261] width 8 height 8
checkbox input "true"
type input "Selected 82 of 5535"
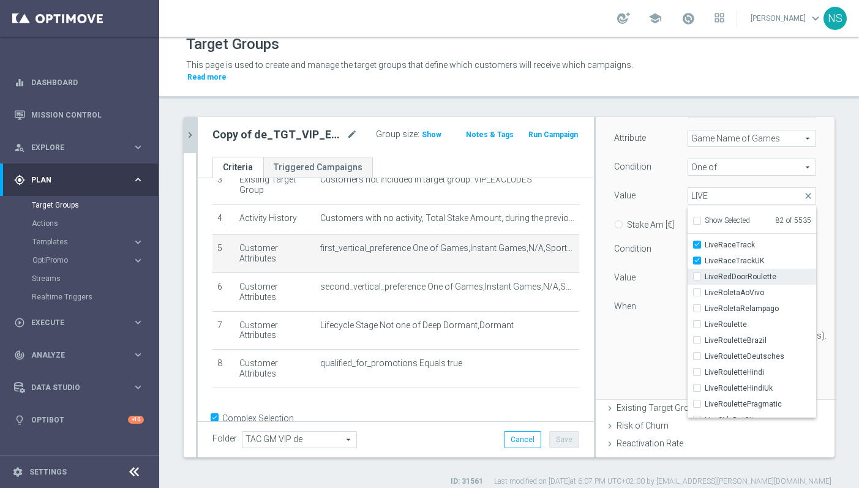
click at [696, 269] on div "LiveRedDoorRoulette" at bounding box center [752, 277] width 129 height 16
click at [705, 269] on label "LiveRedDoorRoulette" at bounding box center [760, 277] width 111 height 16
click at [697, 273] on input "LiveRedDoorRoulette" at bounding box center [701, 277] width 8 height 8
checkbox input "true"
type input "Selected 83 of 5535"
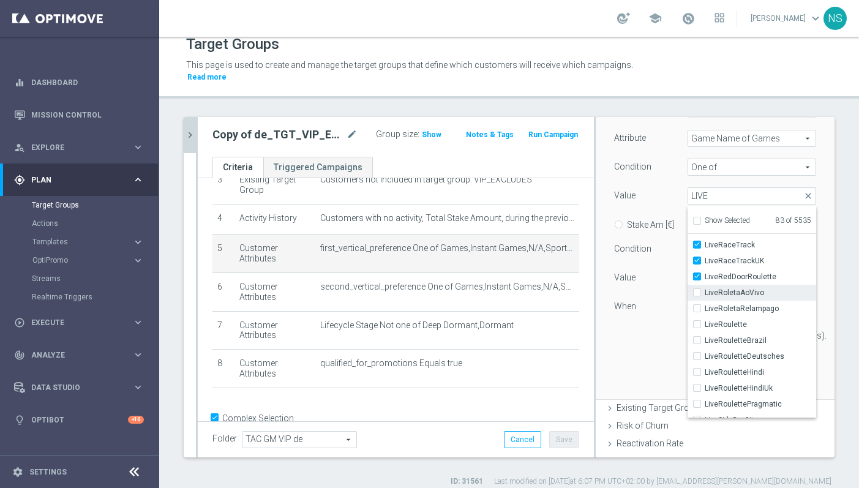
click at [705, 285] on label "LiveRoletaAoVivo" at bounding box center [760, 293] width 111 height 16
click at [697, 289] on input "LiveRoletaAoVivo" at bounding box center [701, 293] width 8 height 8
checkbox input "true"
type input "Selected 84 of 5535"
click at [699, 305] on input "LiveRoletaRelampago" at bounding box center [701, 309] width 8 height 8
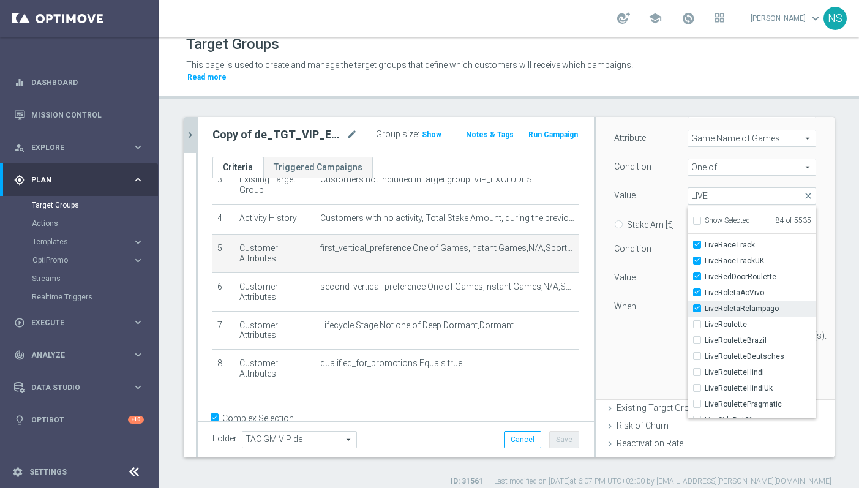
checkbox input "true"
type input "Selected 85 of 5535"
click at [699, 321] on input "LiveRoulette" at bounding box center [701, 325] width 8 height 8
checkbox input "true"
type input "Selected 86 of 5535"
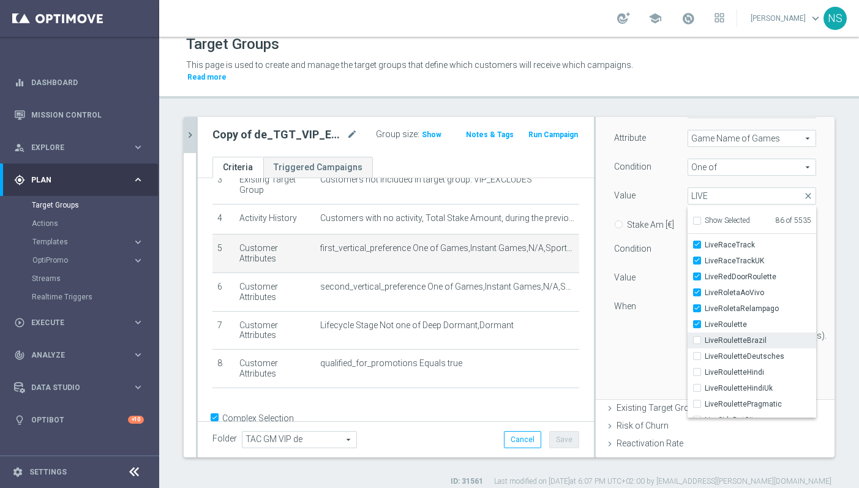
click at [698, 333] on div "LiveRouletteBrazil" at bounding box center [752, 341] width 129 height 16
click at [698, 337] on input "LiveRouletteBrazil" at bounding box center [701, 341] width 8 height 8
checkbox input "true"
type input "Selected 87 of 5535"
click at [698, 353] on input "LiveRouletteDeutsches" at bounding box center [701, 357] width 8 height 8
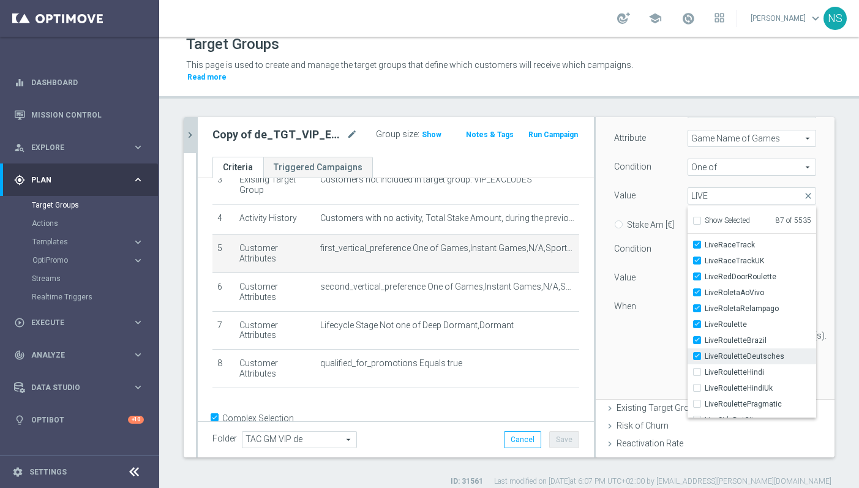
checkbox input "true"
type input "Selected 88 of 5535"
click at [698, 364] on div "LiveRouletteHindi" at bounding box center [752, 372] width 129 height 16
click at [698, 369] on input "LiveRouletteHindi" at bounding box center [701, 373] width 8 height 8
checkbox input "true"
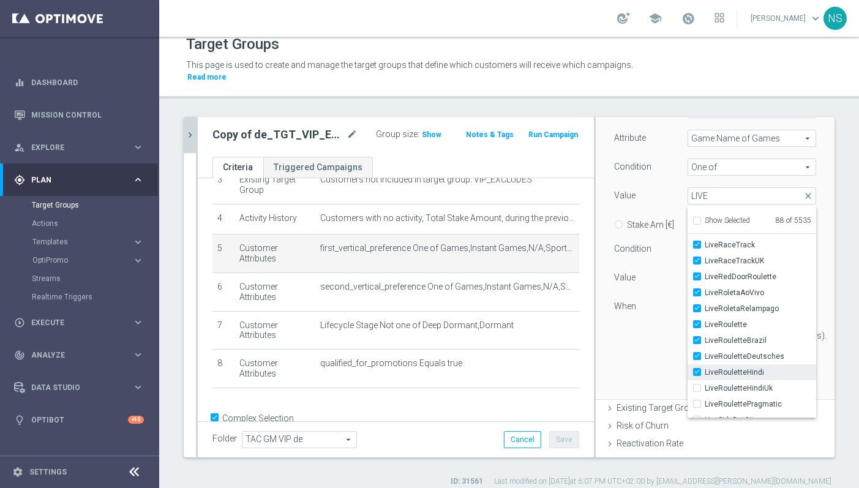
type input "Selected 89 of 5535"
click at [698, 385] on input "LiveRouletteHindiUk" at bounding box center [701, 389] width 8 height 8
checkbox input "true"
type input "Selected 90 of 5535"
click at [696, 399] on div "LiveRoulettePragmatic" at bounding box center [752, 404] width 129 height 16
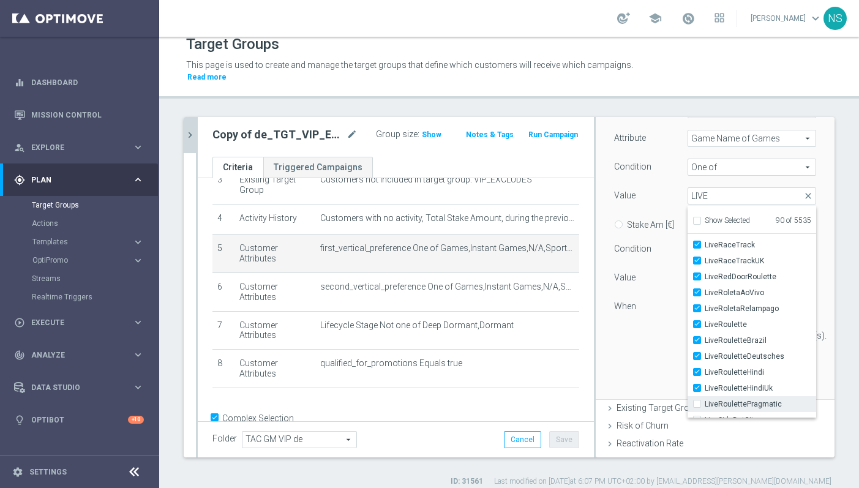
click at [705, 396] on label "LiveRoulettePragmatic" at bounding box center [760, 404] width 111 height 16
click at [697, 401] on input "LiveRoulettePragmatic" at bounding box center [701, 405] width 8 height 8
checkbox input "true"
type input "Selected 91 of 5535"
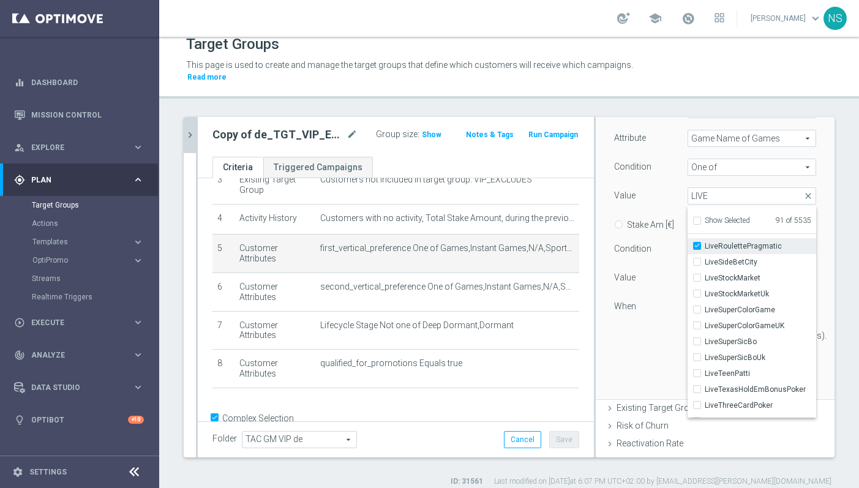
scroll to position [1764, 0]
click at [698, 269] on div "LiveStockMarket" at bounding box center [752, 277] width 129 height 16
click at [698, 257] on input "LiveSideBetCity" at bounding box center [701, 261] width 8 height 8
checkbox input "true"
type input "Selected 92 of 5535"
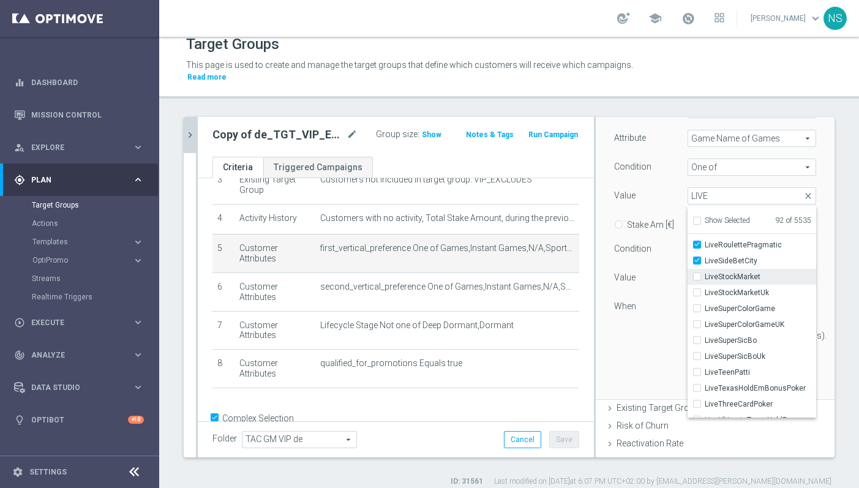
click at [698, 273] on input "LiveStockMarket" at bounding box center [701, 277] width 8 height 8
checkbox input "true"
click at [698, 289] on input "LiveStockMarketUk" at bounding box center [701, 293] width 8 height 8
click at [698, 305] on input "LiveSuperColorGame" at bounding box center [701, 309] width 8 height 8
click at [698, 321] on input "LiveSuperColorGameUK" at bounding box center [701, 325] width 8 height 8
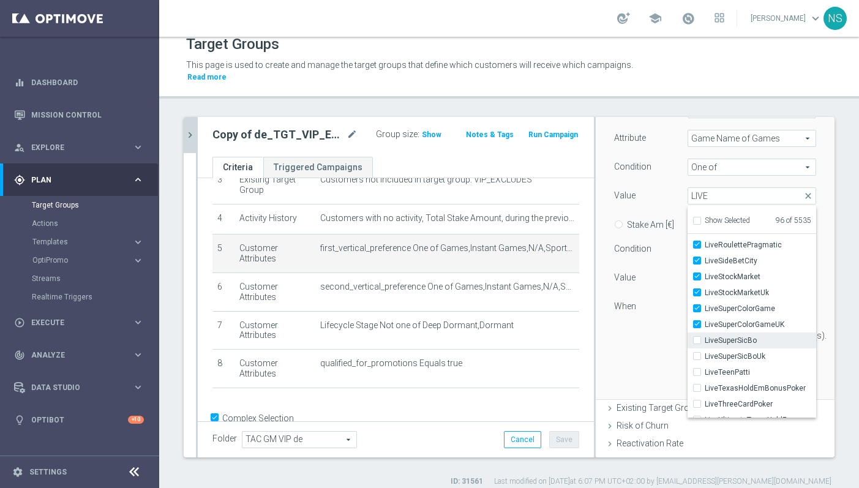
click at [698, 337] on input "LiveSuperSicBo" at bounding box center [701, 341] width 8 height 8
click at [698, 353] on input "LiveSuperSicBoUk" at bounding box center [701, 357] width 8 height 8
click at [698, 369] on input "LiveTeenPatti" at bounding box center [701, 373] width 8 height 8
click at [698, 385] on input "LiveTexasHoldEmBonusPoker" at bounding box center [701, 389] width 8 height 8
click at [697, 401] on input "LiveThreeCardPoker" at bounding box center [701, 405] width 8 height 8
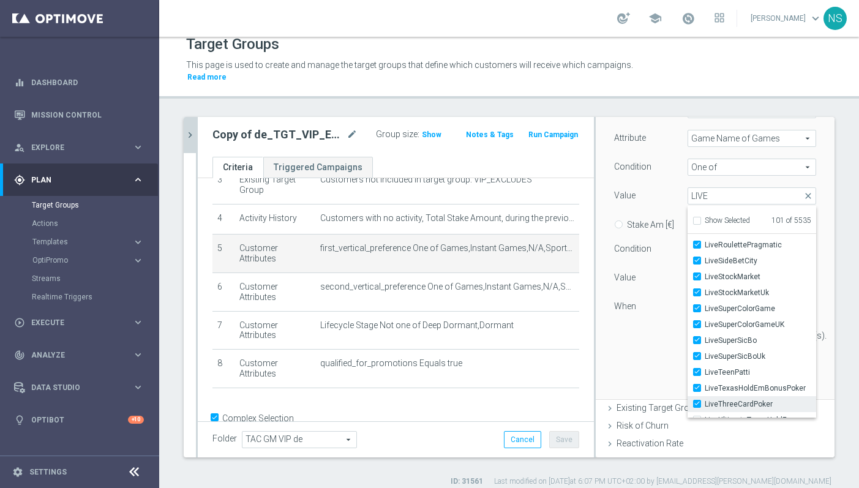
click at [697, 401] on input "LiveThreeCardPoker" at bounding box center [701, 405] width 8 height 8
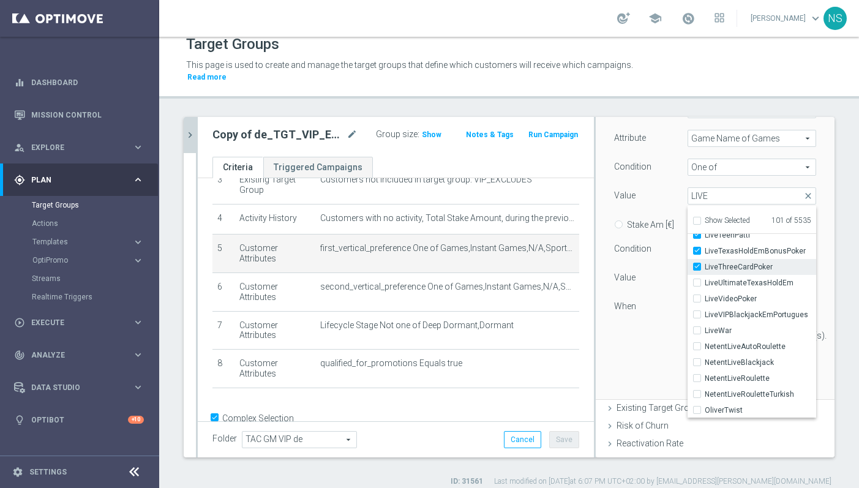
scroll to position [1904, 0]
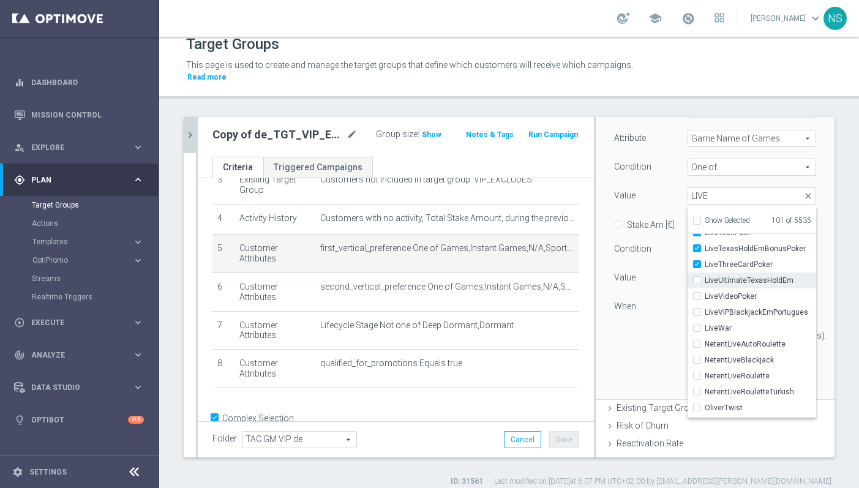
click at [705, 273] on label "LiveUltimateTexasHoldEm" at bounding box center [760, 281] width 111 height 16
click at [697, 277] on input "LiveUltimateTexasHoldEm" at bounding box center [701, 281] width 8 height 8
click at [698, 293] on input "LiveVideoPoker" at bounding box center [701, 297] width 8 height 8
click at [697, 309] on input "LiveVIPBlackjackEmPortugues" at bounding box center [701, 313] width 8 height 8
click at [697, 325] on input "LiveWar" at bounding box center [701, 329] width 8 height 8
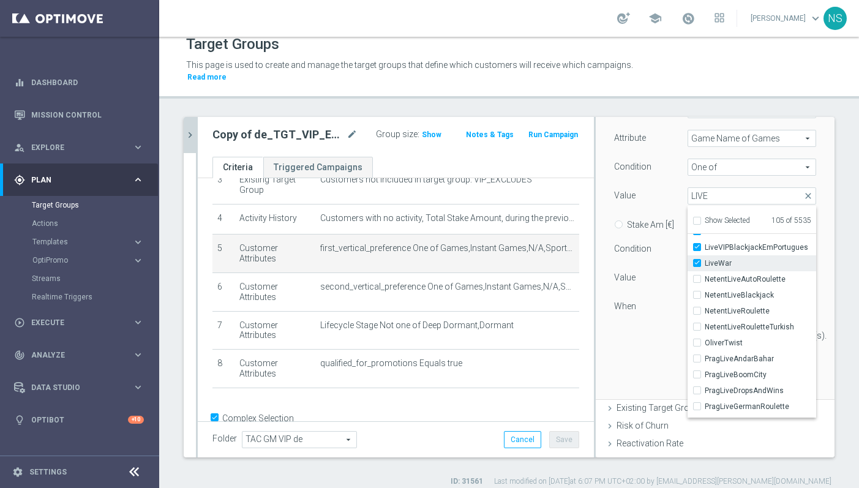
scroll to position [1971, 0]
click at [699, 274] on input "NetentLiveAutoRoulette" at bounding box center [701, 278] width 8 height 8
click at [699, 285] on div "NetentLiveBlackjack" at bounding box center [752, 293] width 129 height 16
click at [699, 290] on input "NetentLiveBlackjack" at bounding box center [701, 294] width 8 height 8
click at [697, 306] on input "NetentLiveRoulette" at bounding box center [701, 310] width 8 height 8
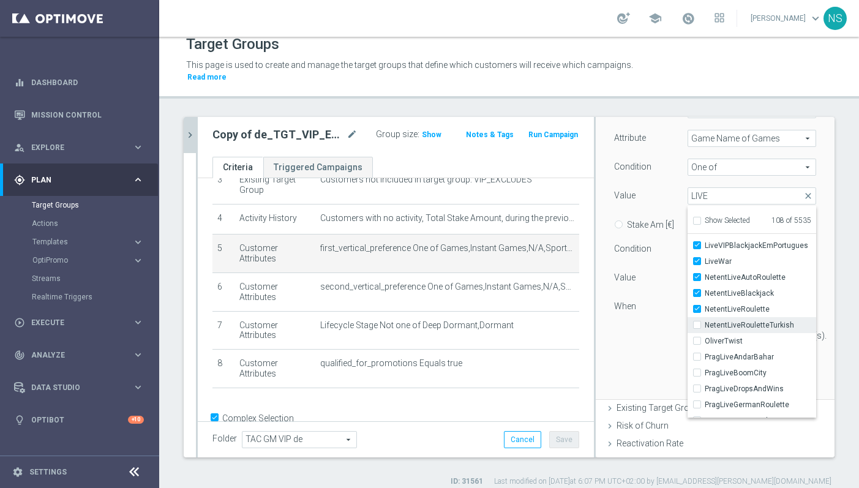
click at [697, 322] on input "NetentLiveRouletteTurkish" at bounding box center [701, 326] width 8 height 8
click at [697, 333] on div "OliverTwist" at bounding box center [752, 341] width 129 height 16
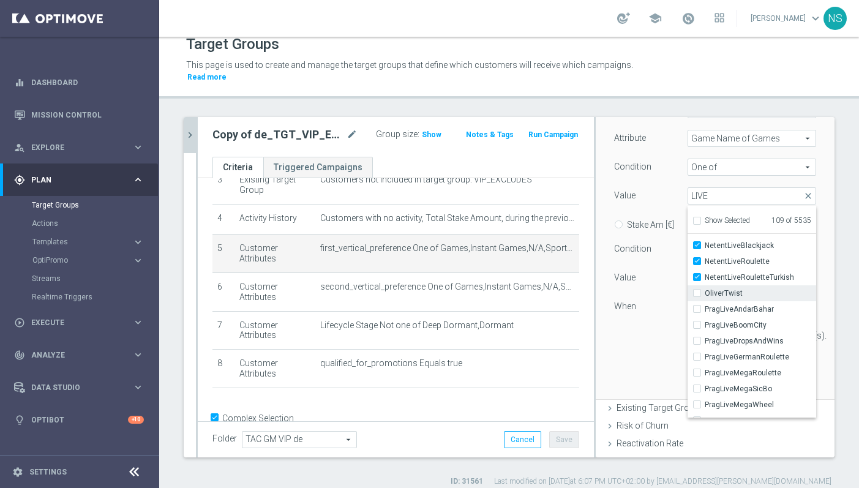
scroll to position [2022, 0]
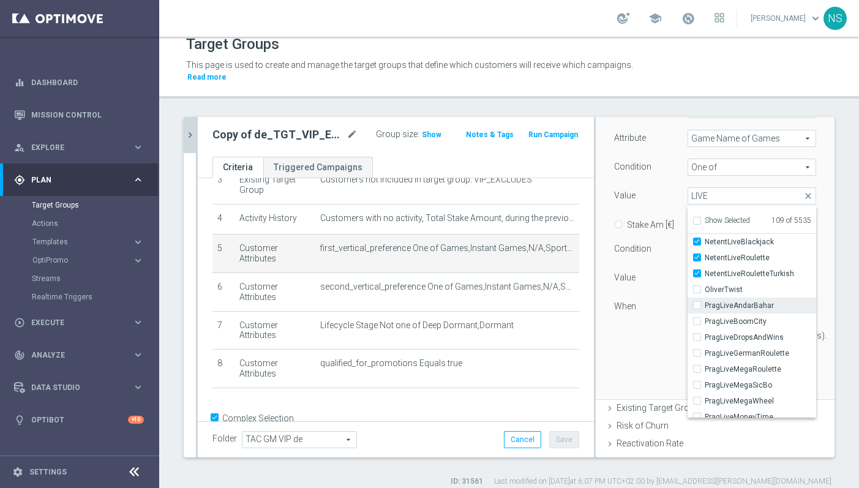
click at [705, 298] on label "PragLiveAndarBahar" at bounding box center [760, 306] width 111 height 16
click at [697, 302] on input "PragLiveAndarBahar" at bounding box center [701, 306] width 8 height 8
click at [691, 298] on div "PragLiveAndarBahar" at bounding box center [752, 306] width 129 height 16
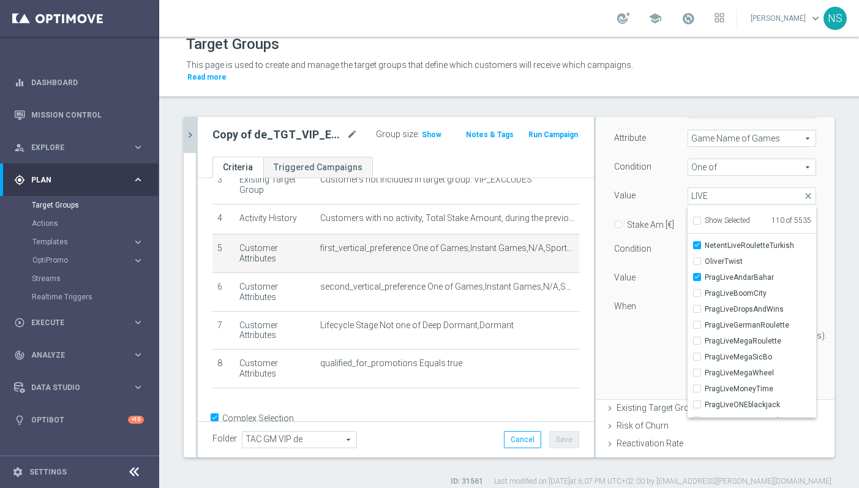
click at [652, 348] on div "Customers who bet who bet arrow_drop_down search Attribute Game Name of Games G…" at bounding box center [715, 242] width 220 height 313
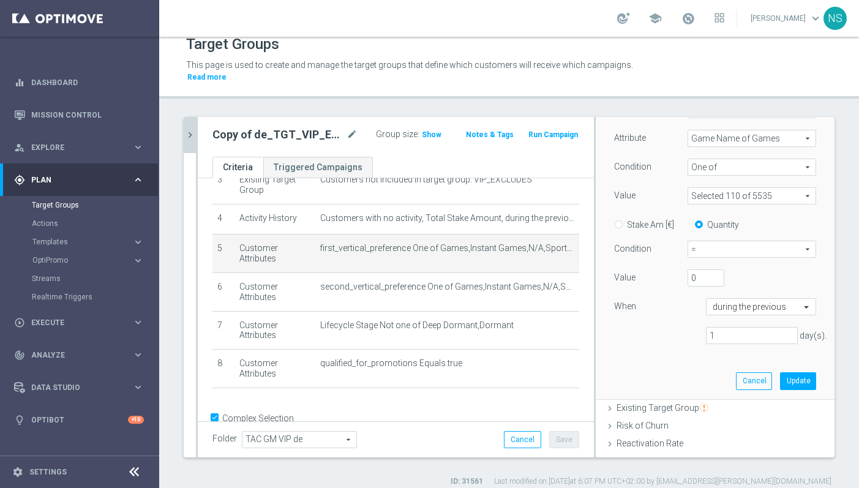
click at [722, 242] on span "=" at bounding box center [751, 249] width 127 height 16
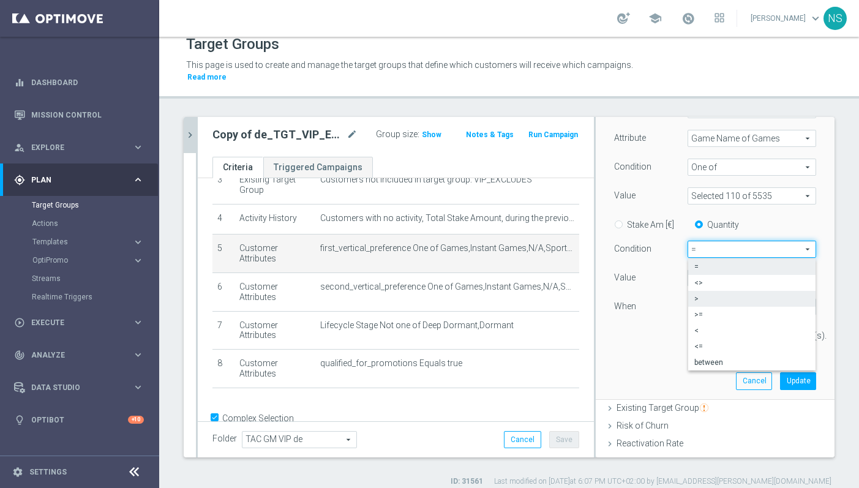
click at [710, 293] on label ">" at bounding box center [751, 299] width 127 height 16
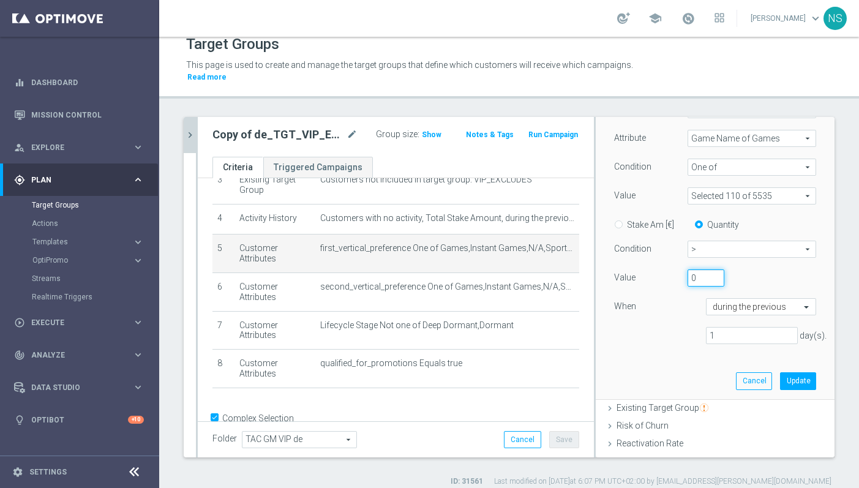
drag, startPoint x: 707, startPoint y: 275, endPoint x: 677, endPoint y: 269, distance: 30.5
click at [677, 269] on div "Value 0" at bounding box center [715, 279] width 220 height 20
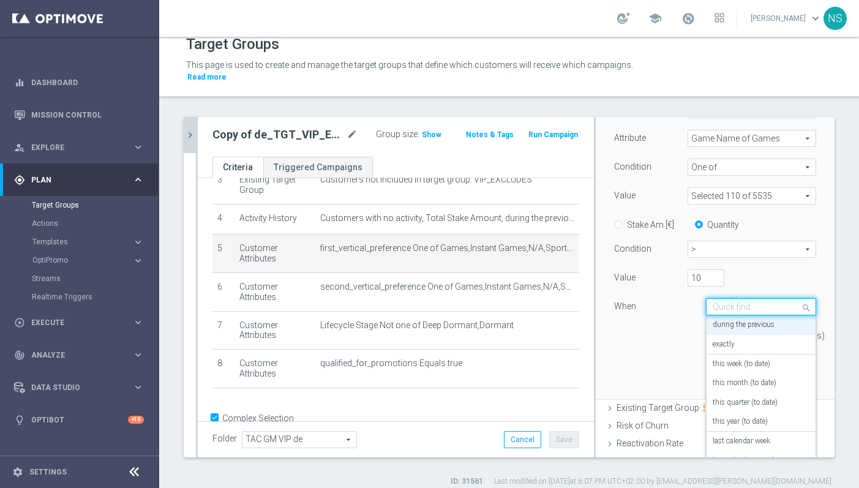
click at [758, 304] on div "Quick find during the previous" at bounding box center [761, 306] width 110 height 17
click at [732, 320] on label "during the previous" at bounding box center [744, 325] width 62 height 10
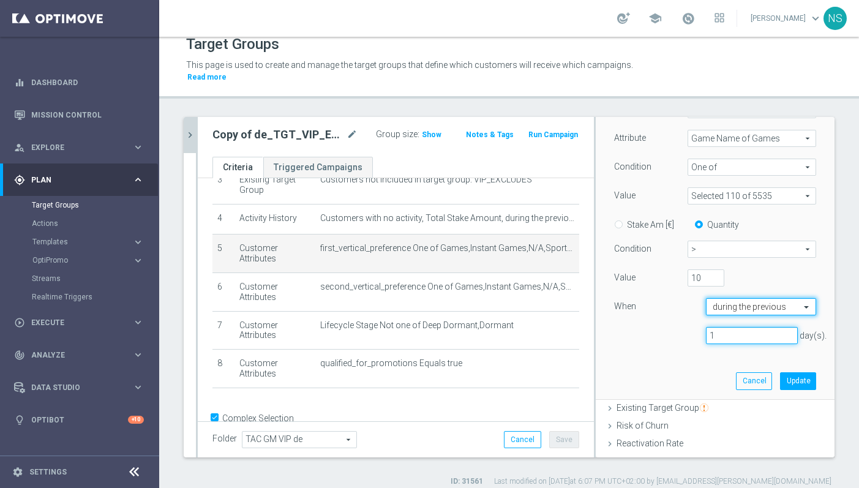
click at [731, 327] on input "1" at bounding box center [752, 335] width 92 height 17
click at [792, 302] on div at bounding box center [761, 307] width 109 height 11
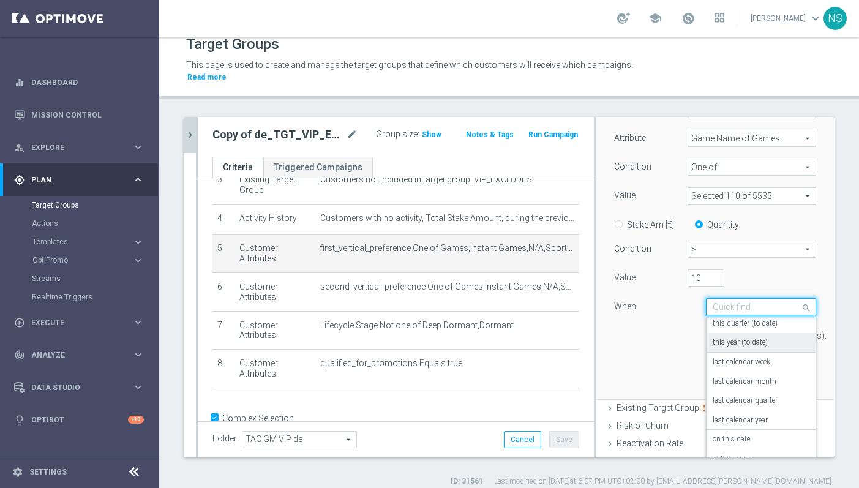
scroll to position [86, 0]
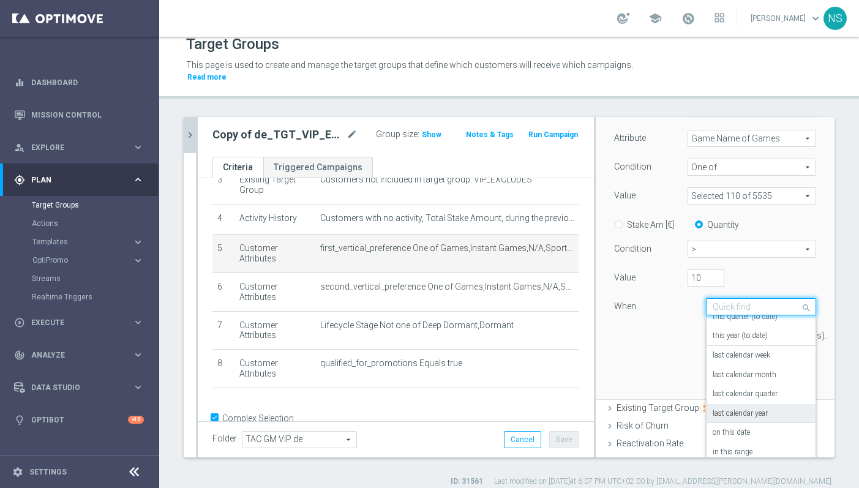
click at [773, 404] on div "last calendar year" at bounding box center [761, 414] width 97 height 20
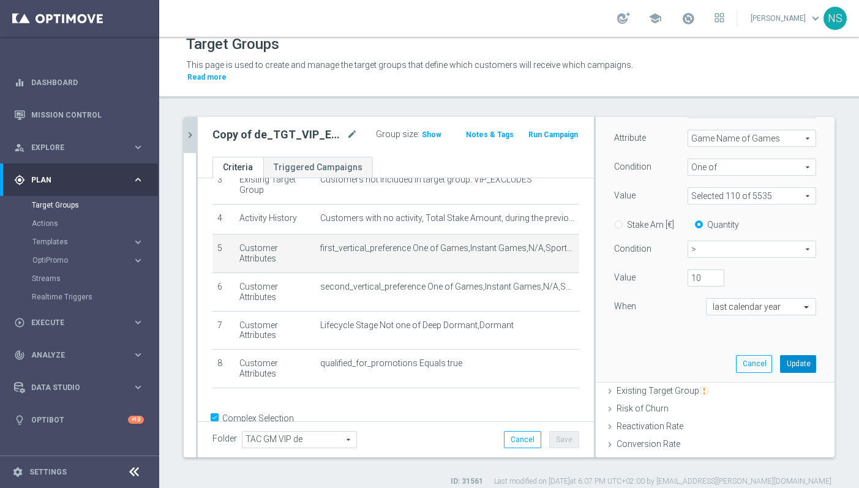
click at [794, 355] on button "Update" at bounding box center [798, 363] width 36 height 17
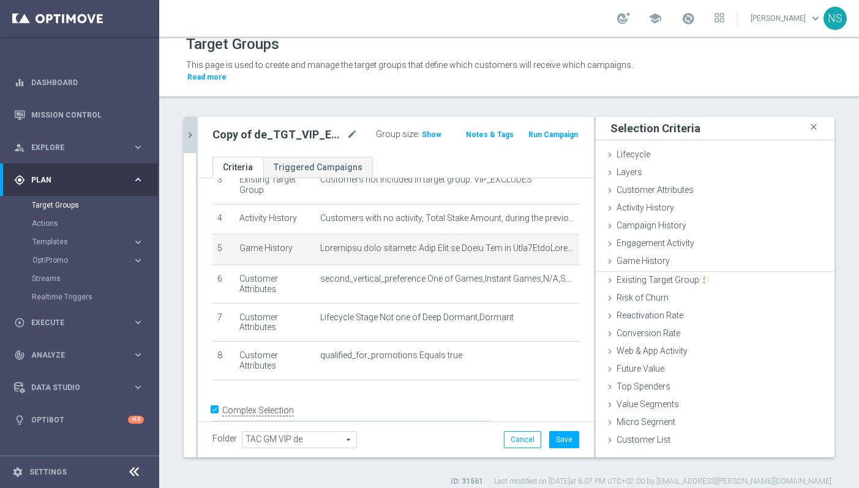
scroll to position [0, 0]
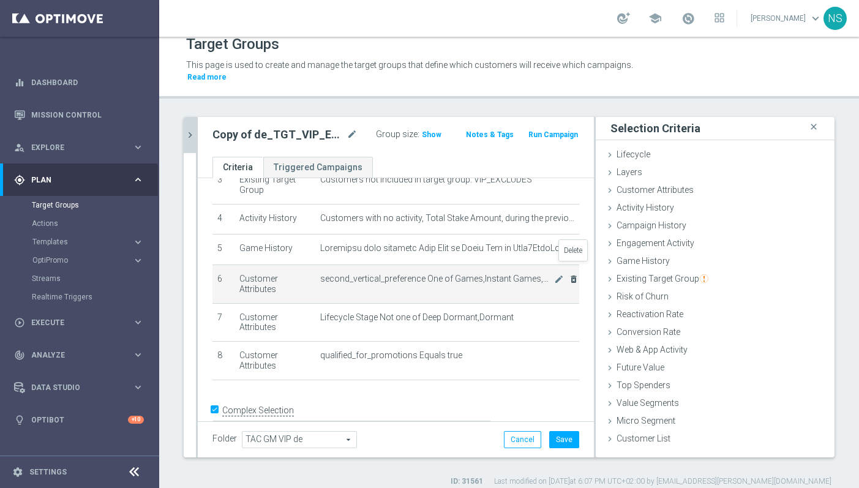
click at [575, 274] on icon "delete_forever" at bounding box center [574, 279] width 10 height 10
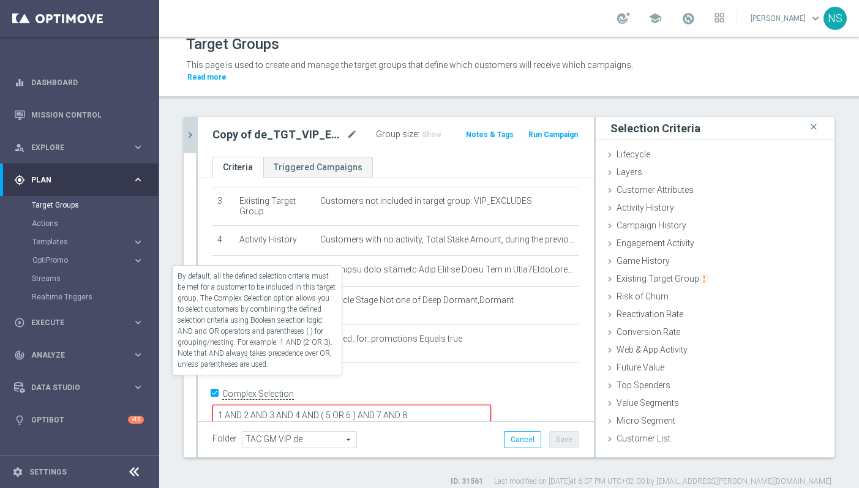
click at [220, 386] on input "Complex Selection" at bounding box center [217, 394] width 8 height 17
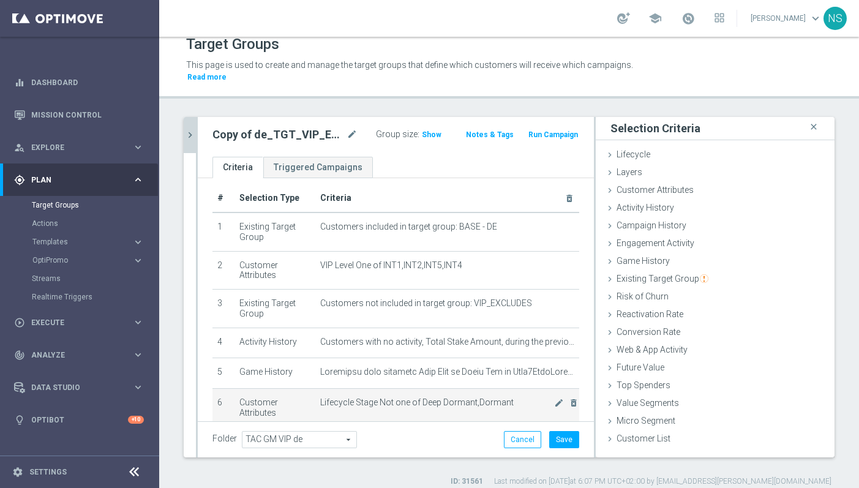
scroll to position [0, 0]
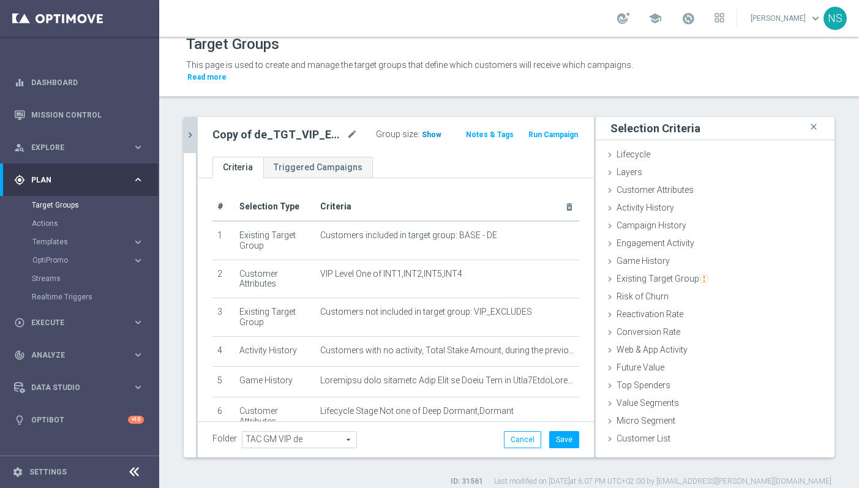
click at [427, 130] on span "Show" at bounding box center [432, 134] width 20 height 9
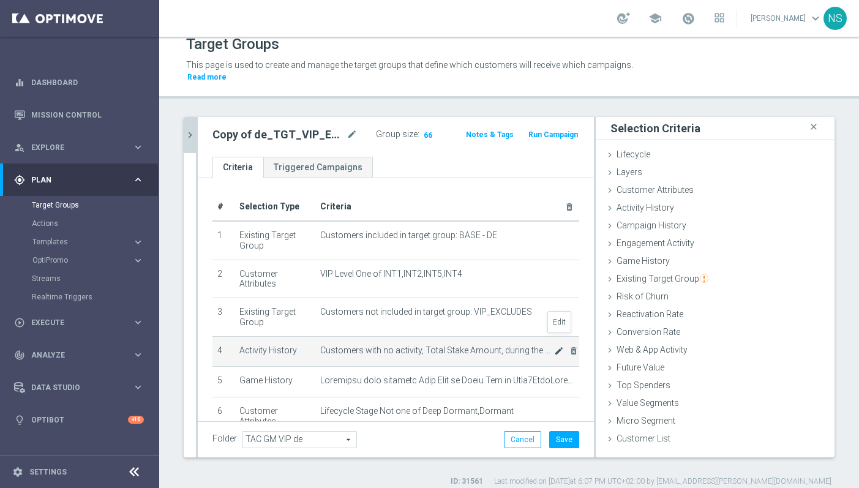
click at [555, 346] on icon "mode_edit" at bounding box center [559, 351] width 10 height 10
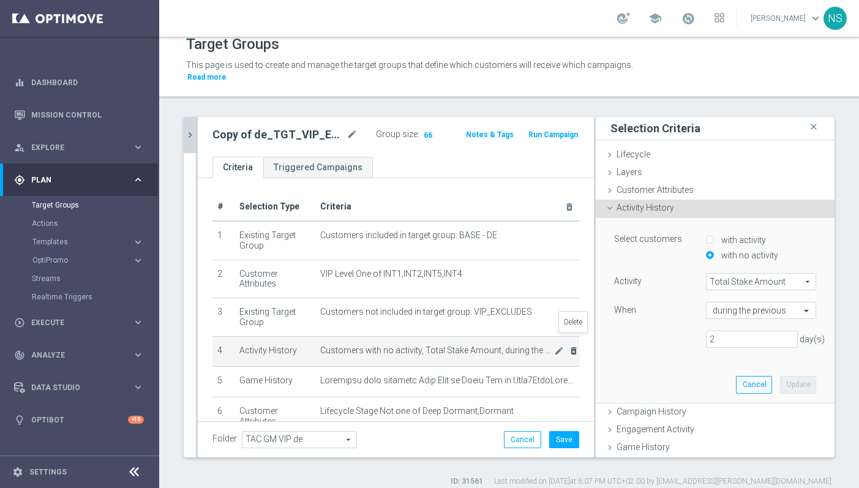
click at [575, 346] on icon "delete_forever" at bounding box center [574, 351] width 10 height 10
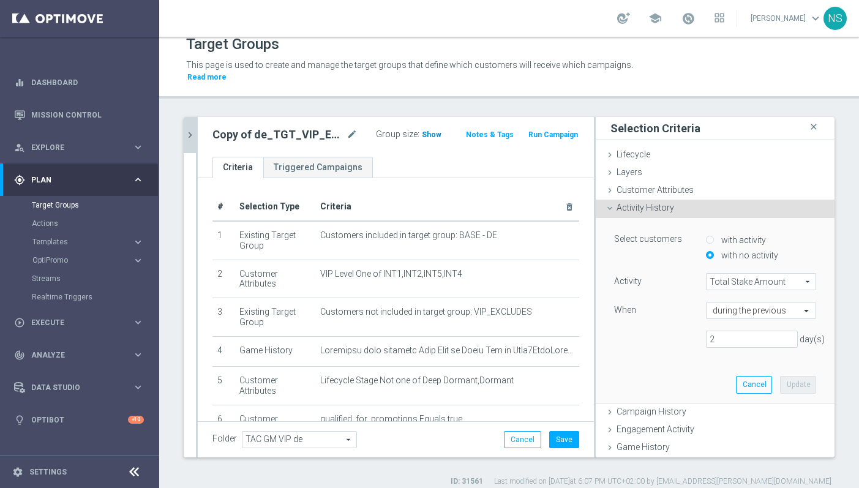
click at [429, 130] on span "Show" at bounding box center [432, 134] width 20 height 9
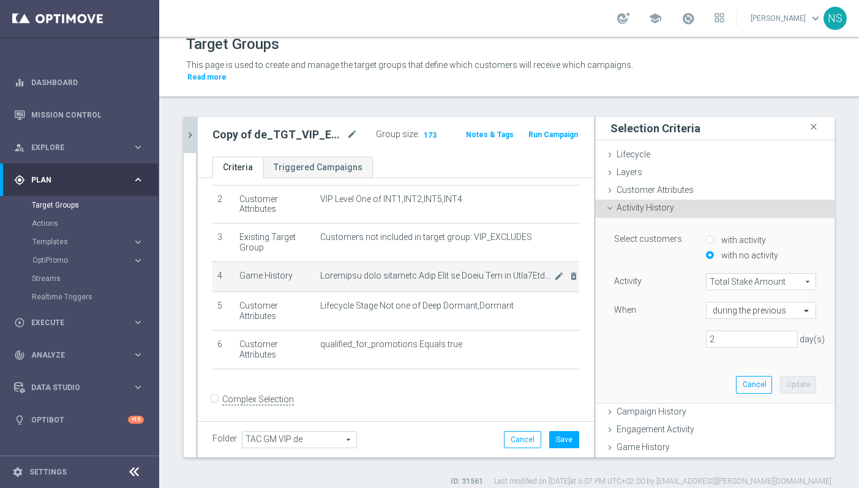
scroll to position [78, 0]
click at [260, 127] on h2 "Copy of de_TGT_VIP_EM_TAC_GM__2DAYNOACT" at bounding box center [279, 134] width 132 height 15
click at [362, 127] on div "Copy of de_TGT_VIP_EM_TAC_GM__2DAYNOACT mode_edit" at bounding box center [295, 134] width 164 height 17
click at [354, 127] on icon "mode_edit" at bounding box center [352, 134] width 11 height 15
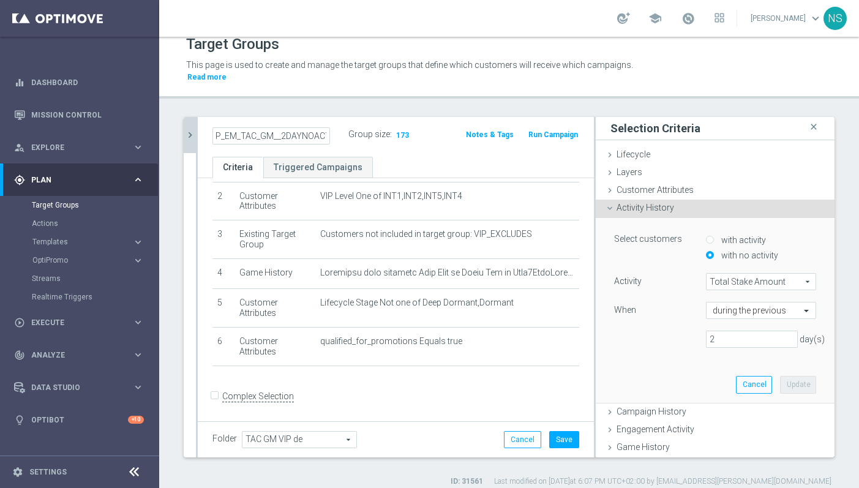
scroll to position [0, 0]
drag, startPoint x: 259, startPoint y: 124, endPoint x: 227, endPoint y: 121, distance: 32.0
click at [218, 127] on input "Copy of de_TGT_VIP_EM_TAC_GM__2DAYNOACT" at bounding box center [272, 135] width 118 height 17
click at [248, 127] on input "Copy of de_TGT_VIP_EM_TAC_GM__2DAYNOACT" at bounding box center [272, 135] width 118 height 17
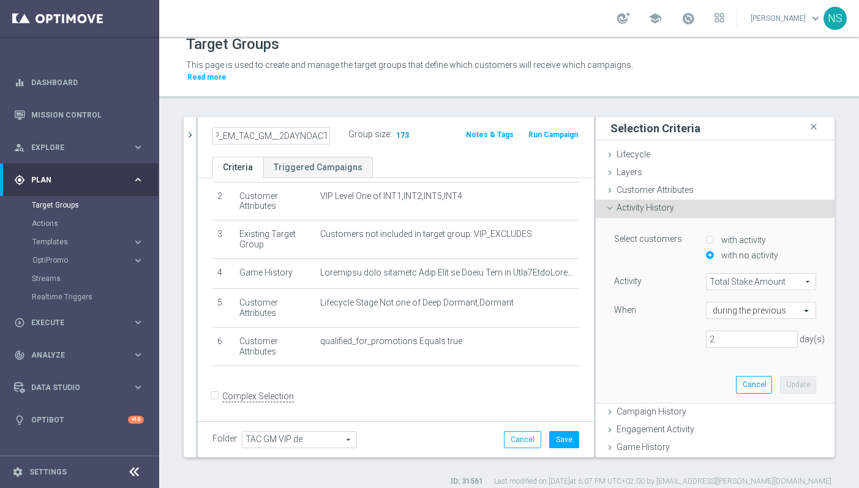
drag, startPoint x: 322, startPoint y: 124, endPoint x: 398, endPoint y: 129, distance: 76.1
click at [398, 129] on div "de_TGT_VIP_EM_TAC_GM__2DAYNOACT Group size : 173" at bounding box center [331, 136] width 257 height 20
click at [315, 127] on h2 "de_TGT_VIP_EM_TAC_GM__LIVECASINO" at bounding box center [279, 134] width 132 height 15
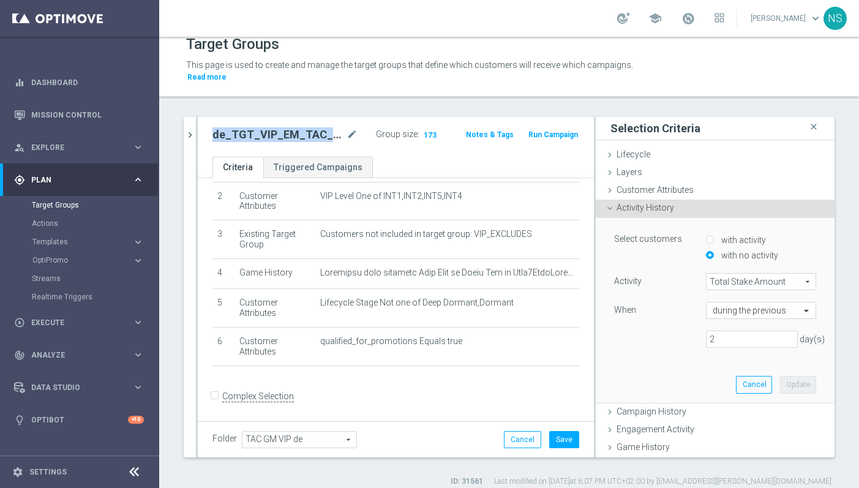
copy h2 "de_TGT_VIP_EM_TAC_GM__LIVECASINO"
click at [562, 431] on button "Save" at bounding box center [564, 439] width 30 height 17
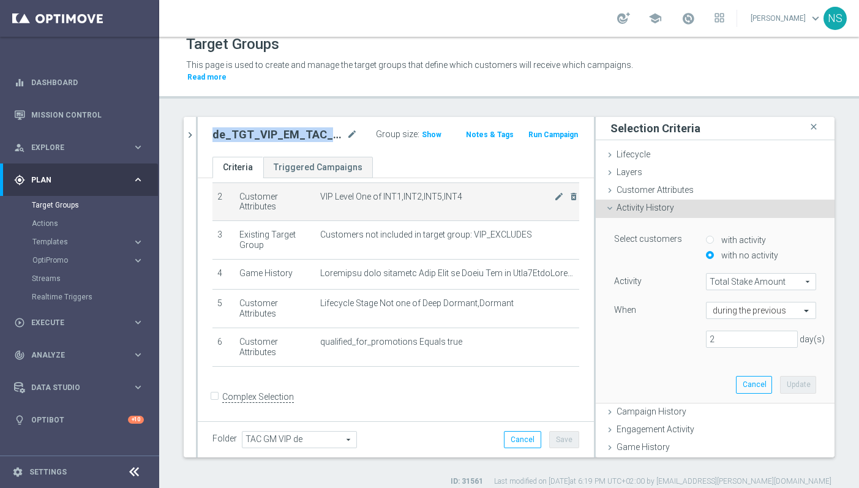
scroll to position [78, 0]
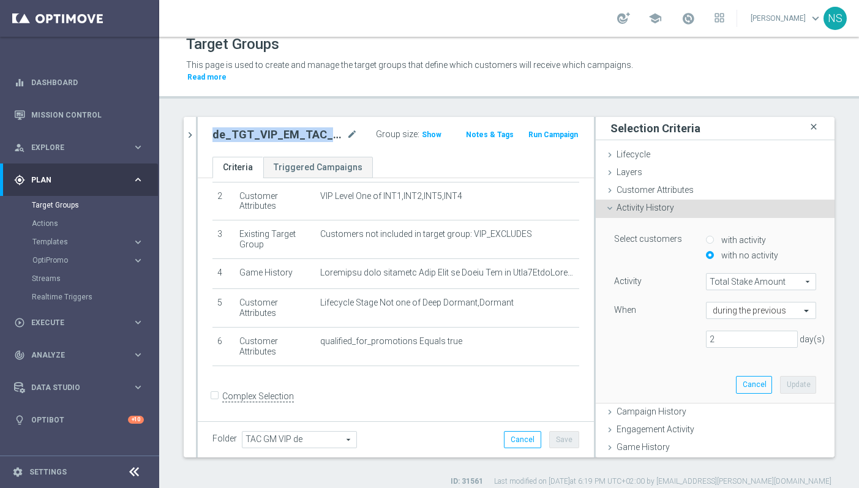
click at [819, 119] on icon "close" at bounding box center [814, 127] width 12 height 17
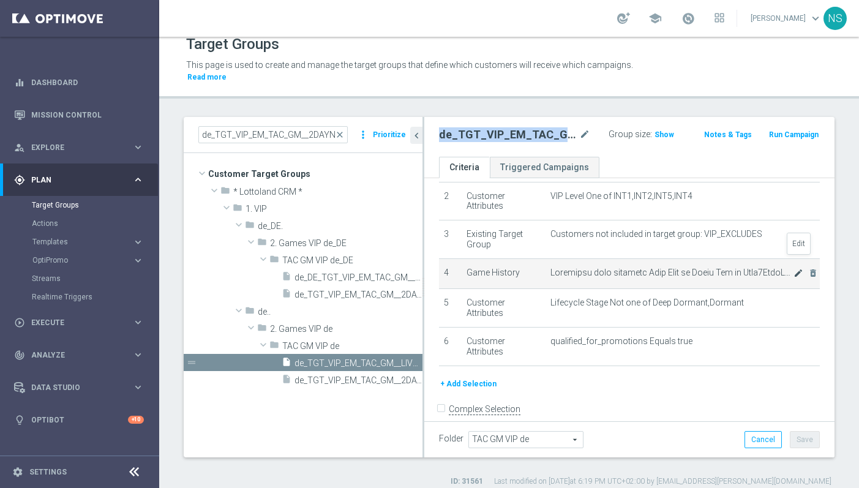
click at [798, 268] on icon "mode_edit" at bounding box center [799, 273] width 10 height 10
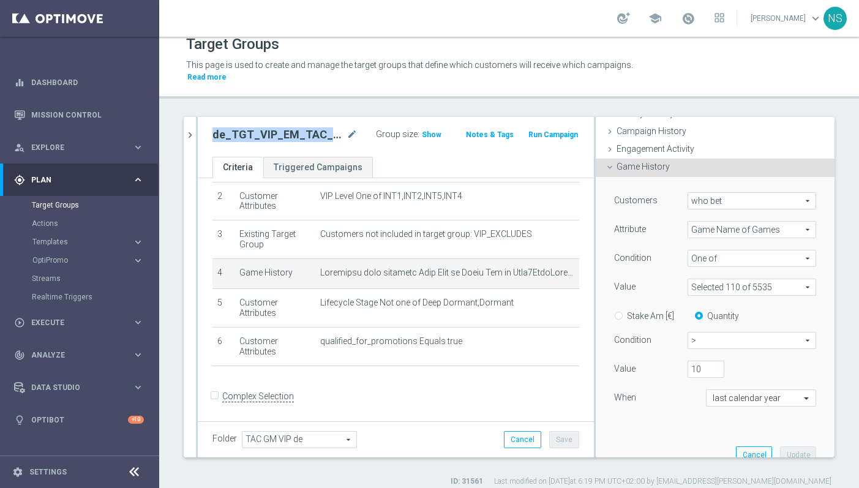
scroll to position [96, 0]
click at [721, 331] on span ">" at bounding box center [751, 339] width 127 height 16
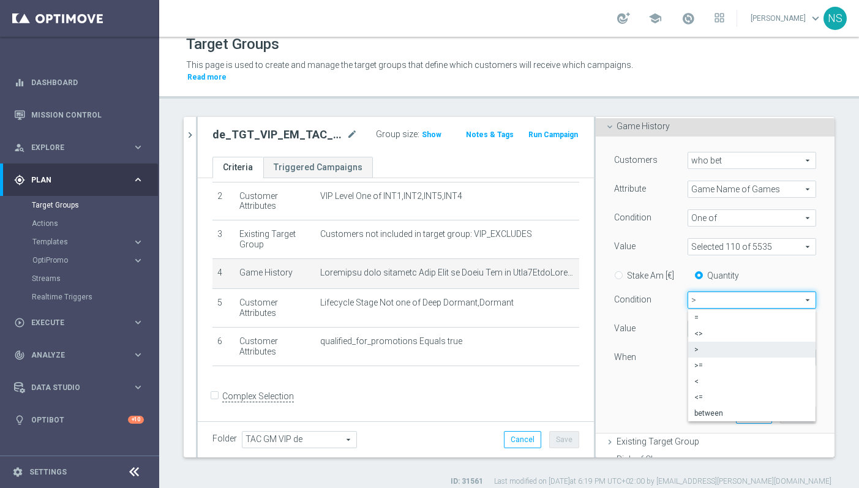
scroll to position [138, 0]
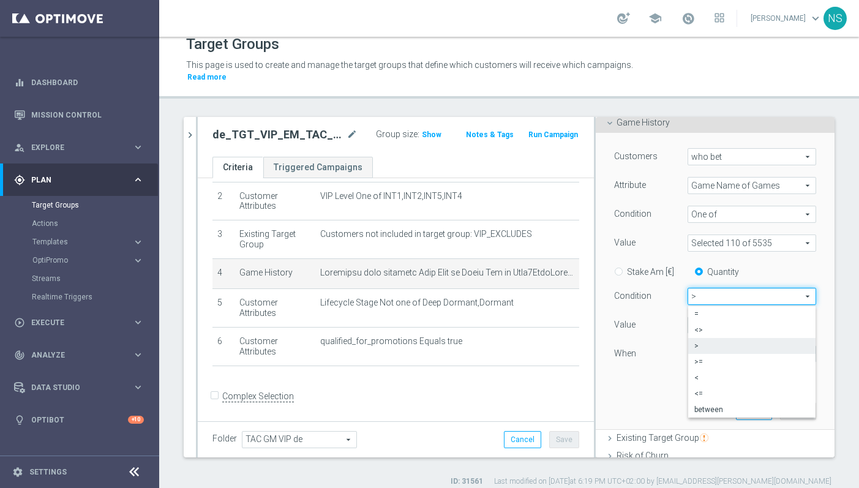
click at [805, 263] on div "Stake Am [€] Quantity" at bounding box center [715, 270] width 220 height 15
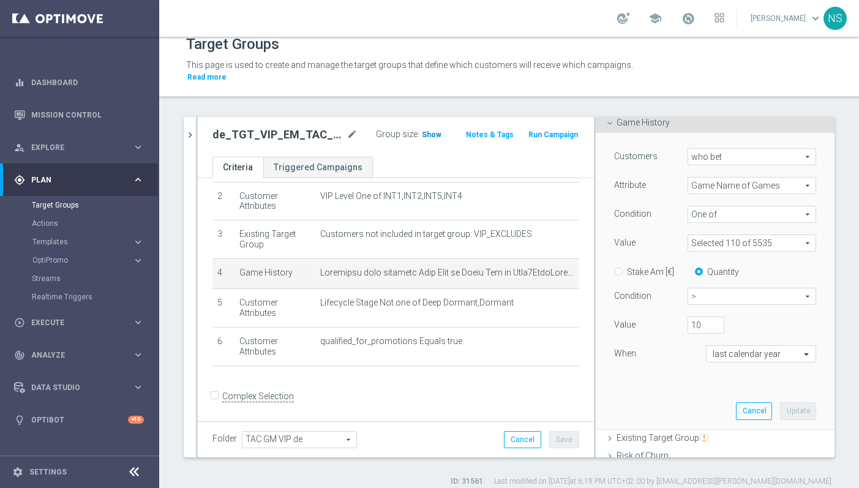
click at [428, 130] on span "Show" at bounding box center [432, 134] width 20 height 9
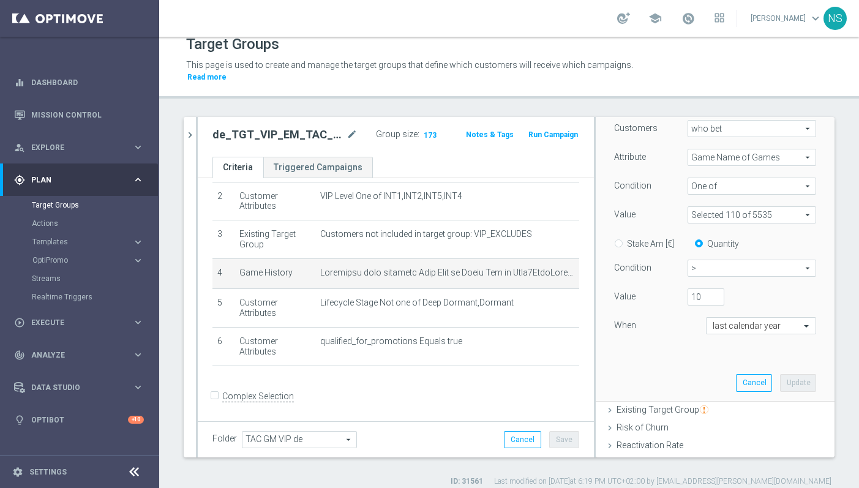
scroll to position [168, 0]
click at [698, 258] on span ">" at bounding box center [751, 266] width 127 height 16
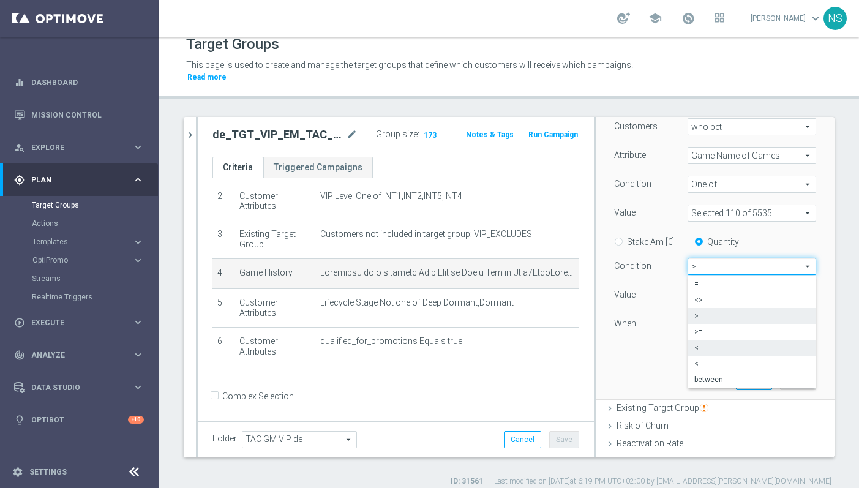
click at [696, 343] on span "<" at bounding box center [751, 348] width 115 height 10
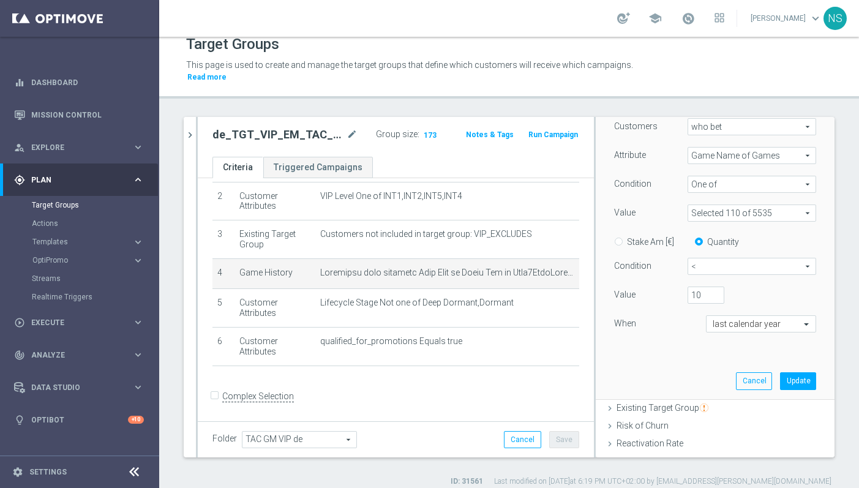
click at [431, 132] on h3 "173" at bounding box center [430, 137] width 19 height 18
click at [426, 130] on span "173" at bounding box center [430, 136] width 15 height 12
click at [800, 372] on button "Update" at bounding box center [798, 380] width 36 height 17
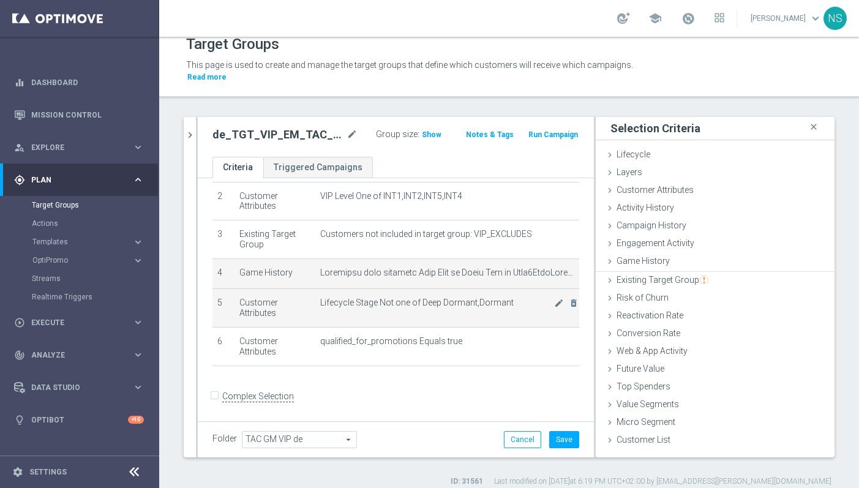
scroll to position [0, 0]
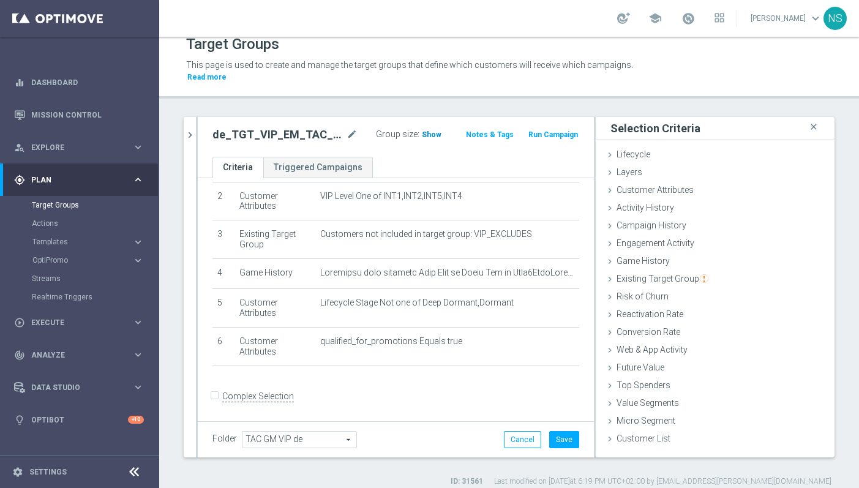
click at [432, 130] on span "Show" at bounding box center [432, 134] width 20 height 9
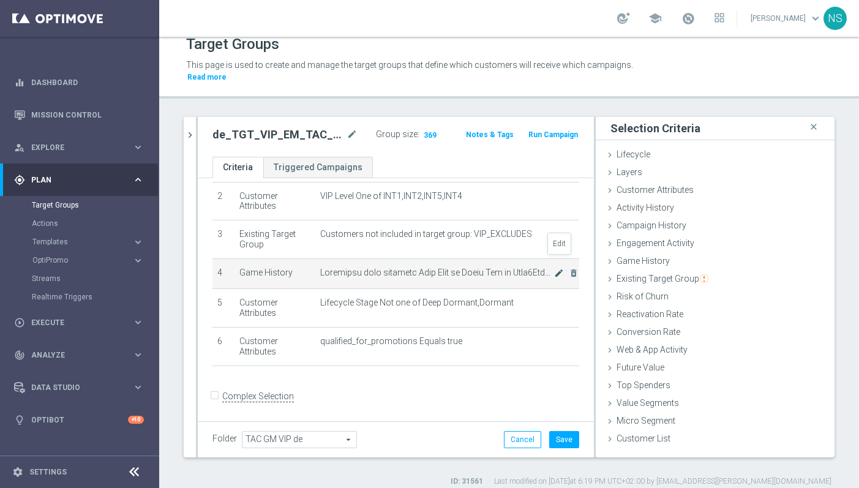
click at [558, 268] on icon "mode_edit" at bounding box center [559, 273] width 10 height 10
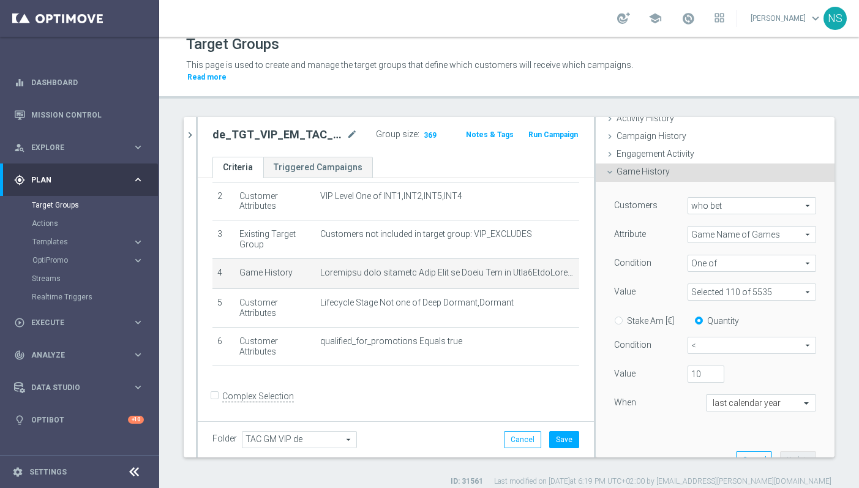
scroll to position [96, 0]
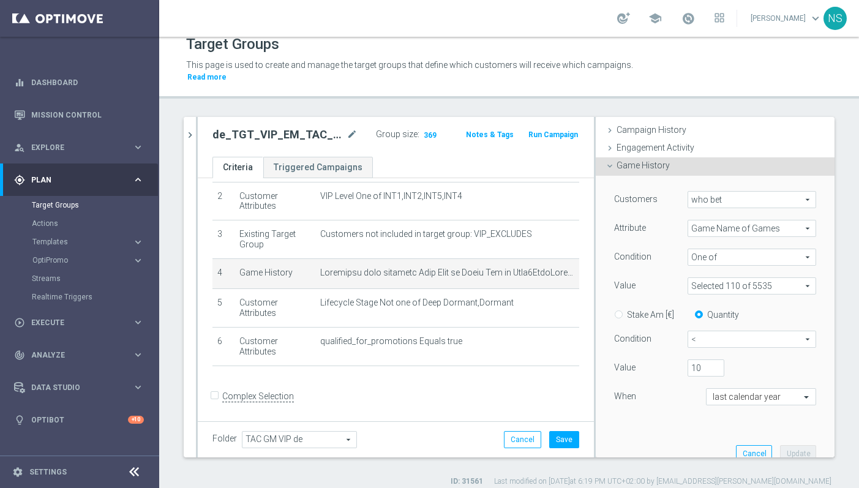
click at [737, 331] on span "<" at bounding box center [751, 339] width 127 height 16
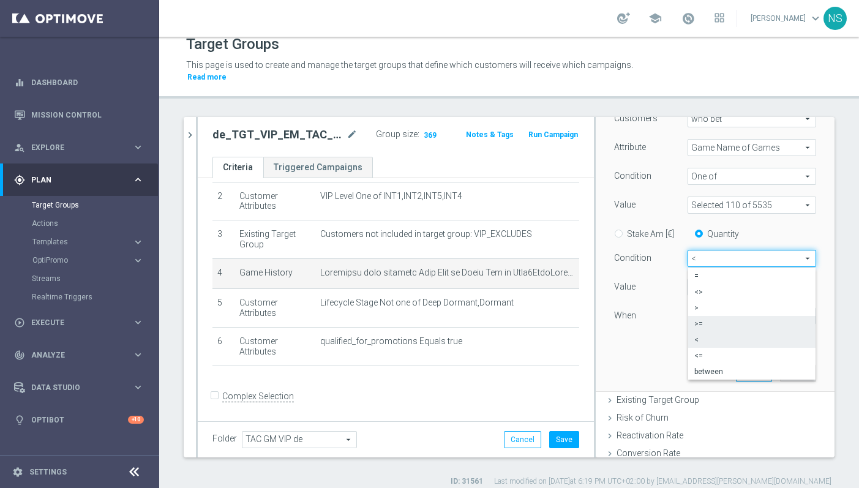
scroll to position [178, 0]
click at [663, 356] on div "Customers who bet who bet arrow_drop_down search Attribute Game Name of Games G…" at bounding box center [715, 241] width 220 height 296
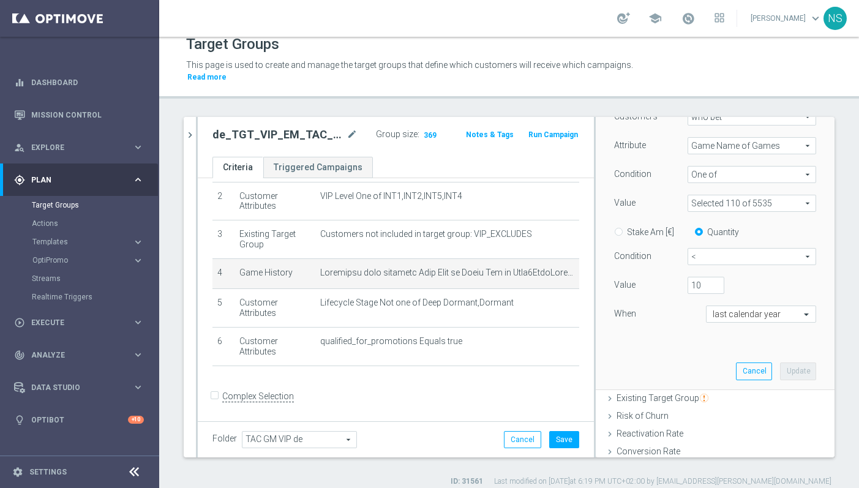
scroll to position [159, 0]
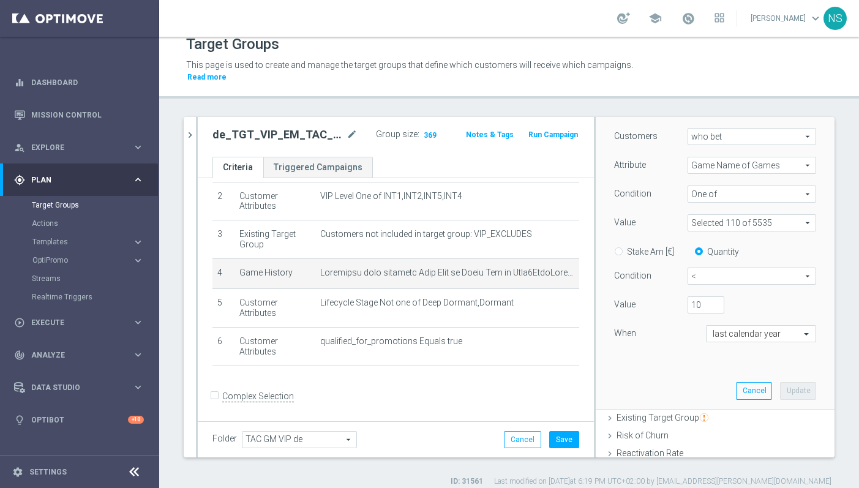
click at [620, 246] on input "Stake Am [€]" at bounding box center [621, 250] width 8 height 8
click at [719, 268] on span "<" at bounding box center [751, 276] width 127 height 16
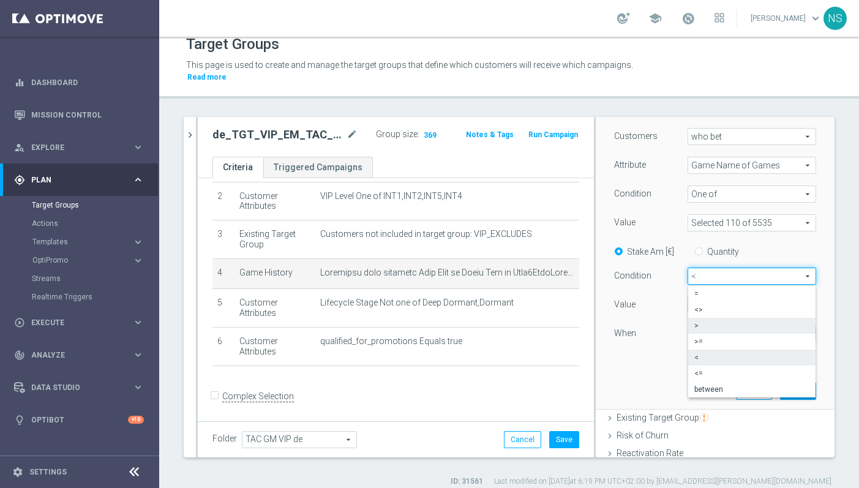
click at [720, 321] on span ">" at bounding box center [751, 326] width 115 height 10
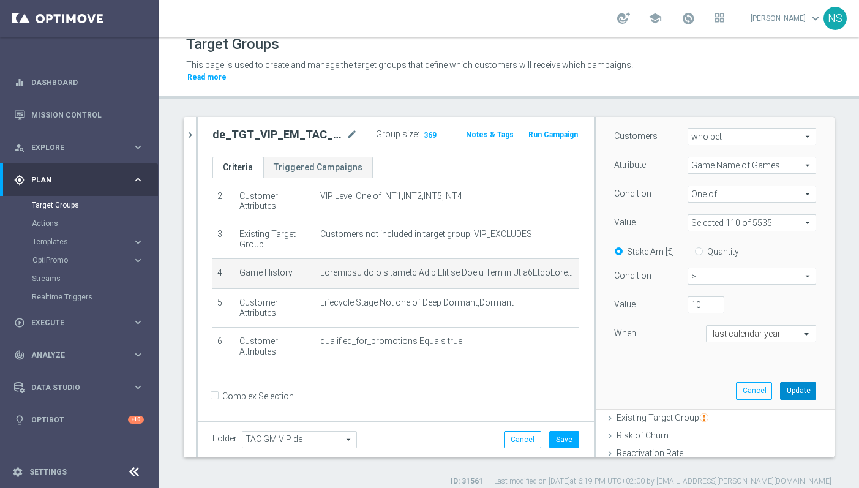
click at [800, 382] on button "Update" at bounding box center [798, 390] width 36 height 17
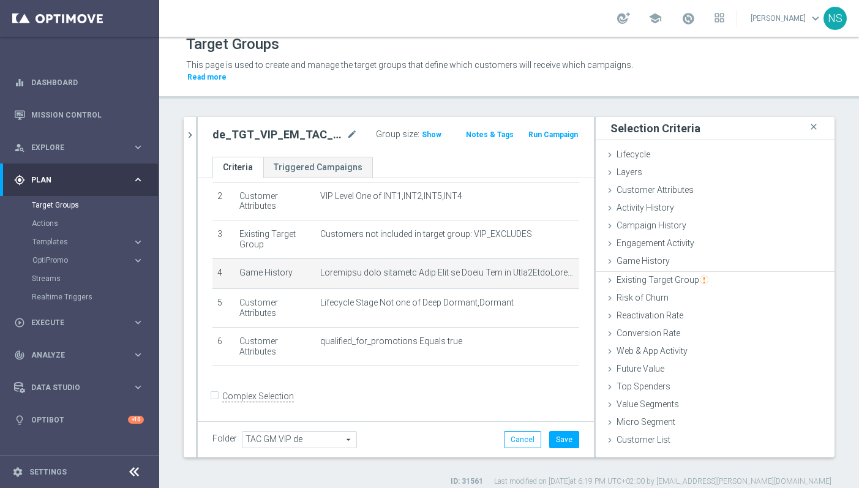
scroll to position [0, 0]
click at [427, 130] on span "Show" at bounding box center [432, 134] width 20 height 9
click at [556, 268] on icon "mode_edit" at bounding box center [559, 273] width 10 height 10
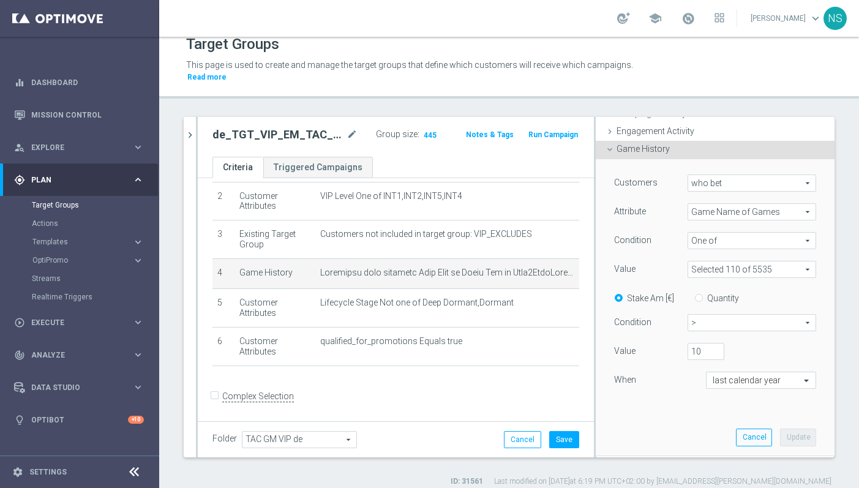
scroll to position [121, 0]
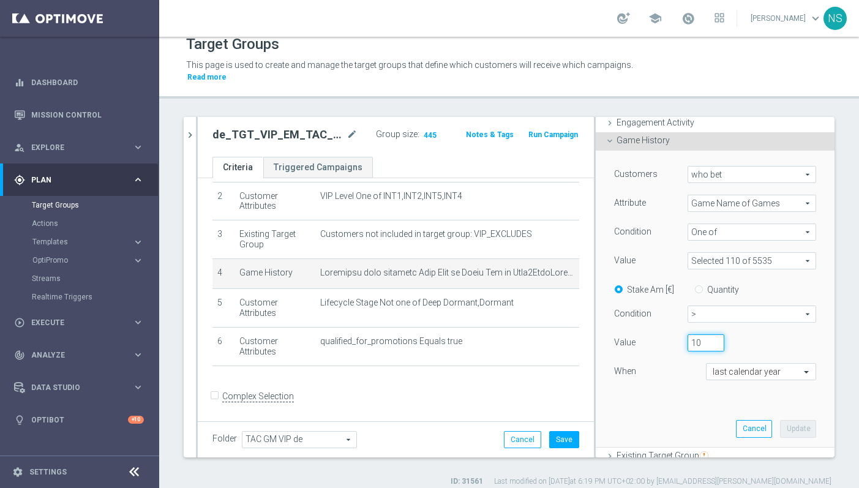
click at [704, 334] on input "10" at bounding box center [706, 342] width 37 height 17
click at [808, 420] on button "Update" at bounding box center [798, 428] width 36 height 17
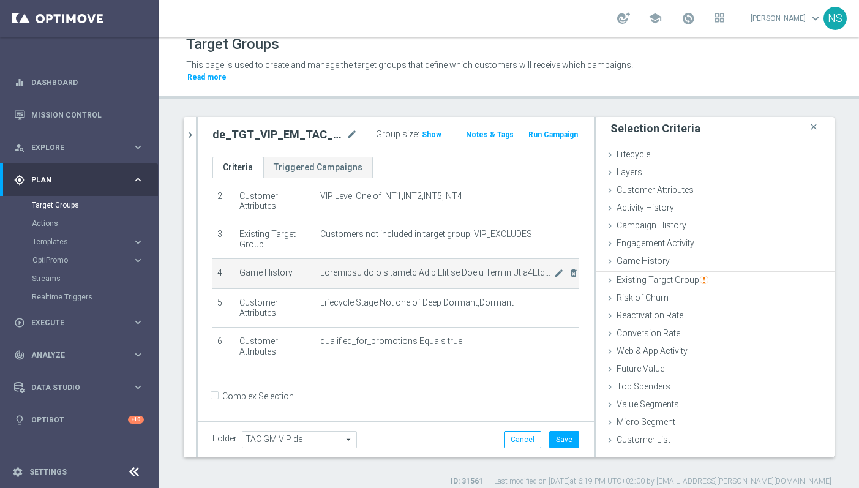
scroll to position [0, 0]
click at [427, 130] on span "Show" at bounding box center [432, 134] width 20 height 9
click at [555, 268] on icon "mode_edit" at bounding box center [559, 273] width 10 height 10
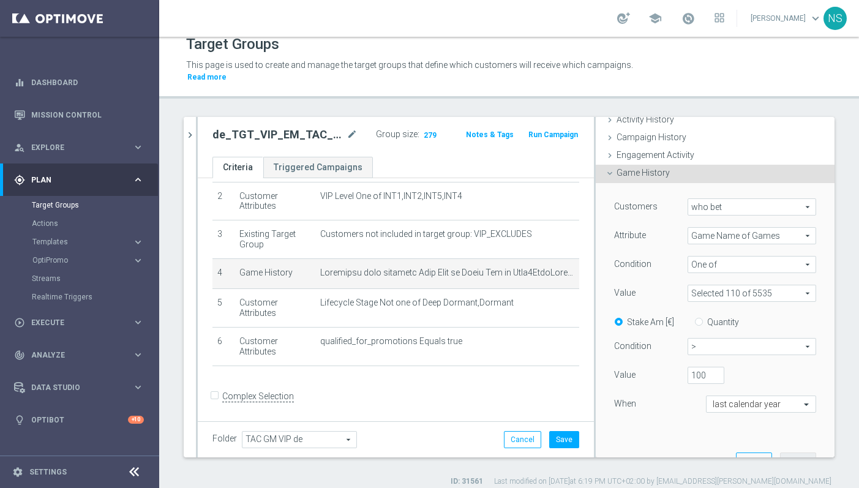
scroll to position [99, 0]
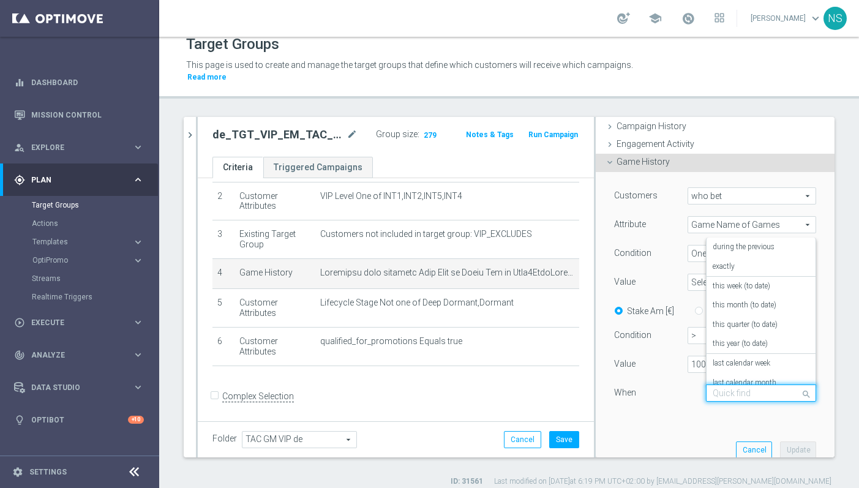
click at [722, 388] on input "text" at bounding box center [749, 393] width 72 height 11
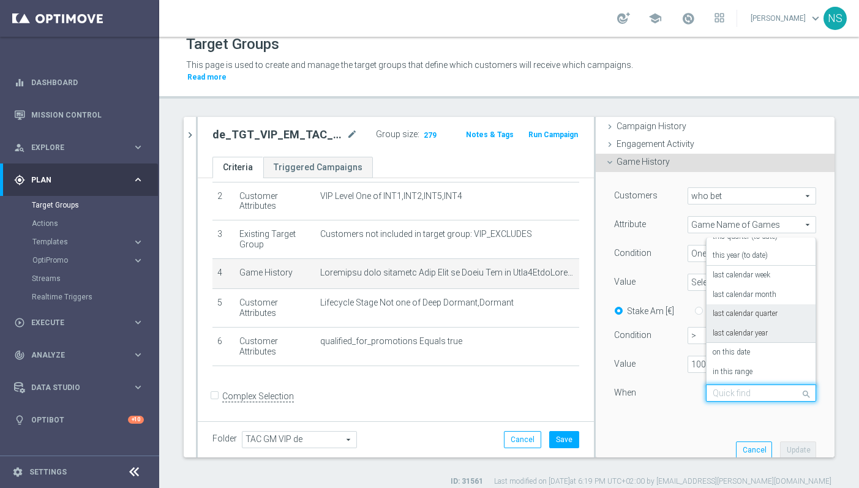
click at [744, 309] on label "last calendar quarter" at bounding box center [745, 314] width 65 height 10
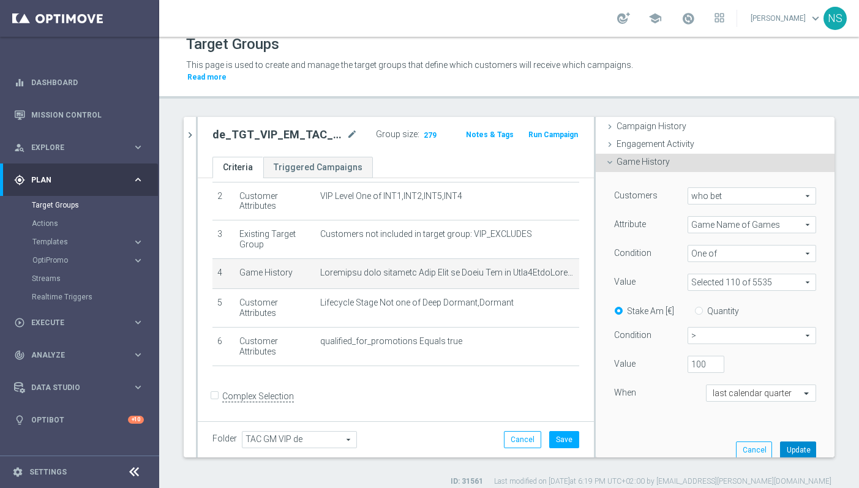
click at [793, 443] on button "Update" at bounding box center [798, 450] width 36 height 17
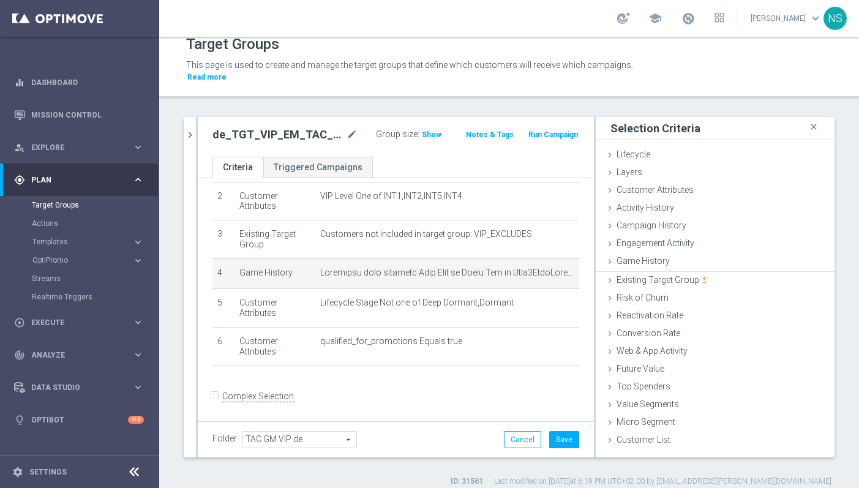
scroll to position [0, 0]
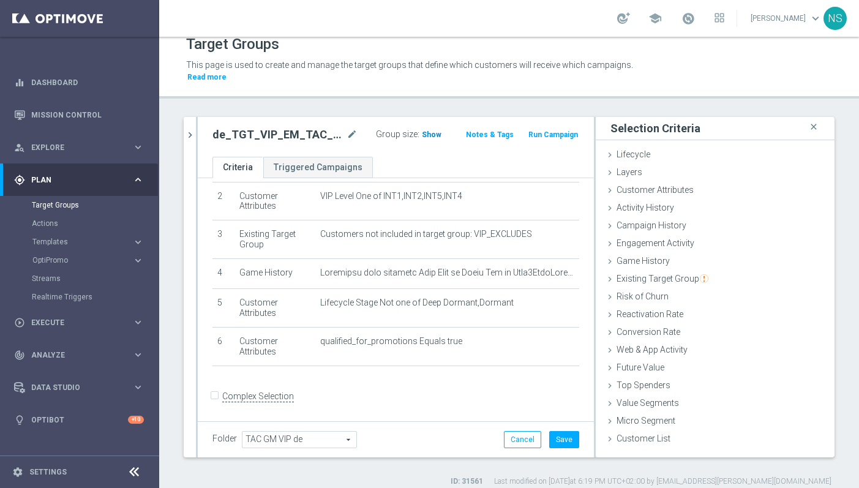
click at [422, 130] on span "Show" at bounding box center [432, 134] width 20 height 9
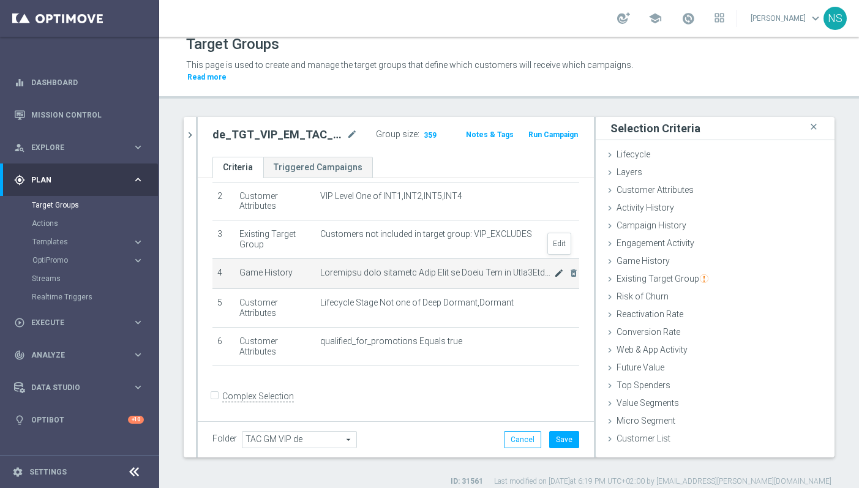
click at [555, 268] on icon "mode_edit" at bounding box center [559, 273] width 10 height 10
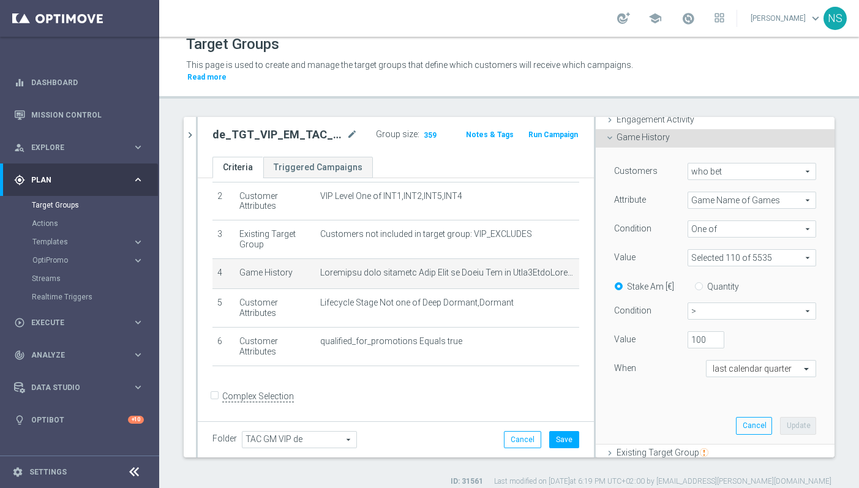
scroll to position [127, 0]
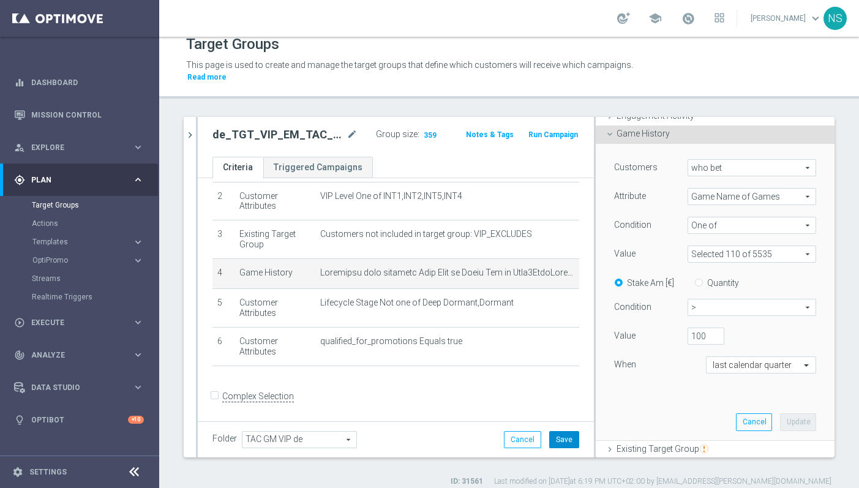
click at [570, 433] on button "Save" at bounding box center [564, 439] width 30 height 17
click at [196, 128] on div at bounding box center [197, 288] width 2 height 341
click at [189, 130] on icon "chevron_right" at bounding box center [190, 136] width 12 height 12
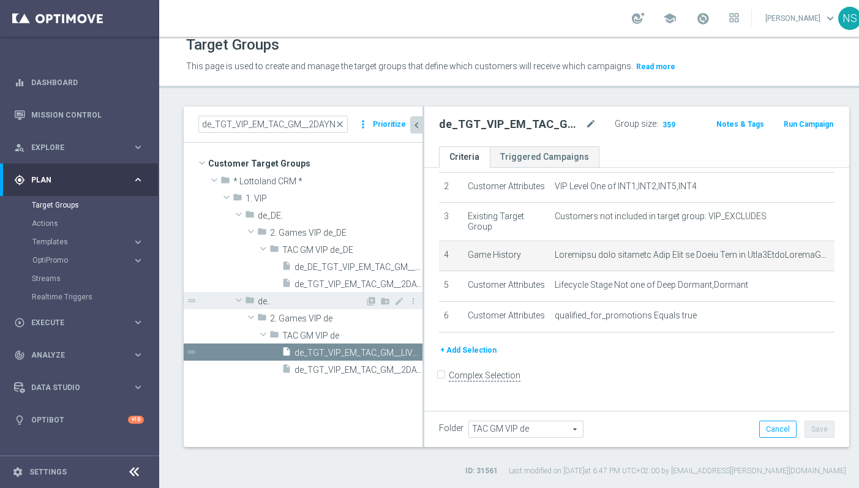
scroll to position [2, 0]
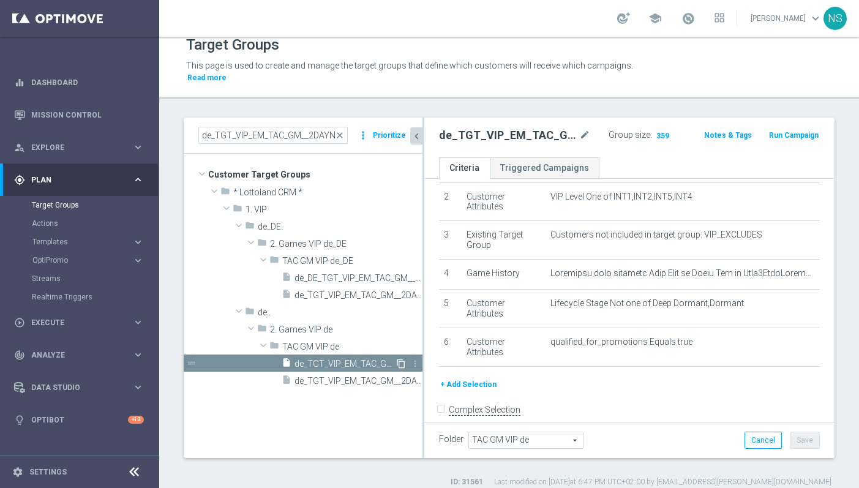
click at [400, 359] on icon "content_copy" at bounding box center [401, 364] width 10 height 10
click at [582, 128] on icon "mode_edit" at bounding box center [584, 135] width 11 height 15
drag, startPoint x: 474, startPoint y: 126, endPoint x: 399, endPoint y: 126, distance: 74.7
click at [399, 126] on as-split "de_TGT_VIP_EM_TAC_GM__2DAYNOACT close more_vert Prioritize Customer Target Grou…" at bounding box center [509, 288] width 651 height 341
drag, startPoint x: 484, startPoint y: 126, endPoint x: 396, endPoint y: 128, distance: 88.8
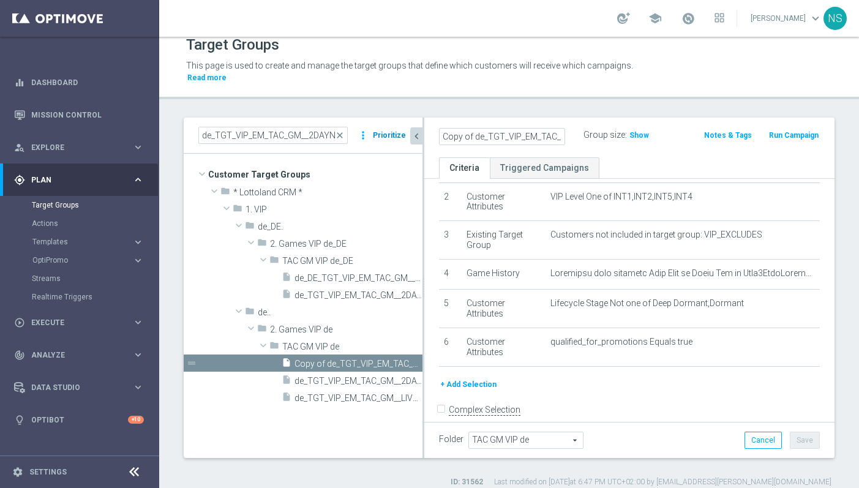
click at [393, 129] on as-split "de_TGT_VIP_EM_TAC_GM__2DAYNOACT close more_vert Prioritize Customer Target Grou…" at bounding box center [509, 288] width 651 height 341
click at [472, 128] on input "Copy of de_TGT_VIP_EM_TAC_GM__LIVECASINO" at bounding box center [502, 136] width 126 height 17
drag, startPoint x: 483, startPoint y: 126, endPoint x: 402, endPoint y: 124, distance: 80.9
click at [402, 124] on as-split "de_TGT_VIP_EM_TAC_GM__2DAYNOACT close more_vert Prioritize Customer Target Grou…" at bounding box center [509, 288] width 651 height 341
click at [448, 128] on input "Copy of de_TGT_VIP_EM_TAC_GM__LIVECASINO" at bounding box center [502, 136] width 126 height 17
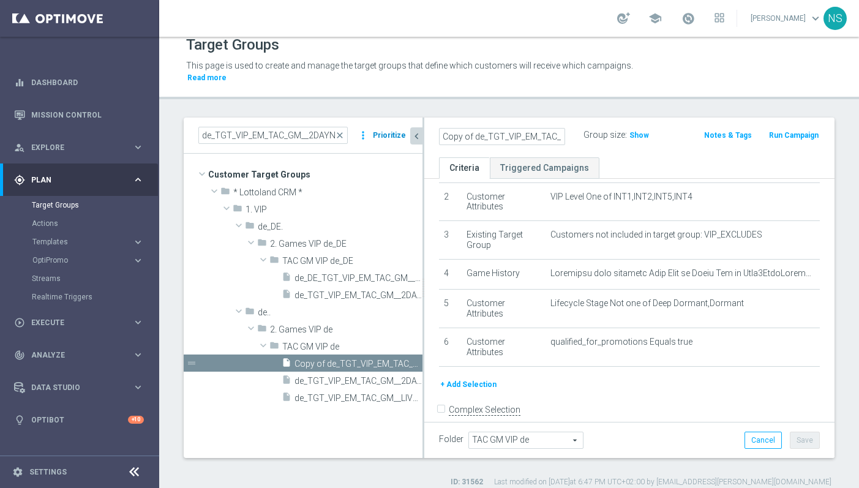
drag, startPoint x: 474, startPoint y: 126, endPoint x: 396, endPoint y: 125, distance: 77.8
click at [396, 125] on as-split "de_TGT_VIP_EM_TAC_GM__2DAYNOACT close more_vert Prioritize Customer Target Grou…" at bounding box center [509, 288] width 651 height 341
click at [652, 157] on ul "Criteria Triggered Campaigns" at bounding box center [629, 167] width 410 height 21
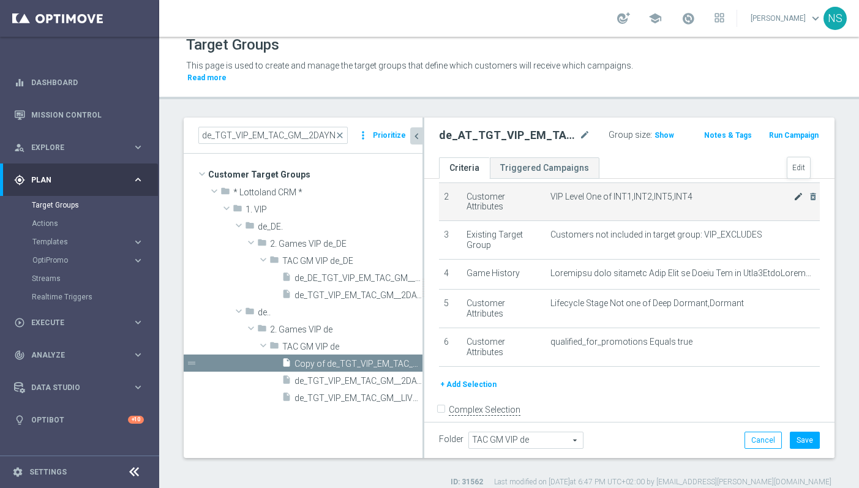
click at [797, 192] on icon "mode_edit" at bounding box center [799, 197] width 10 height 10
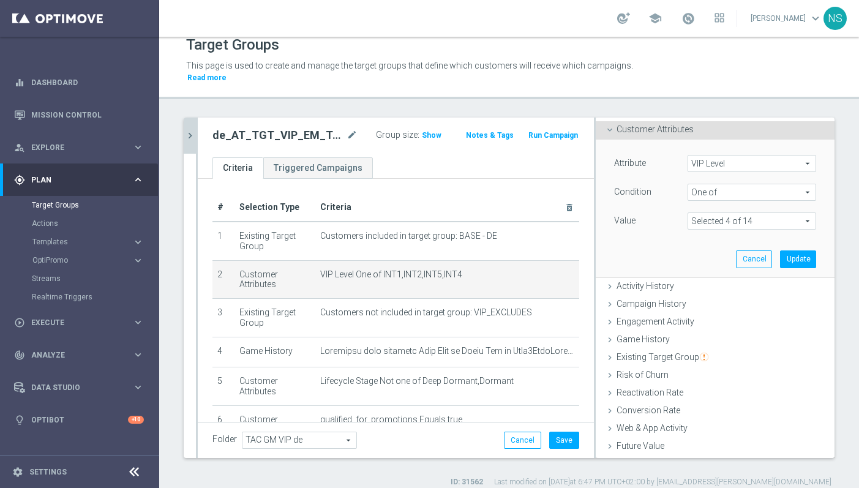
scroll to position [45, 0]
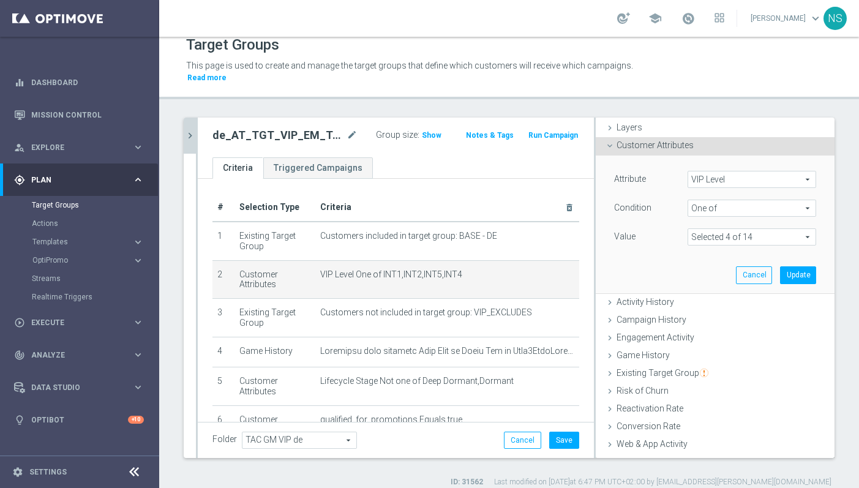
click at [734, 229] on span at bounding box center [751, 237] width 127 height 16
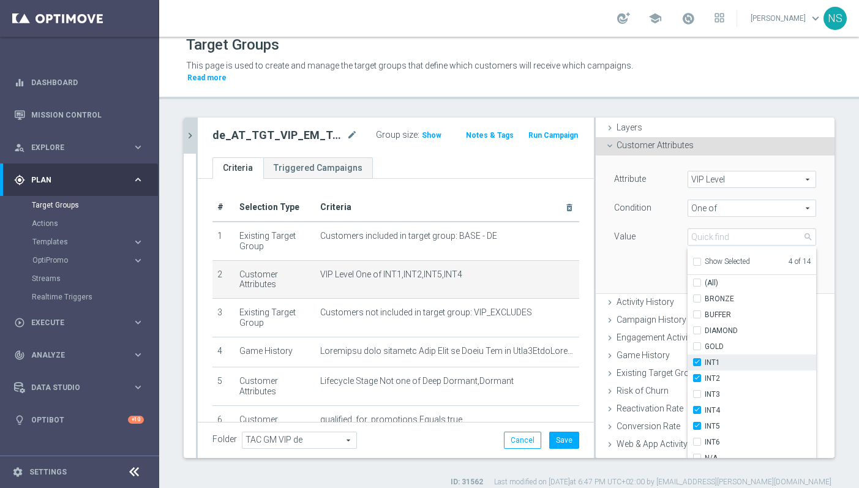
click at [700, 359] on input "INT1" at bounding box center [701, 363] width 8 height 8
click at [705, 371] on label "INT2" at bounding box center [760, 379] width 111 height 16
click at [700, 375] on input "INT2" at bounding box center [701, 379] width 8 height 8
click at [698, 407] on input "INT4" at bounding box center [701, 411] width 8 height 8
click at [698, 423] on input "INT5" at bounding box center [701, 427] width 8 height 8
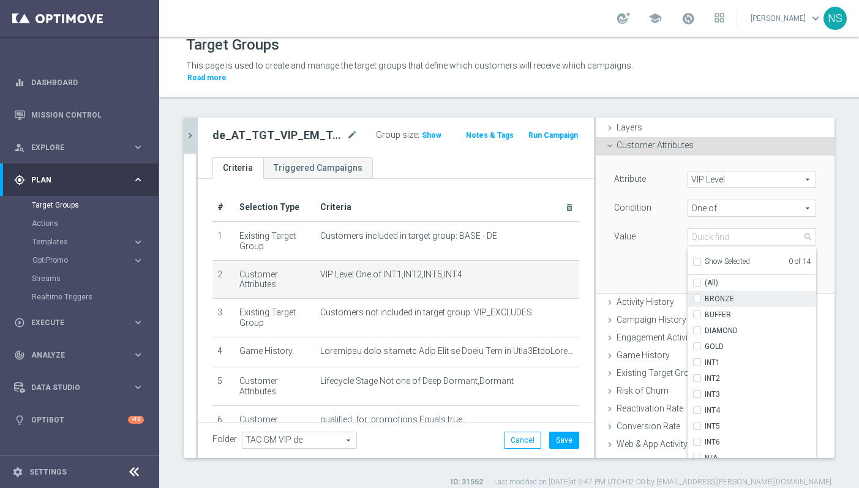
click at [699, 295] on input "BRONZE" at bounding box center [701, 299] width 8 height 8
click at [699, 311] on input "BUFFER" at bounding box center [701, 315] width 8 height 8
click at [699, 327] on input "DIAMOND" at bounding box center [701, 331] width 8 height 8
click at [699, 339] on div "GOLD" at bounding box center [752, 347] width 129 height 16
click at [705, 339] on label "GOLD" at bounding box center [760, 347] width 111 height 16
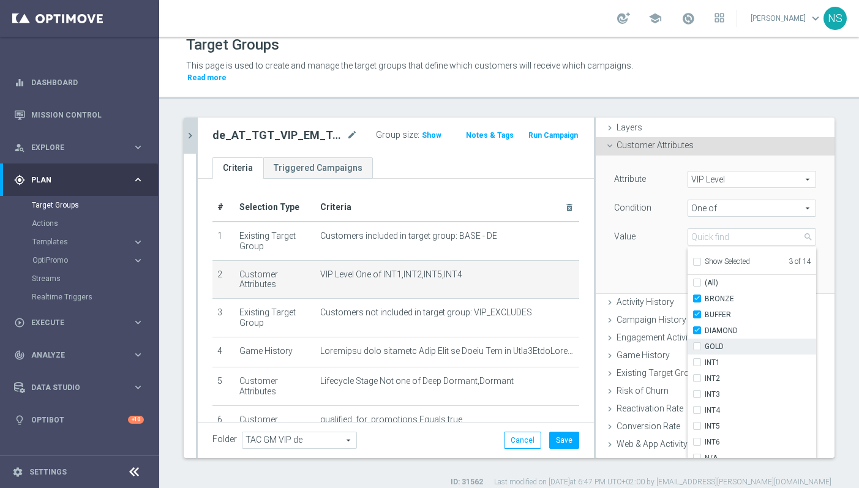
click at [697, 343] on input "GOLD" at bounding box center [701, 347] width 8 height 8
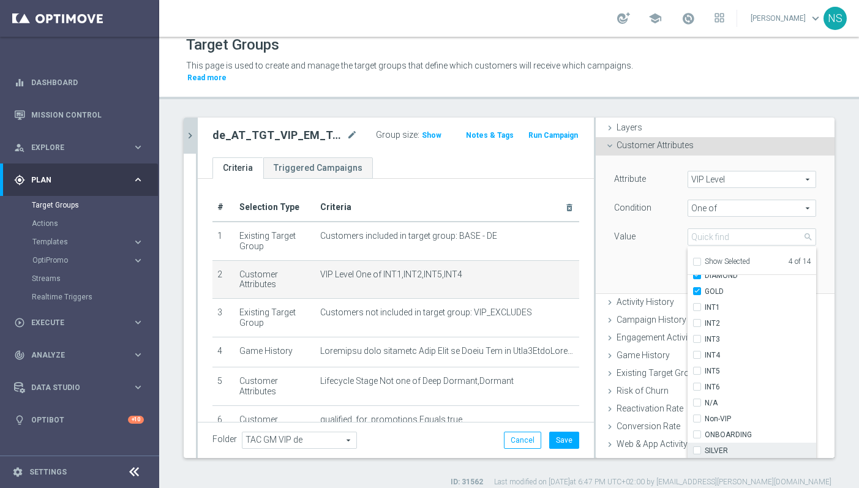
click at [699, 443] on div "SILVER" at bounding box center [752, 451] width 129 height 16
click at [699, 447] on input "SILVER" at bounding box center [701, 451] width 8 height 8
click at [657, 233] on div "Value" at bounding box center [641, 238] width 73 height 20
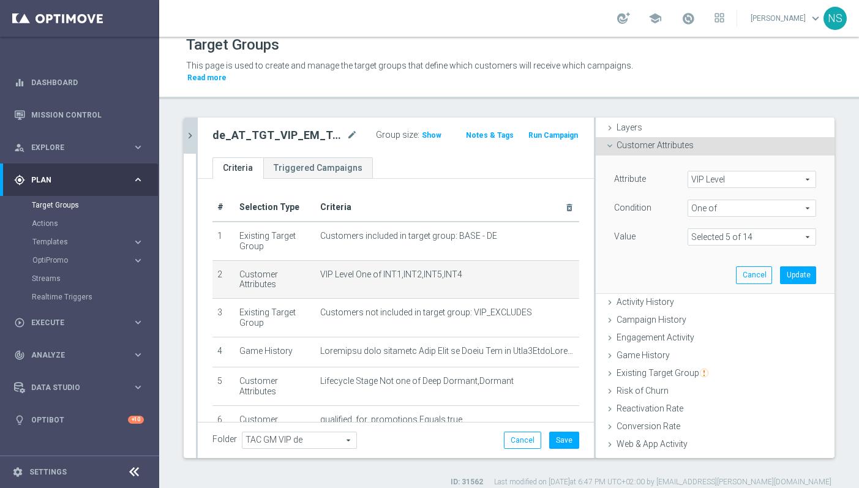
click at [818, 258] on div "Attribute VIP Level VIP Level arrow_drop_down search Condition One of One of ar…" at bounding box center [715, 224] width 220 height 137
click at [805, 266] on button "Update" at bounding box center [798, 274] width 36 height 17
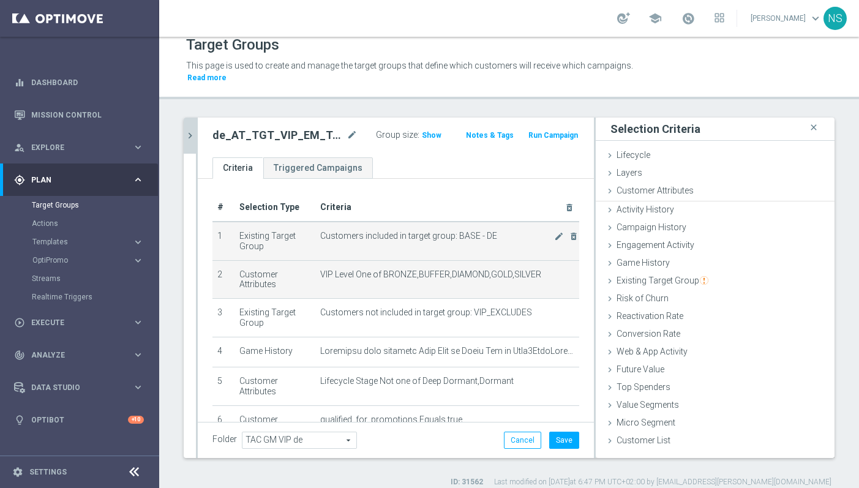
scroll to position [0, 0]
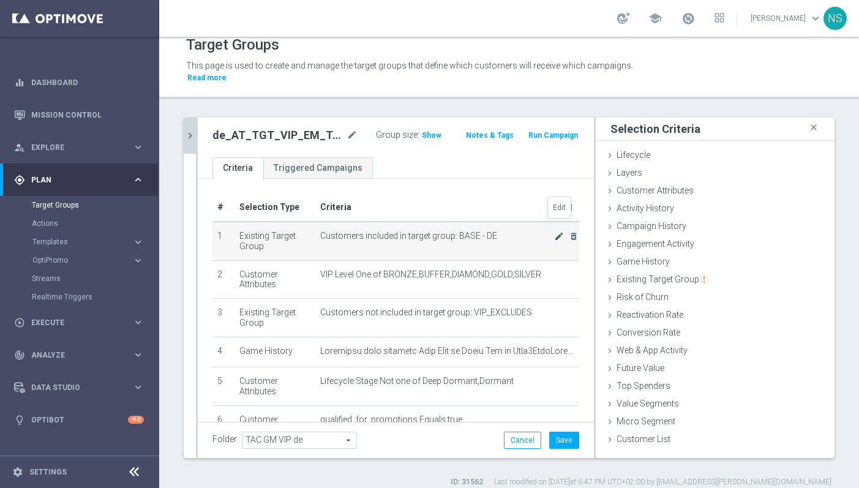
click at [560, 231] on icon "mode_edit" at bounding box center [559, 236] width 10 height 10
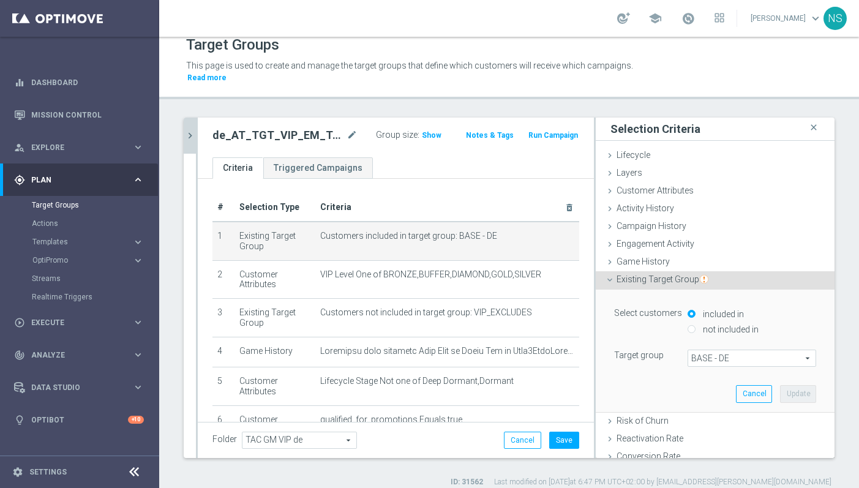
click at [740, 350] on span "BASE - DE" at bounding box center [751, 358] width 127 height 16
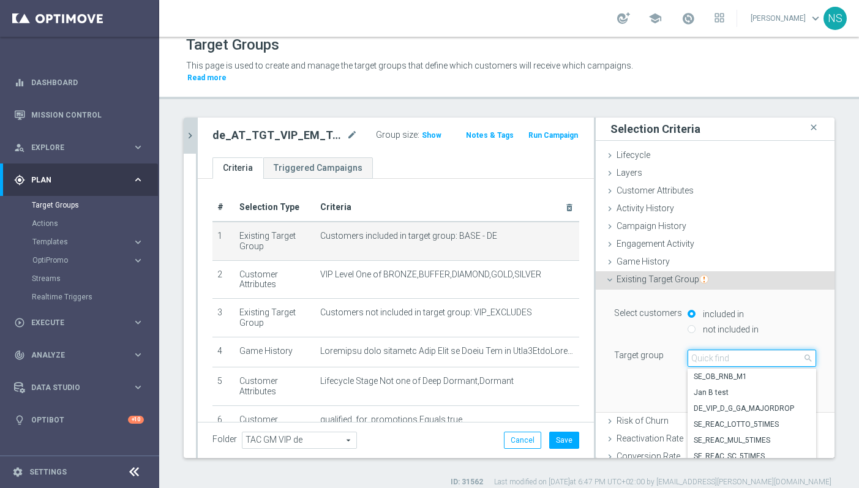
click at [729, 350] on input "search" at bounding box center [752, 358] width 129 height 17
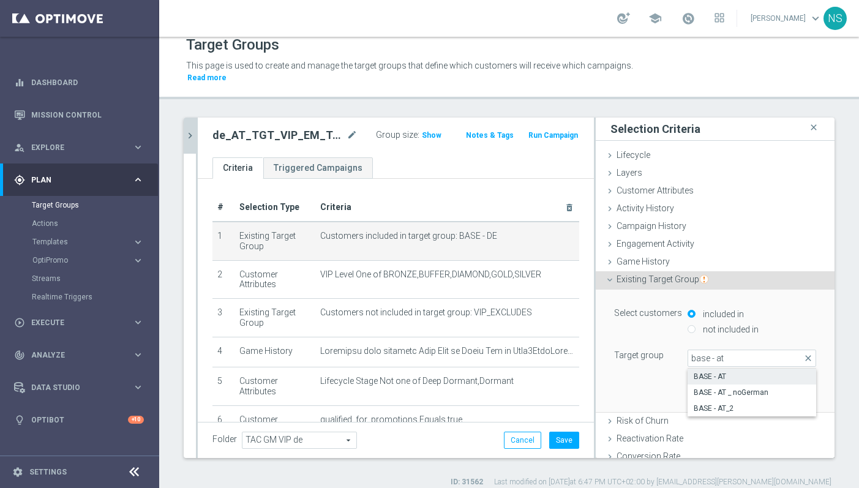
click at [748, 372] on span "BASE - AT" at bounding box center [752, 377] width 116 height 10
click at [797, 385] on button "Update" at bounding box center [798, 393] width 36 height 17
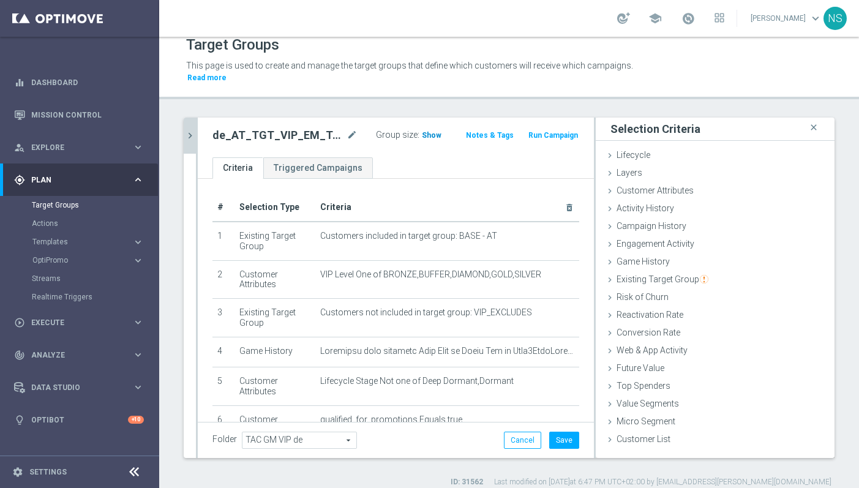
click at [424, 131] on span "Show" at bounding box center [432, 135] width 20 height 9
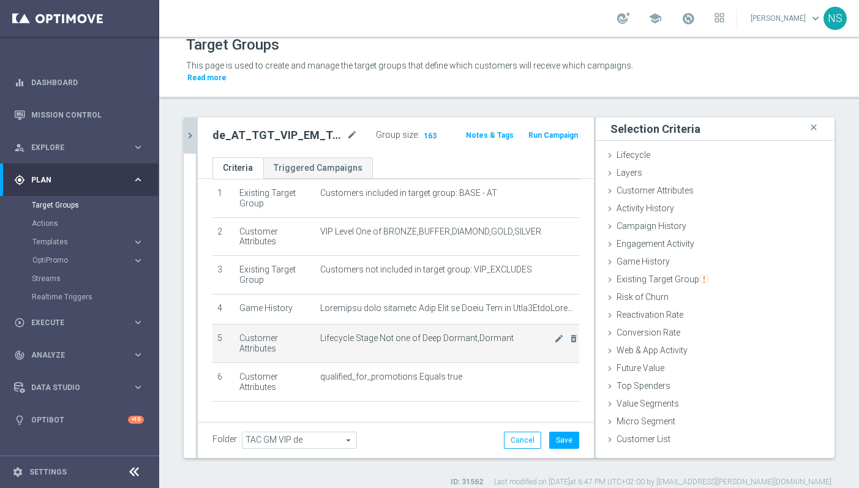
scroll to position [35, 0]
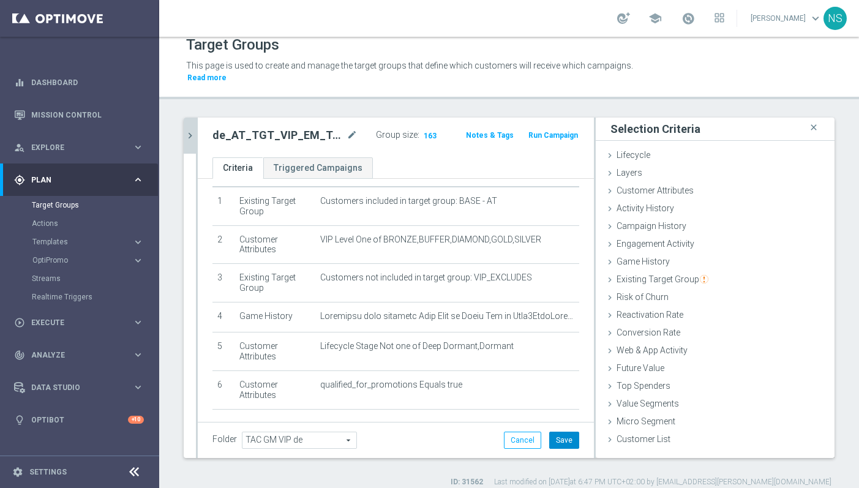
click at [560, 434] on button "Save" at bounding box center [564, 440] width 30 height 17
click at [301, 128] on h2 "de_AT_TGT_VIP_EM_TAC_GM__LIVECASINO" at bounding box center [279, 135] width 132 height 15
copy h2 "de_AT_TGT_VIP_EM_TAC_GM__LIVECASINO"
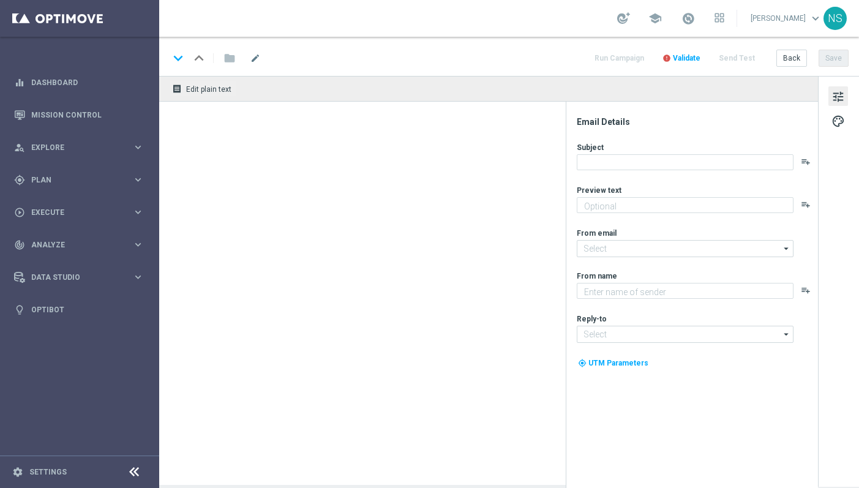
type textarea "Dein VIP-Oktoberfest Live Casino-Special"
type textarea "Millionaires' Club"
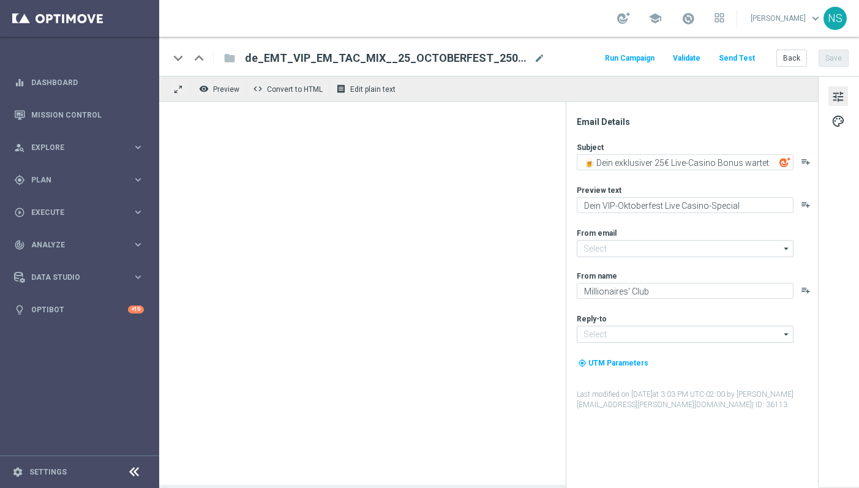
type input "mail@crm.lottoland.com"
type input "vip@lottoland.com"
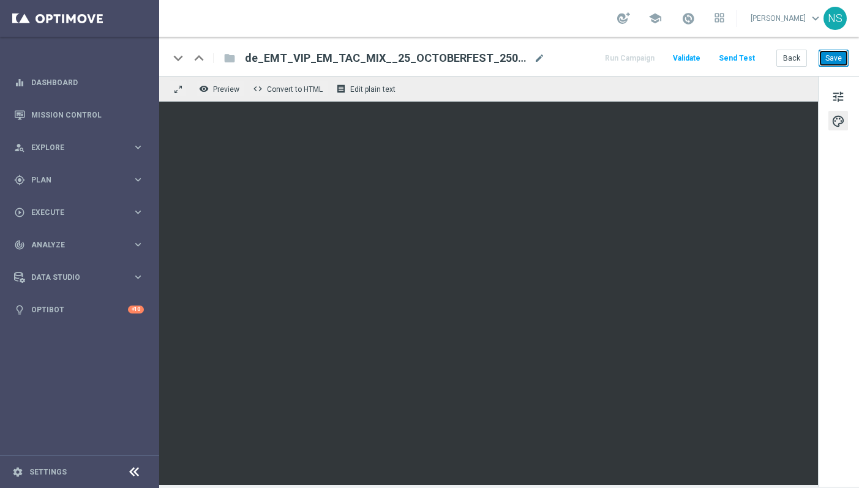
click at [840, 56] on button "Save" at bounding box center [834, 58] width 30 height 17
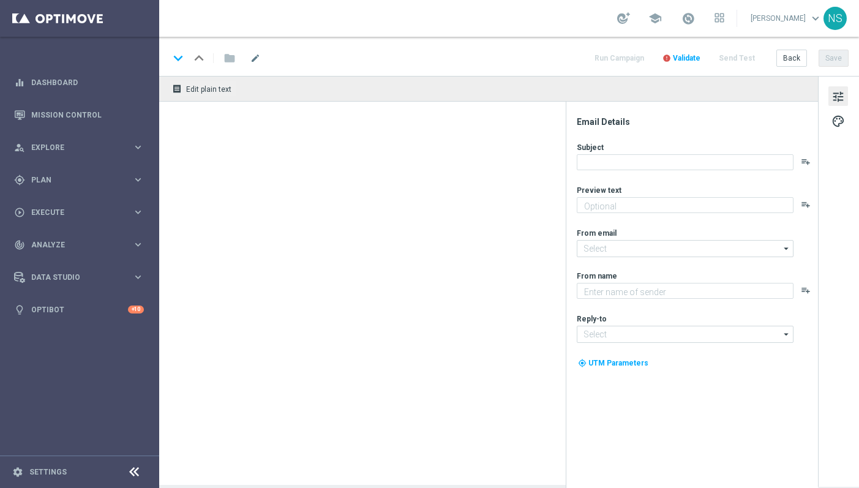
type textarea "Feiere das Oktoberfest wie ein VIP – Extra-Vorteil sichern."
type input "mail@crm.lottoland.com"
type textarea "Millionaires' Club"
type input "vip@lottoland.com"
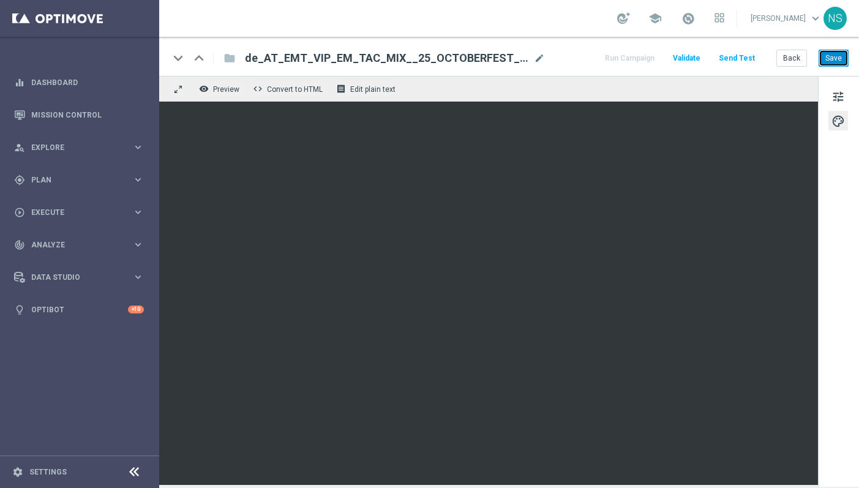
click at [837, 59] on button "Save" at bounding box center [834, 58] width 30 height 17
